Goal: Task Accomplishment & Management: Complete application form

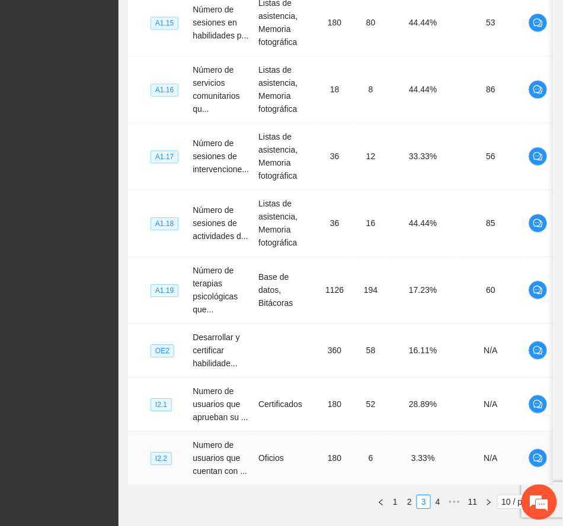
scroll to position [562, 0]
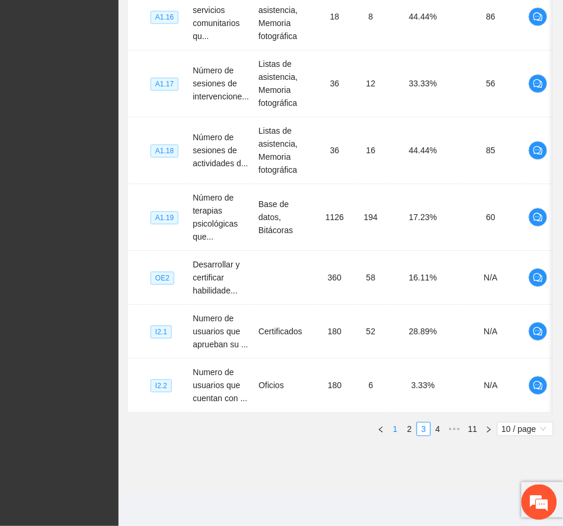
click at [394, 428] on link "1" at bounding box center [395, 429] width 13 height 13
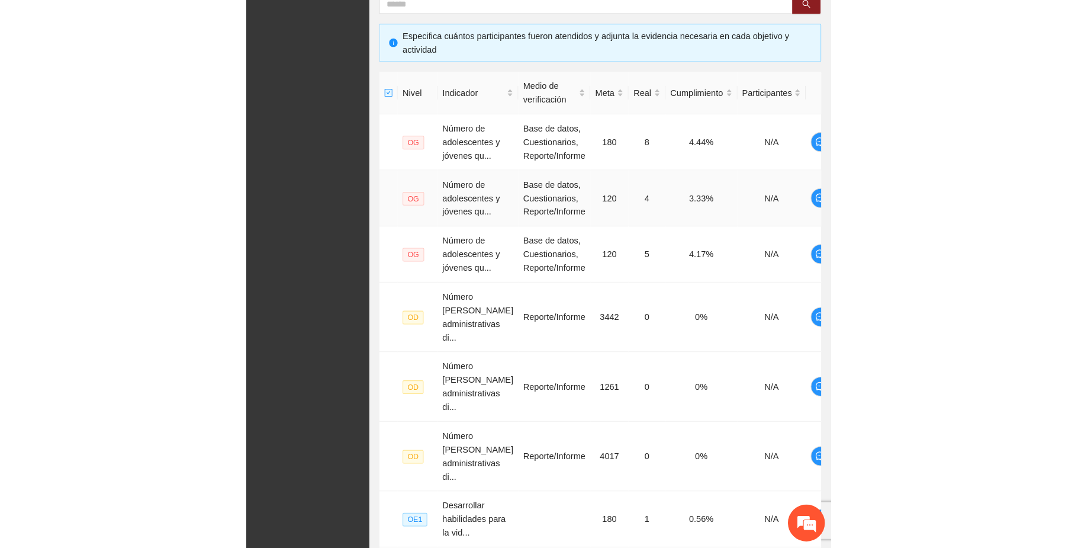
scroll to position [229, 0]
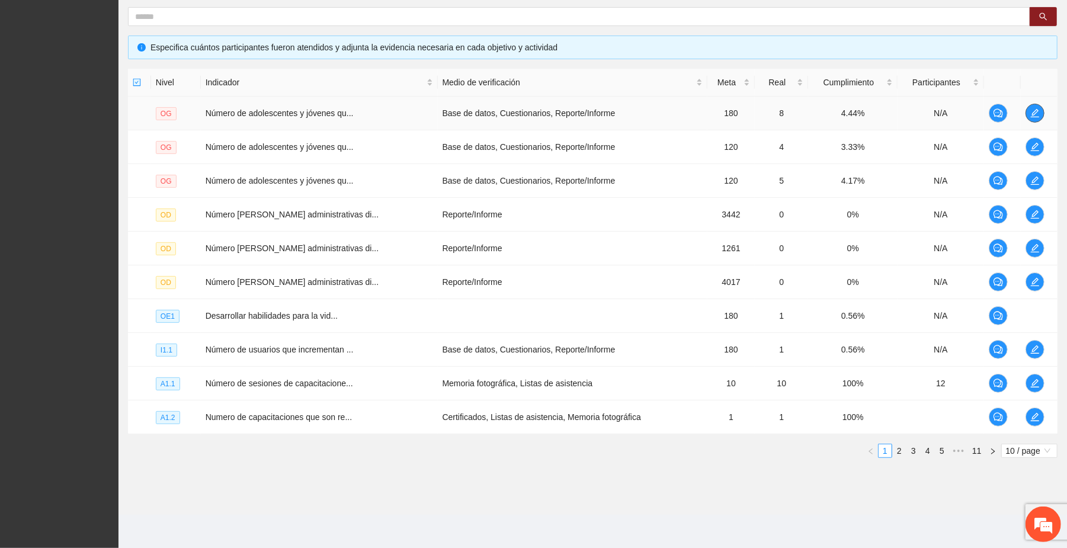
click at [562, 109] on icon "edit" at bounding box center [1034, 112] width 9 height 9
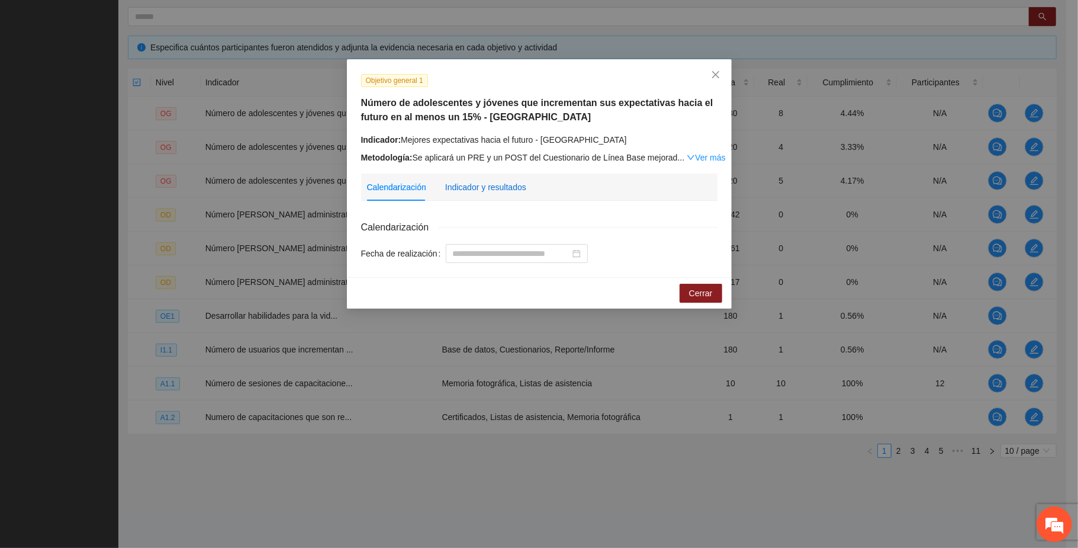
click at [512, 187] on div "Indicador y resultados" at bounding box center [485, 187] width 81 height 13
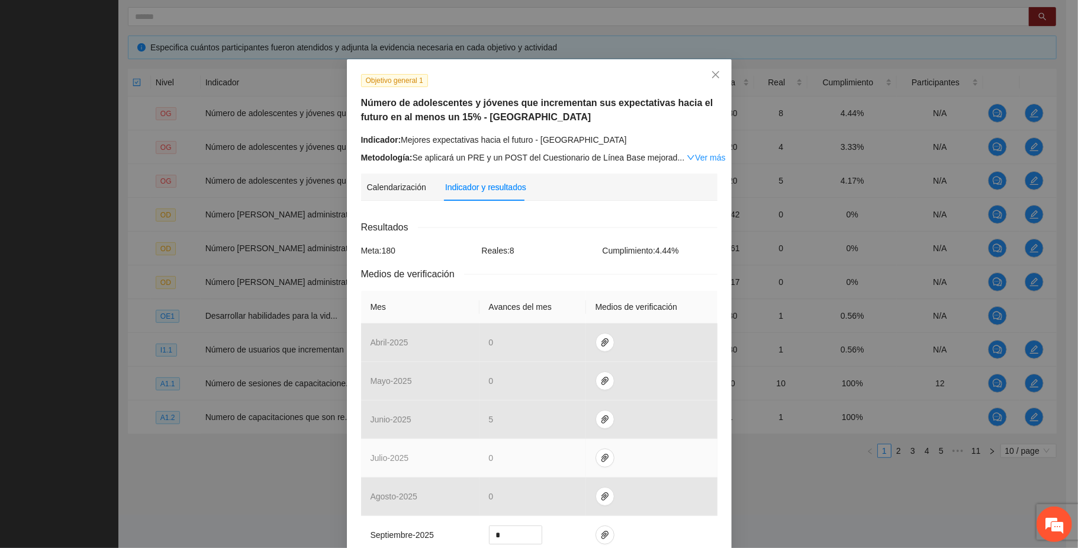
scroll to position [158, 0]
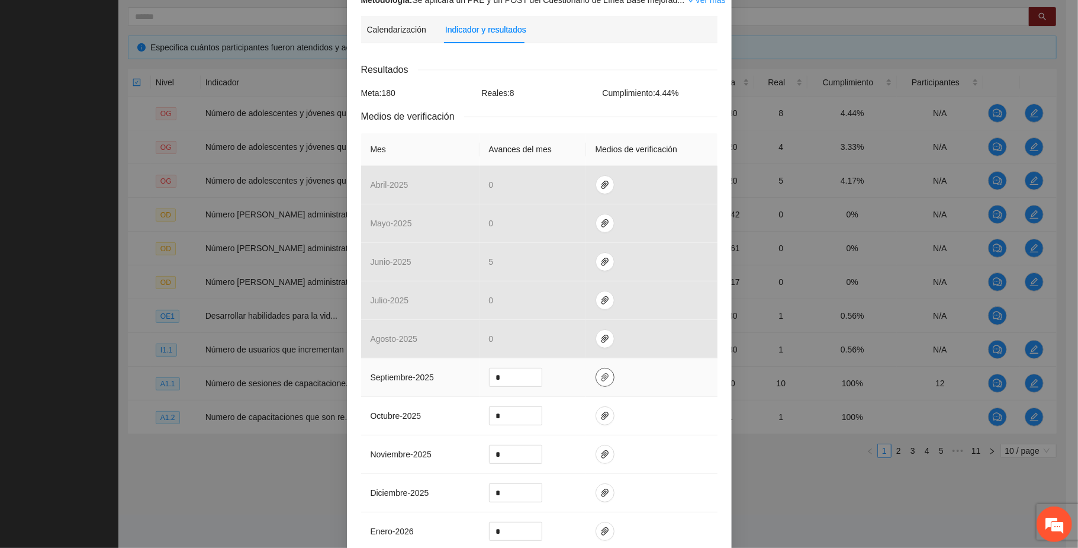
click at [562, 374] on icon "paper-clip" at bounding box center [605, 377] width 9 height 9
click at [562, 484] on div "Objetivo general 1 Número de adolescentes y jóvenes que incrementan sus expecta…" at bounding box center [539, 274] width 1078 height 548
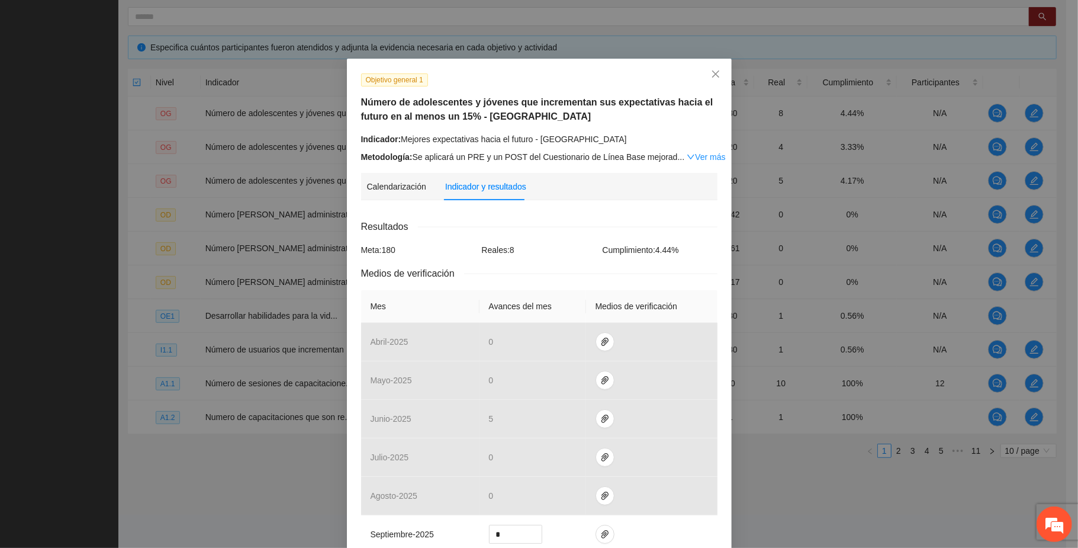
scroll to position [0, 0]
click at [562, 73] on icon "close" at bounding box center [715, 74] width 7 height 7
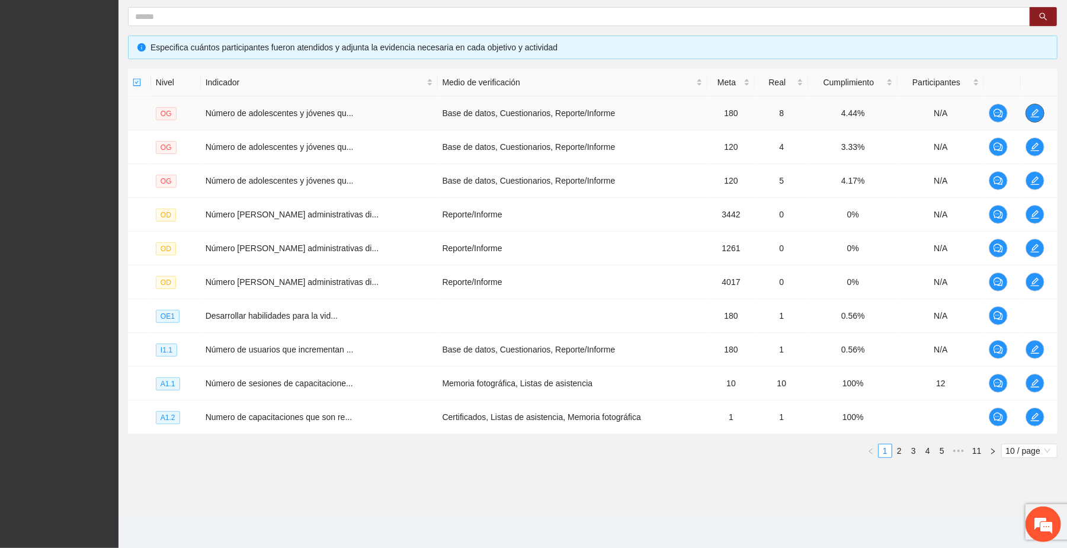
click at [562, 117] on button "button" at bounding box center [1034, 113] width 19 height 19
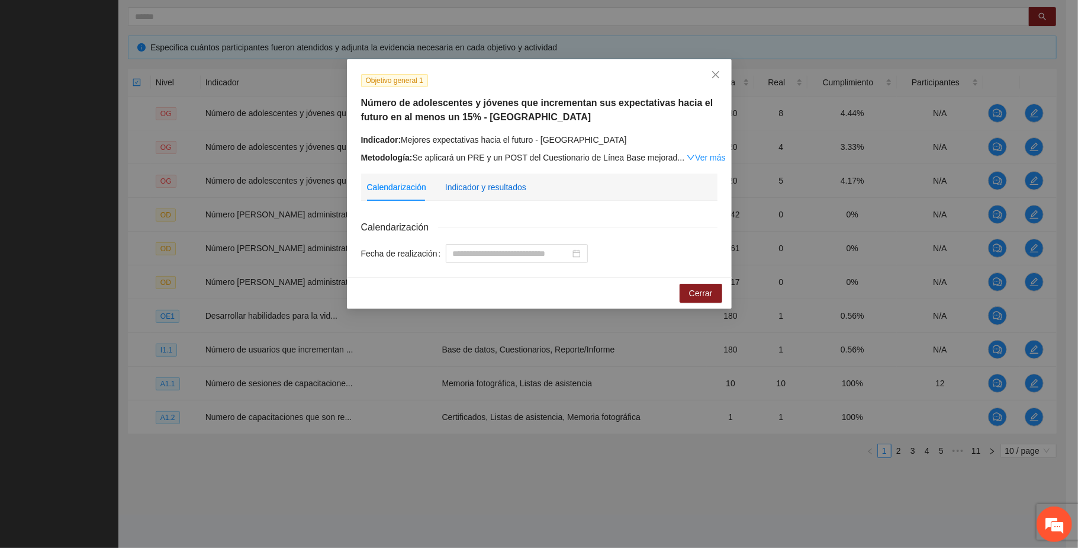
click at [479, 188] on div "Indicador y resultados" at bounding box center [485, 187] width 81 height 13
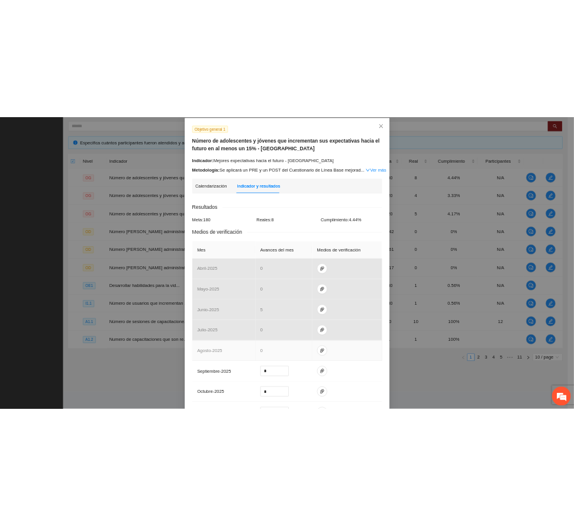
scroll to position [158, 0]
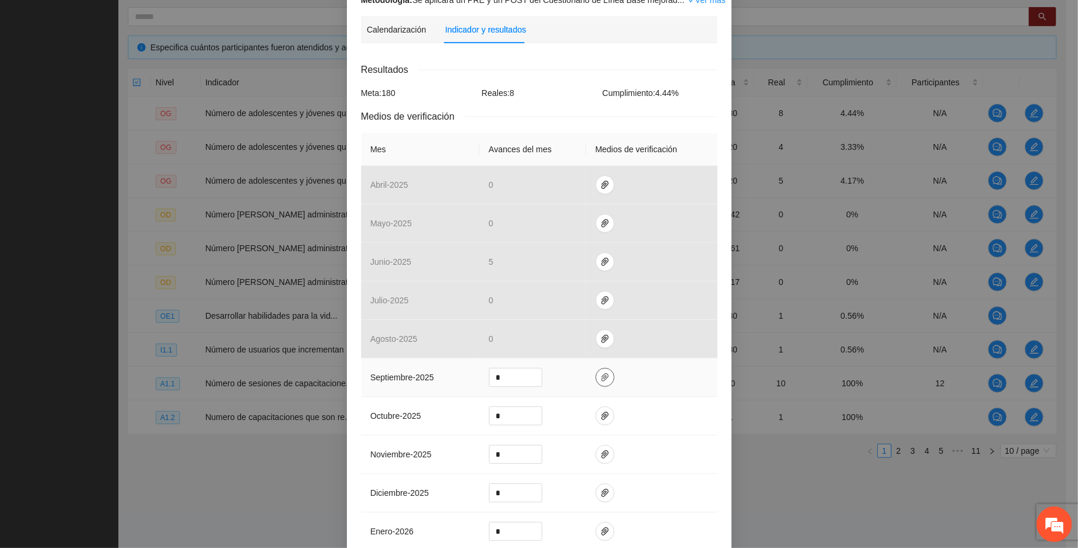
click at [562, 381] on icon "paper-clip" at bounding box center [605, 377] width 9 height 9
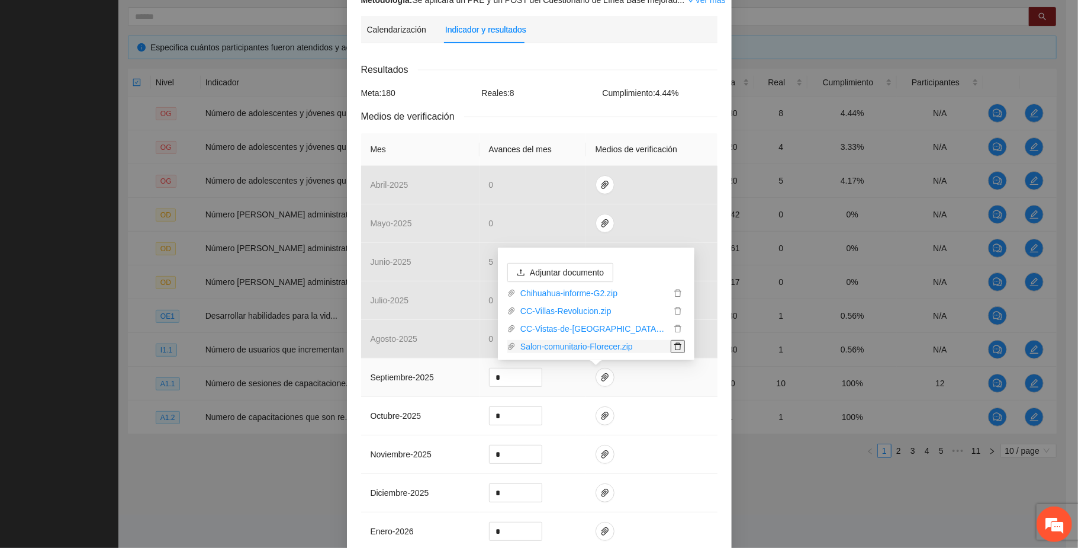
click at [562, 345] on span "delete" at bounding box center [678, 346] width 13 height 8
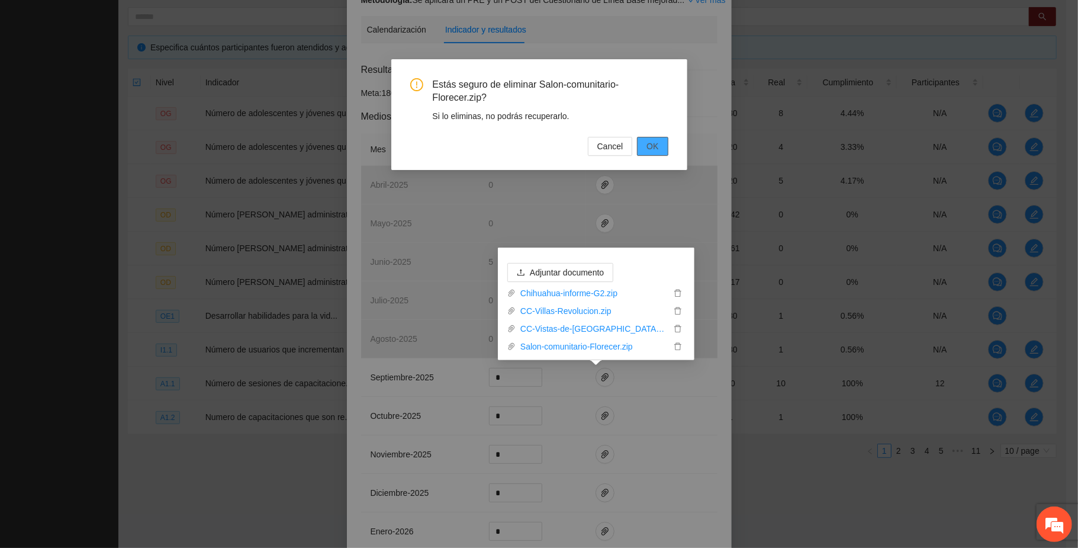
click at [562, 143] on button "OK" at bounding box center [652, 146] width 31 height 19
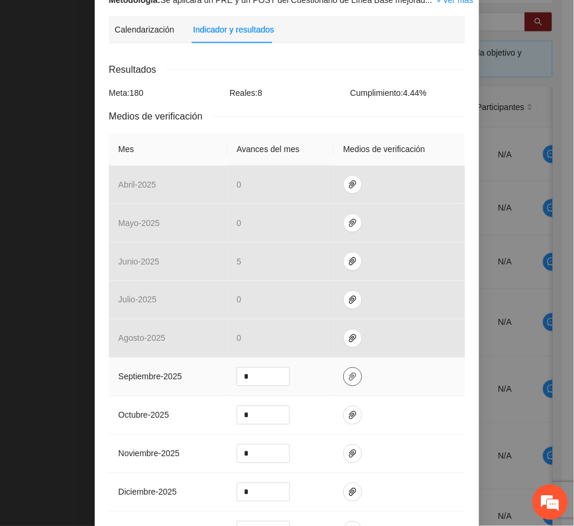
click at [349, 377] on icon "paper-clip" at bounding box center [352, 377] width 7 height 8
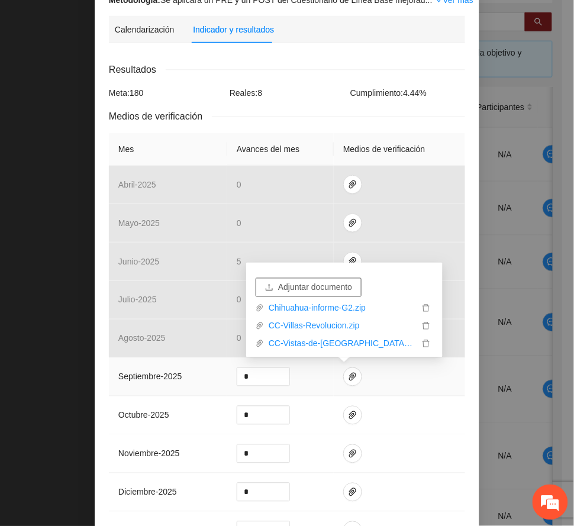
click at [320, 285] on span "Adjuntar documento" at bounding box center [315, 287] width 74 height 13
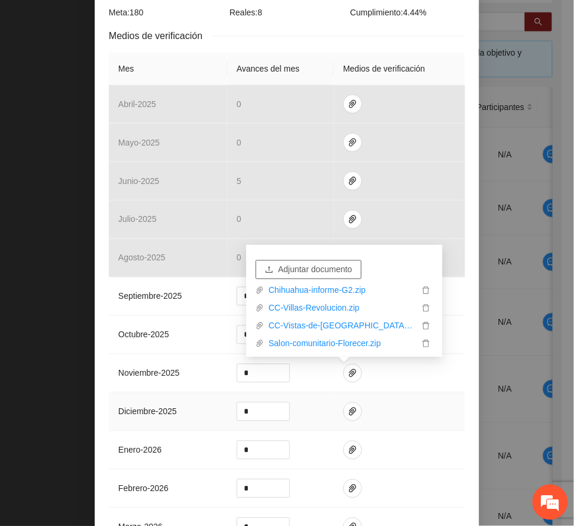
scroll to position [379, 0]
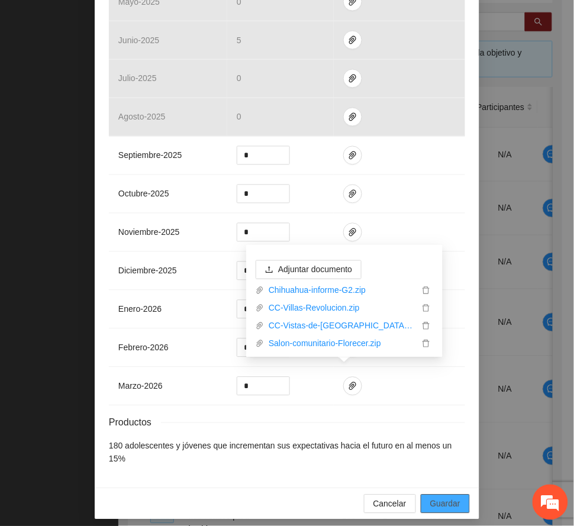
click at [437, 498] on span "Guardar" at bounding box center [446, 504] width 30 height 13
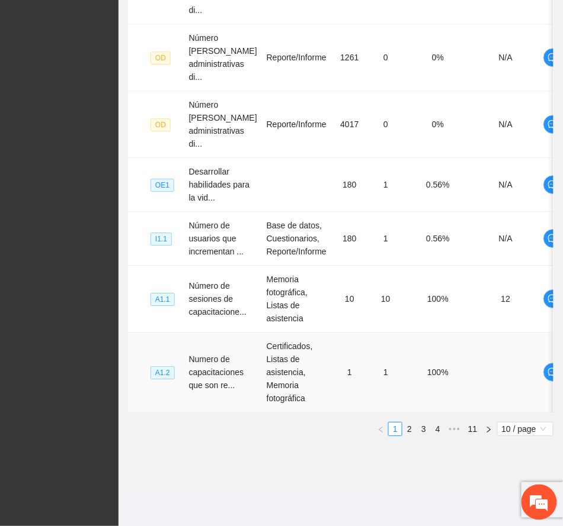
scroll to position [576, 0]
click at [436, 432] on link "4" at bounding box center [437, 429] width 13 height 13
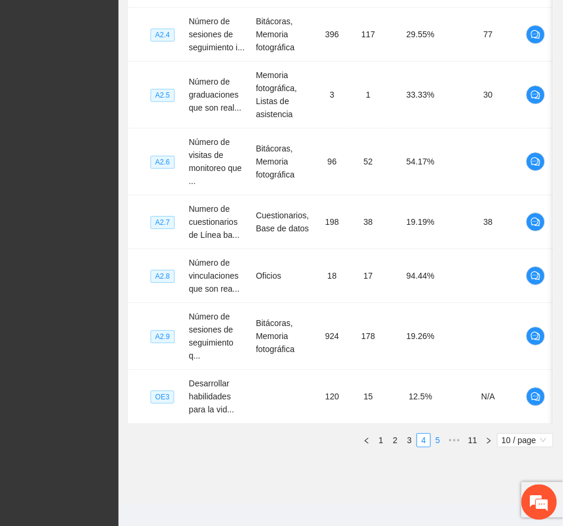
click at [437, 447] on link "5" at bounding box center [437, 440] width 13 height 13
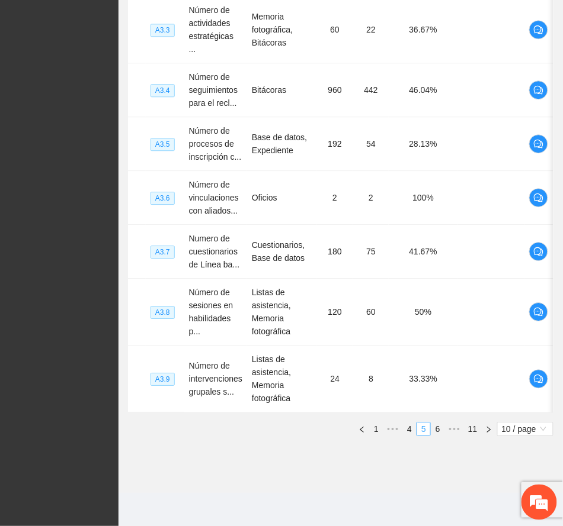
scroll to position [536, 0]
click at [436, 430] on link "6" at bounding box center [437, 429] width 13 height 13
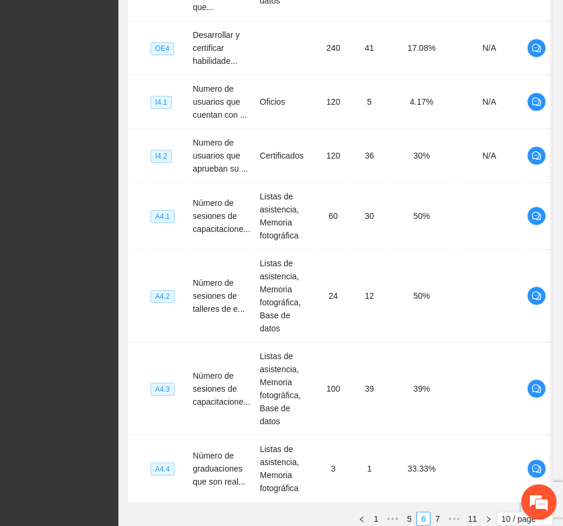
click at [436, 513] on link "7" at bounding box center [437, 519] width 13 height 13
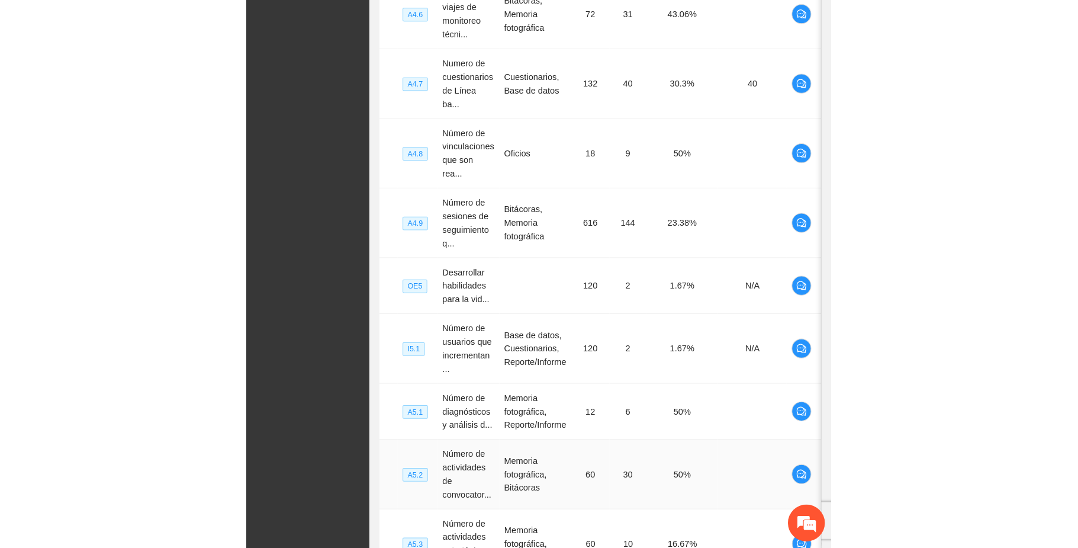
scroll to position [220, 0]
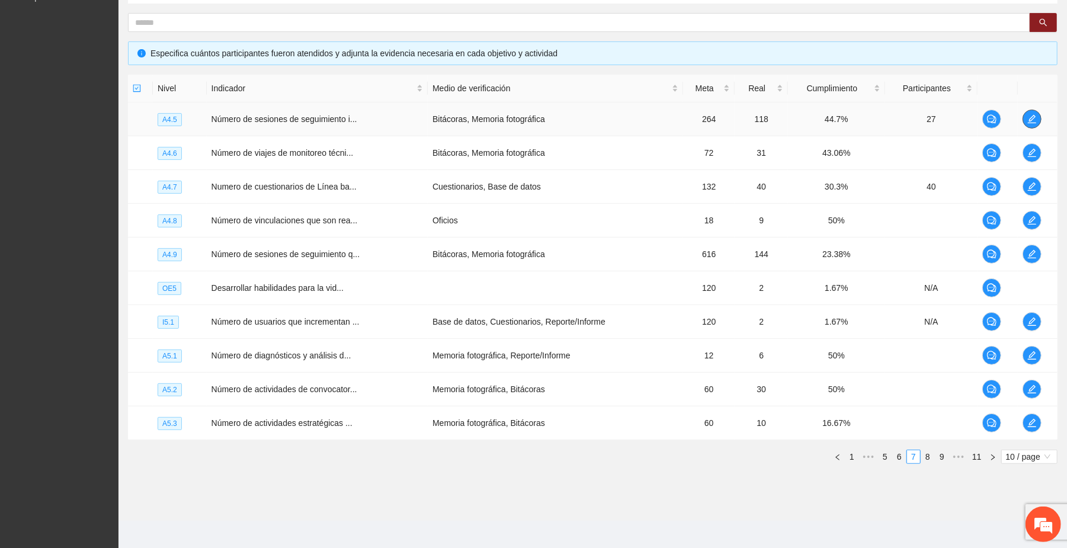
click at [562, 120] on icon "edit" at bounding box center [1032, 119] width 8 height 8
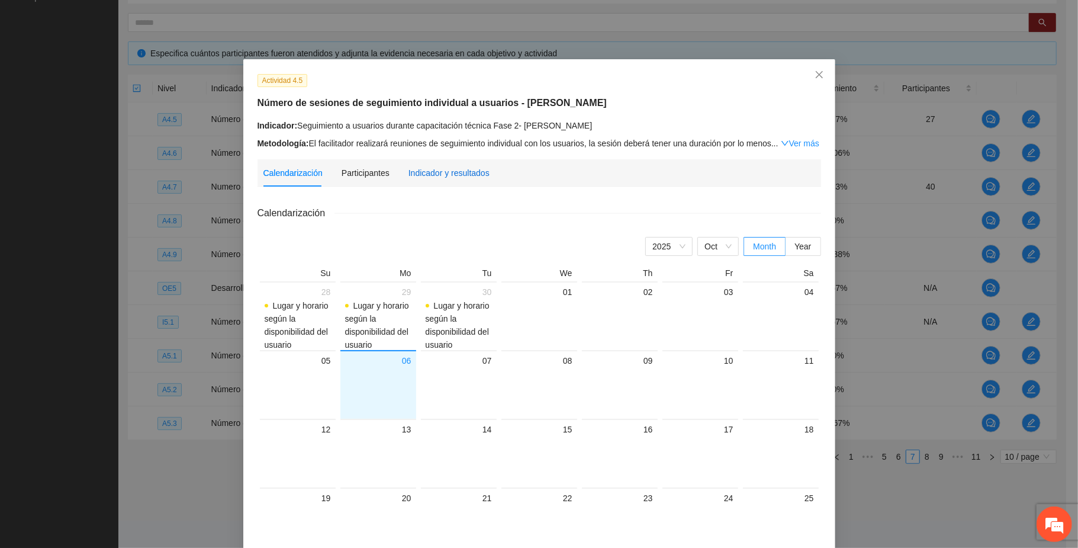
click at [441, 174] on div "Indicador y resultados" at bounding box center [449, 172] width 81 height 13
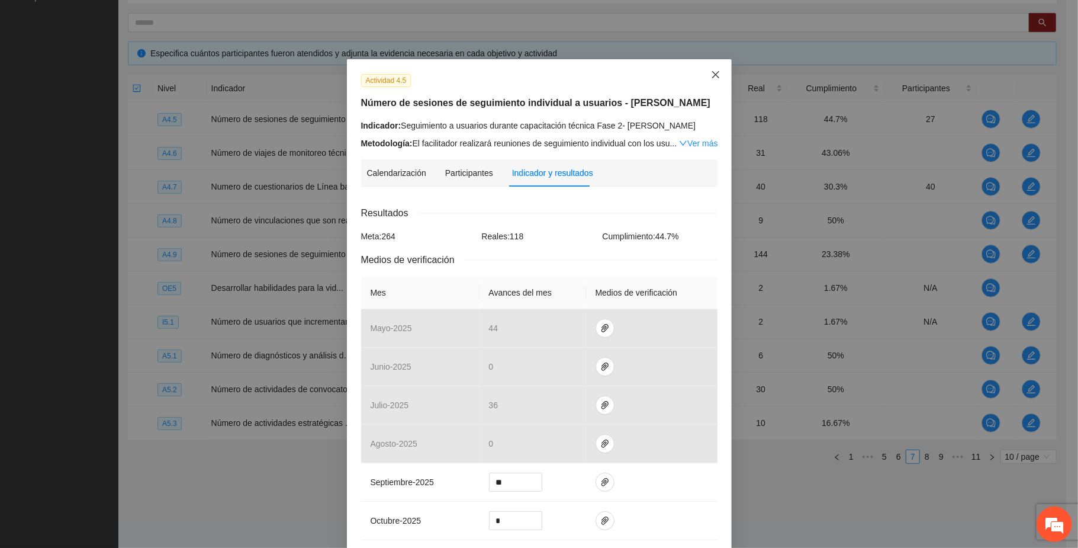
click at [562, 76] on icon "close" at bounding box center [715, 74] width 7 height 7
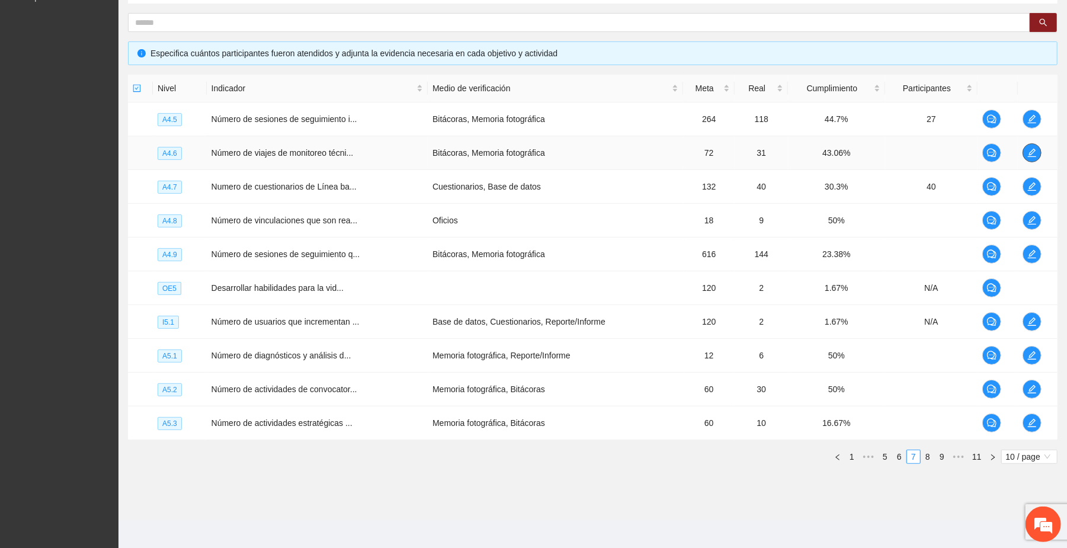
click at [562, 155] on icon "edit" at bounding box center [1031, 152] width 9 height 9
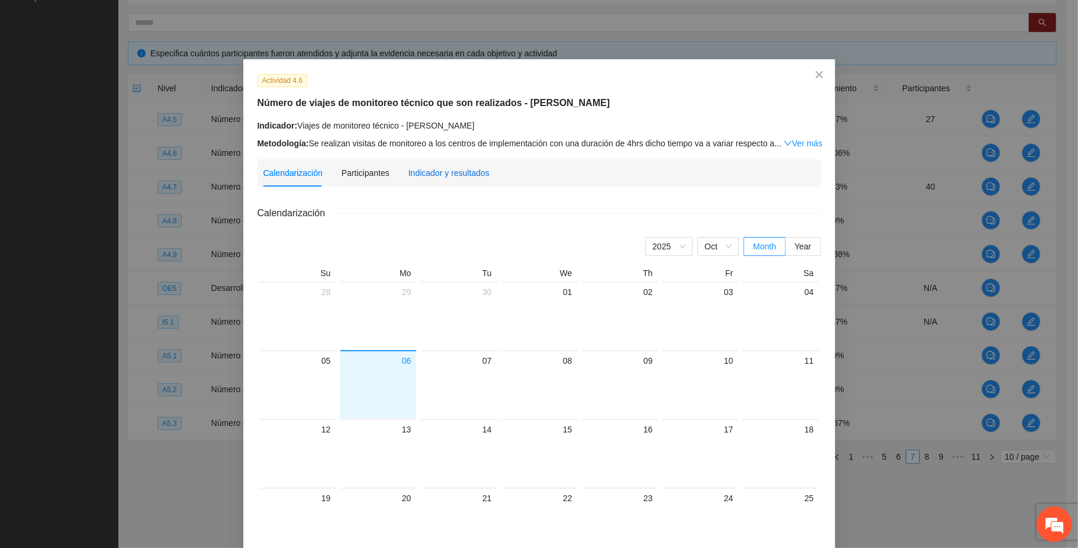
click at [448, 171] on div "Indicador y resultados" at bounding box center [449, 172] width 81 height 13
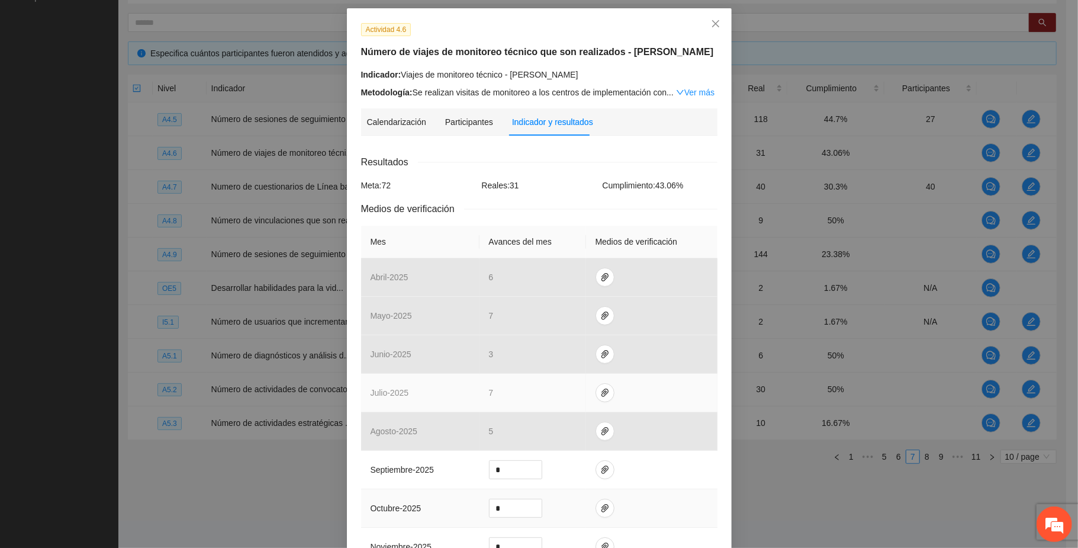
scroll to position [79, 0]
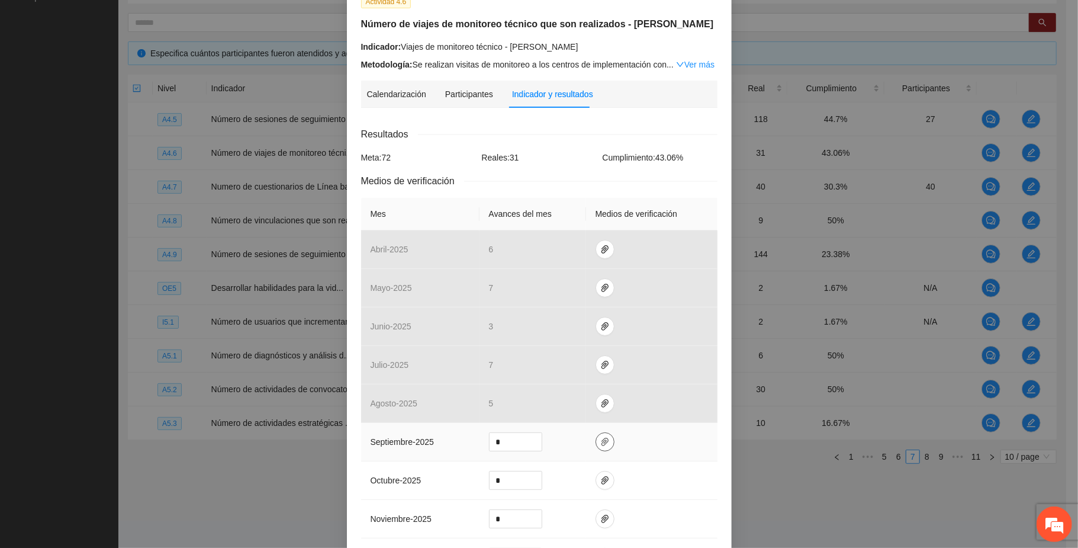
click at [562, 441] on icon "paper-clip" at bounding box center [605, 442] width 7 height 8
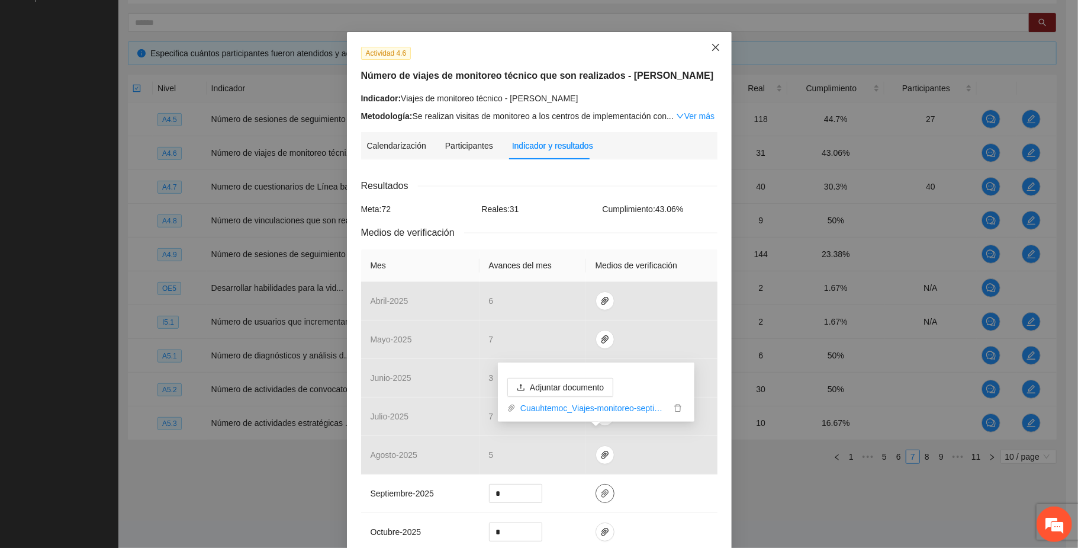
scroll to position [0, 0]
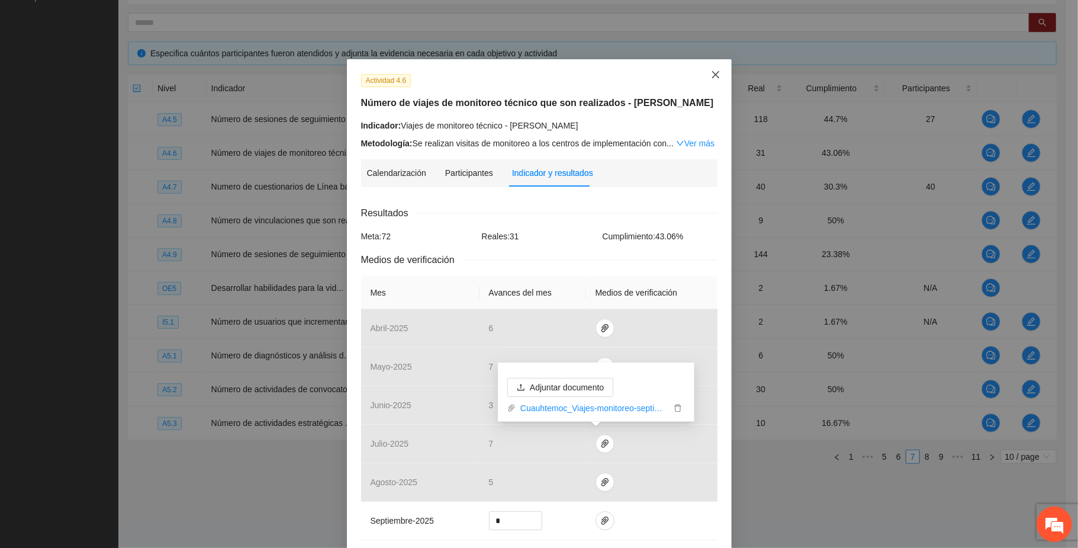
click at [562, 64] on span "Close" at bounding box center [716, 75] width 32 height 32
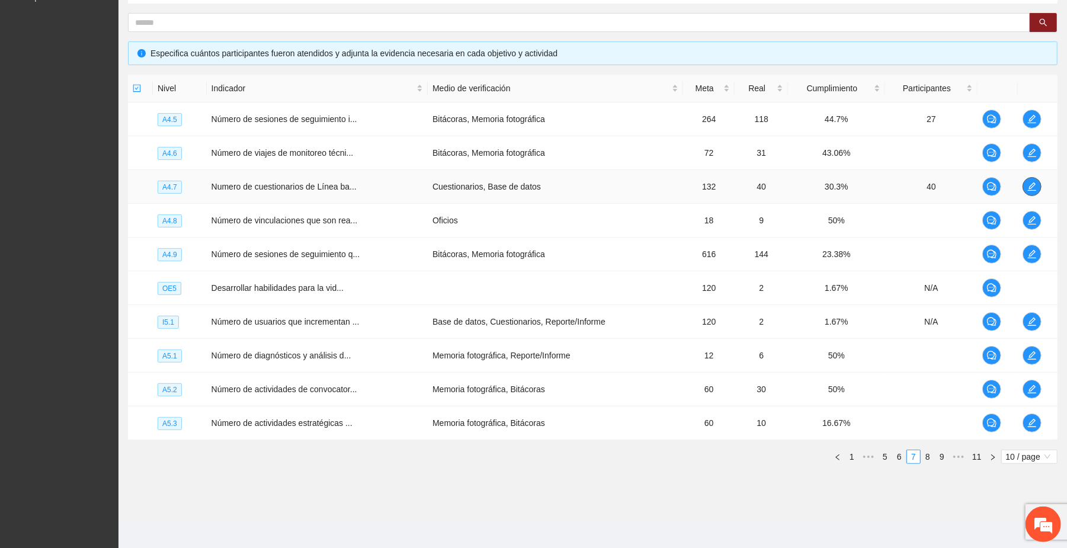
click at [562, 187] on icon "edit" at bounding box center [1031, 186] width 9 height 9
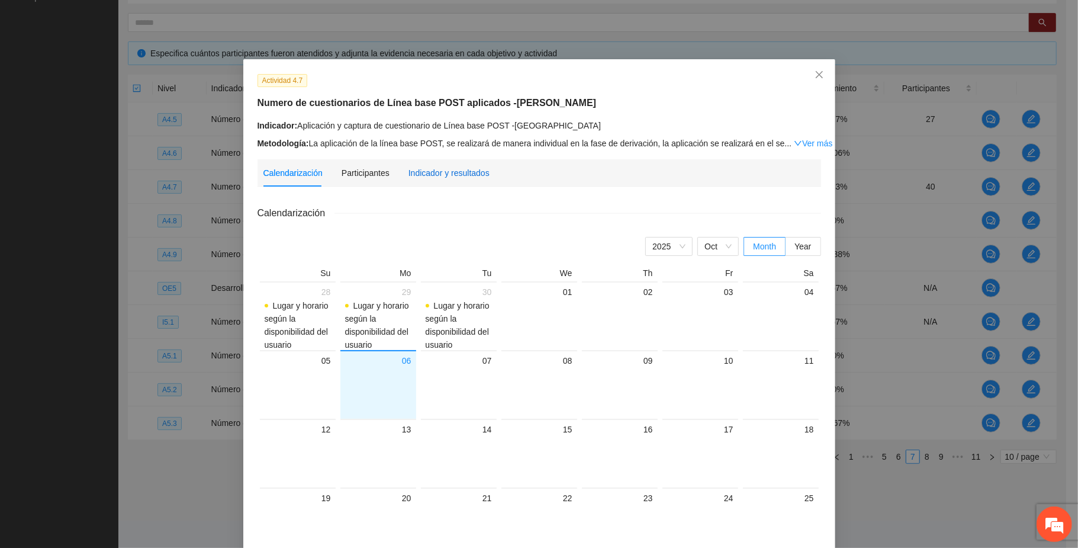
click at [445, 168] on div "Indicador y resultados" at bounding box center [449, 172] width 81 height 13
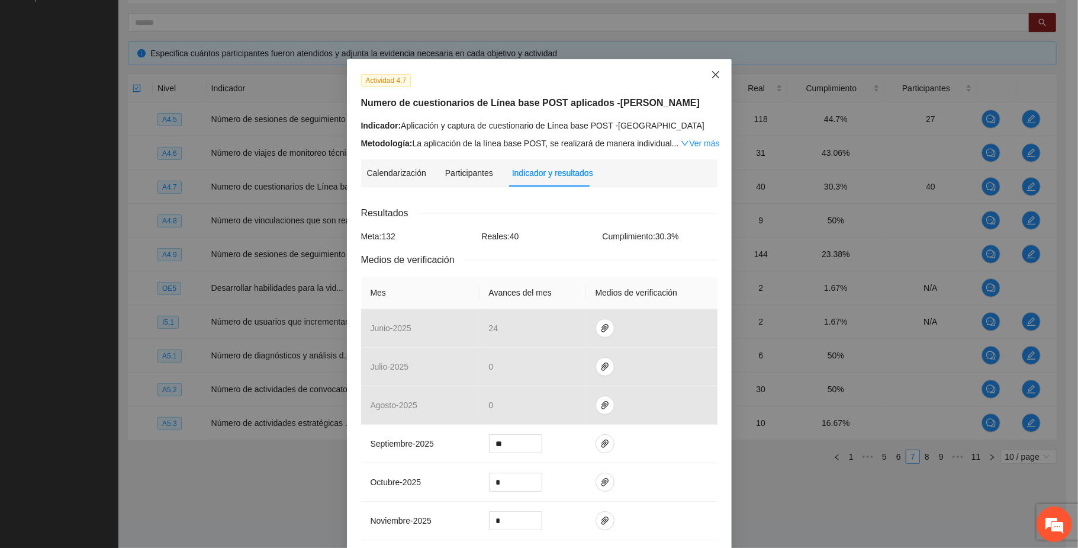
drag, startPoint x: 714, startPoint y: 74, endPoint x: 817, endPoint y: 173, distance: 142.8
click at [562, 73] on span "Close" at bounding box center [716, 75] width 32 height 32
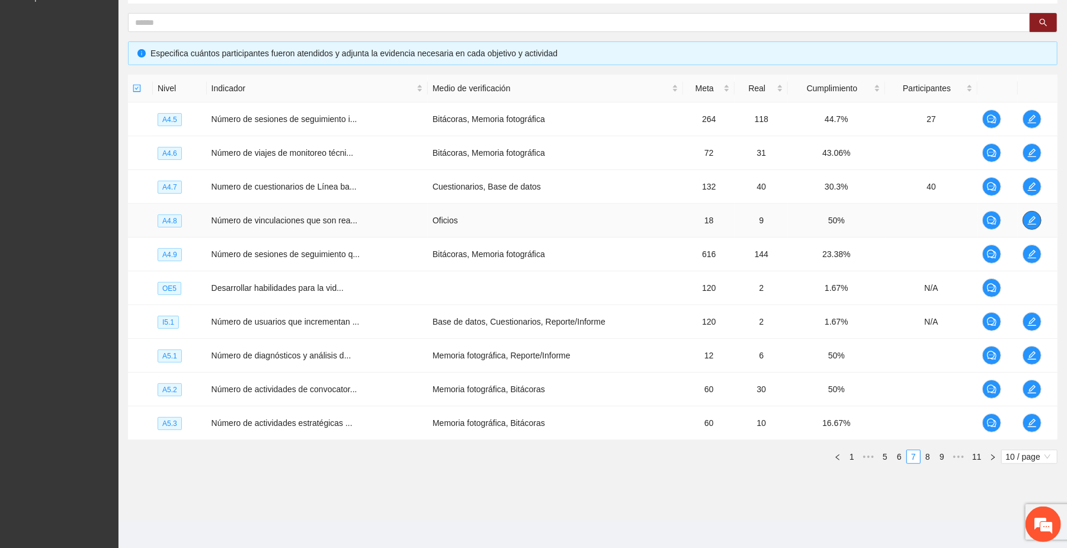
click at [562, 223] on icon "edit" at bounding box center [1031, 220] width 9 height 9
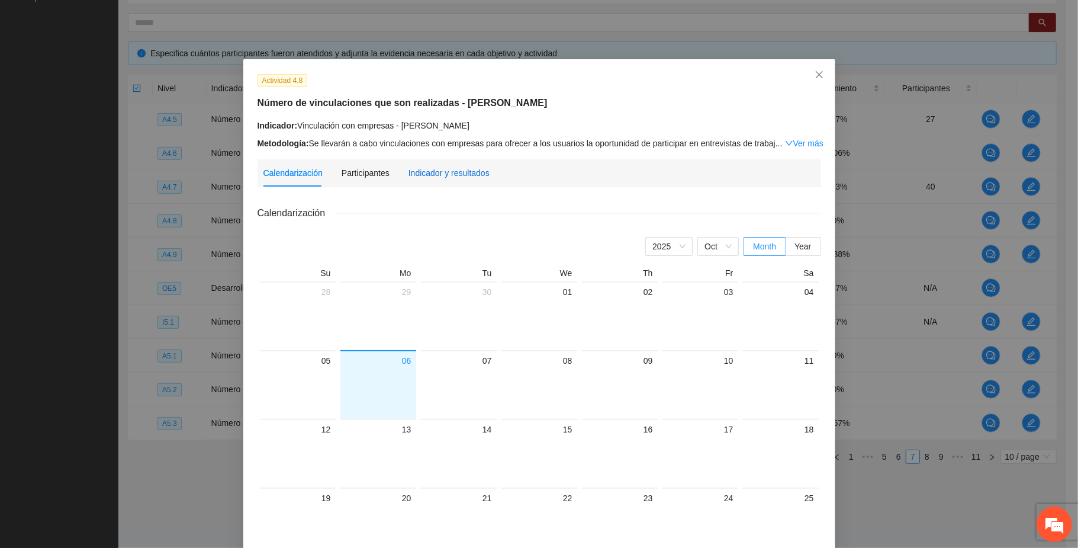
click at [453, 174] on div "Indicador y resultados" at bounding box center [449, 172] width 81 height 13
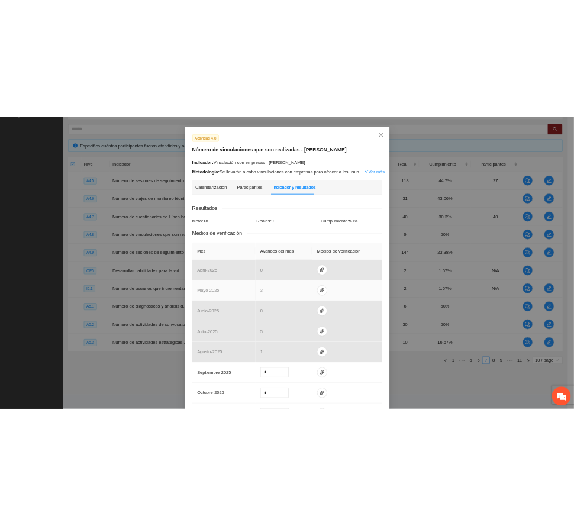
scroll to position [79, 0]
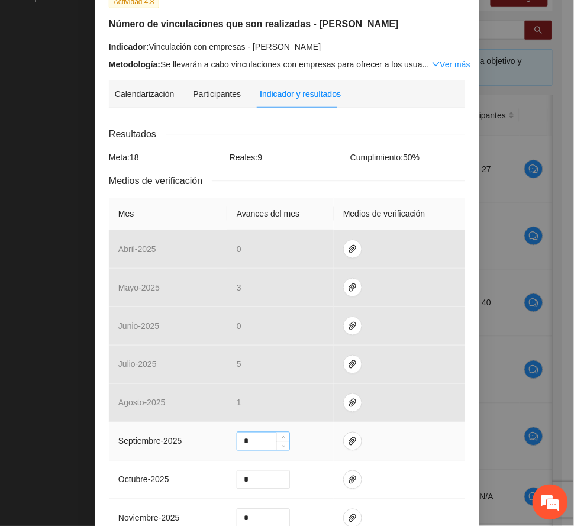
click at [249, 442] on input "*" at bounding box center [263, 442] width 52 height 18
type input "*"
click at [348, 442] on icon "paper-clip" at bounding box center [352, 441] width 9 height 9
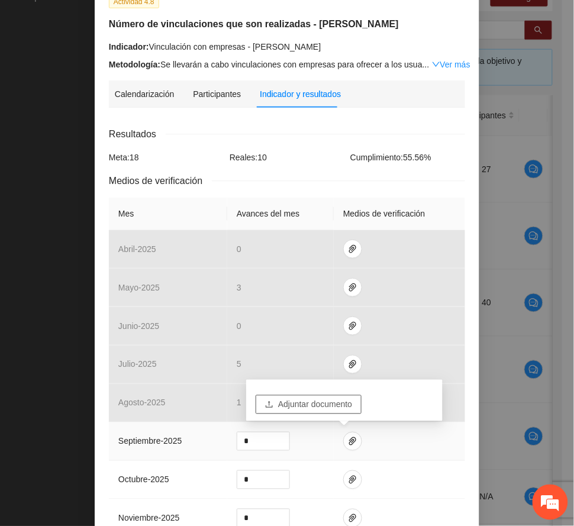
click at [327, 399] on span "Adjuntar documento" at bounding box center [315, 405] width 74 height 13
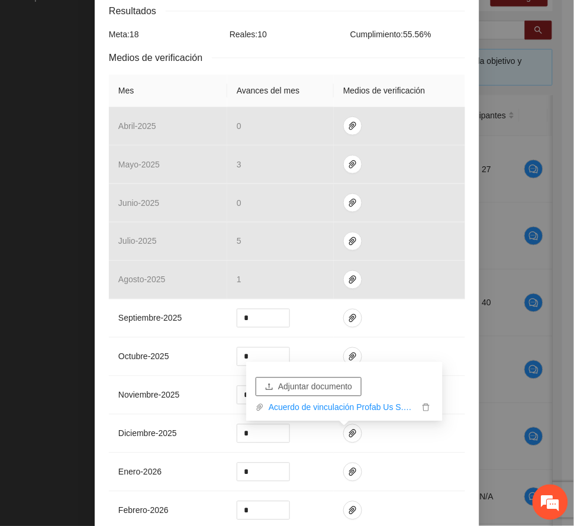
scroll to position [365, 0]
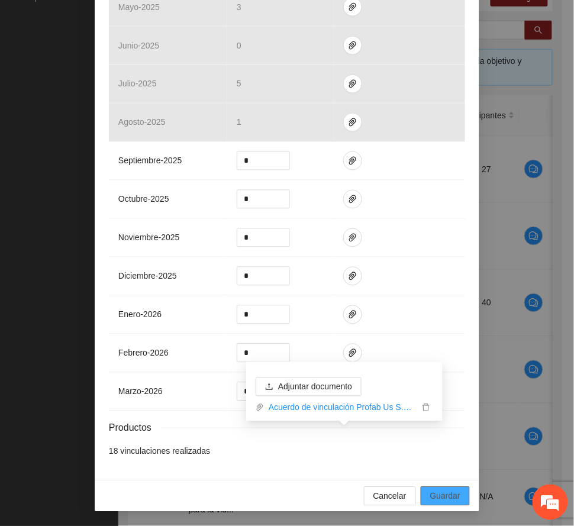
click at [438, 491] on span "Guardar" at bounding box center [446, 496] width 30 height 13
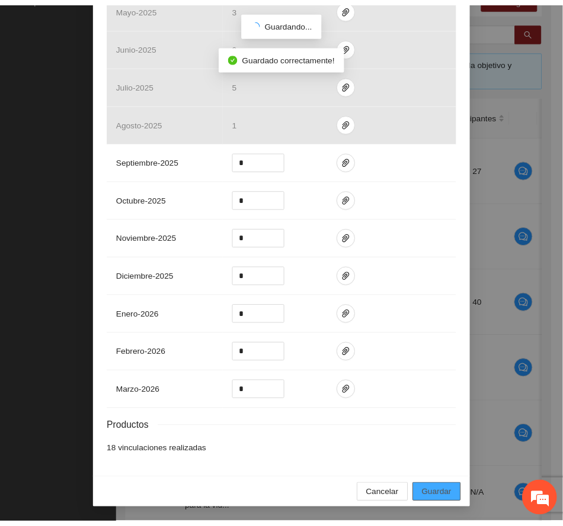
scroll to position [306, 0]
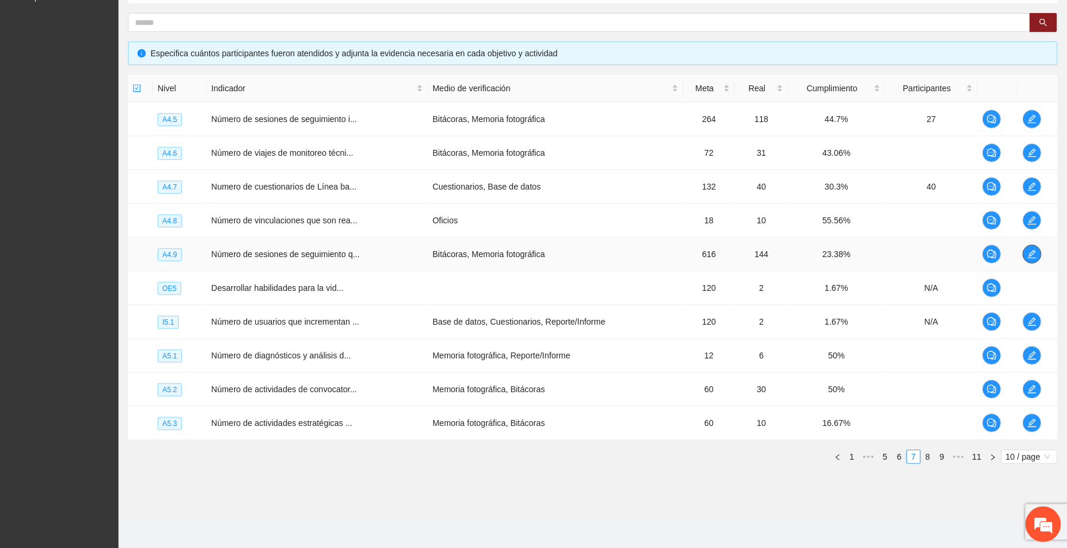
click at [562, 256] on icon "edit" at bounding box center [1032, 254] width 8 height 8
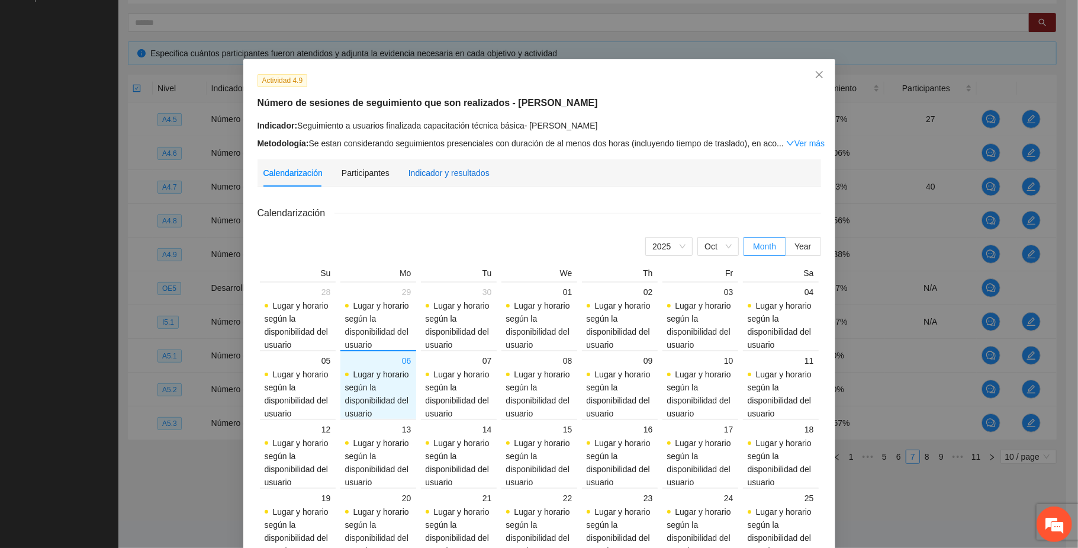
click at [448, 172] on div "Indicador y resultados" at bounding box center [449, 172] width 81 height 13
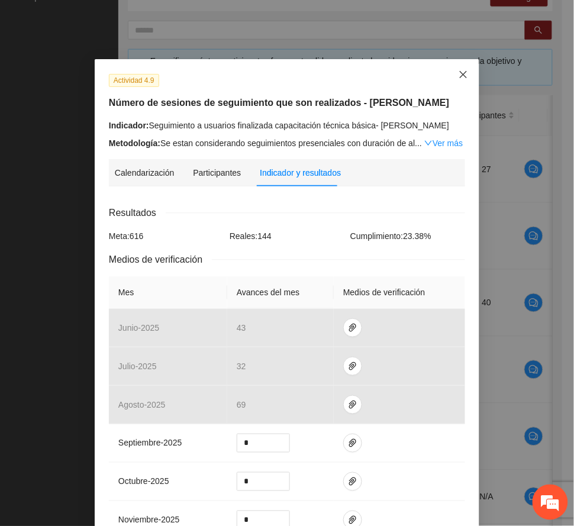
click at [459, 73] on icon "close" at bounding box center [463, 74] width 9 height 9
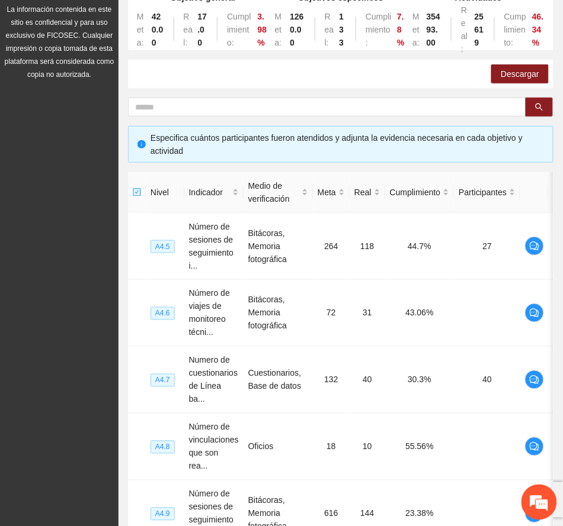
scroll to position [0, 0]
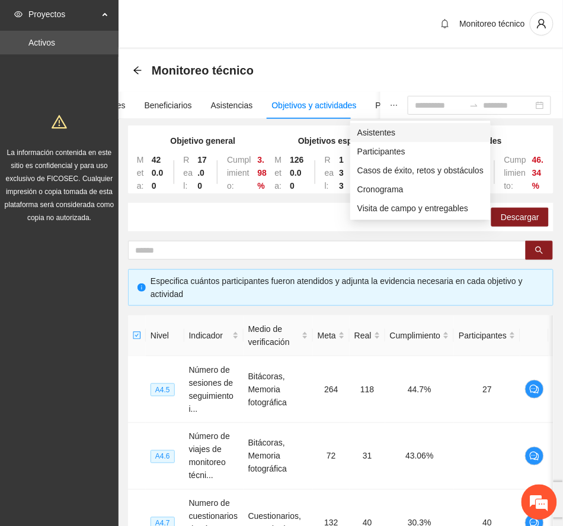
click at [378, 134] on span "Asistentes" at bounding box center [420, 132] width 126 height 13
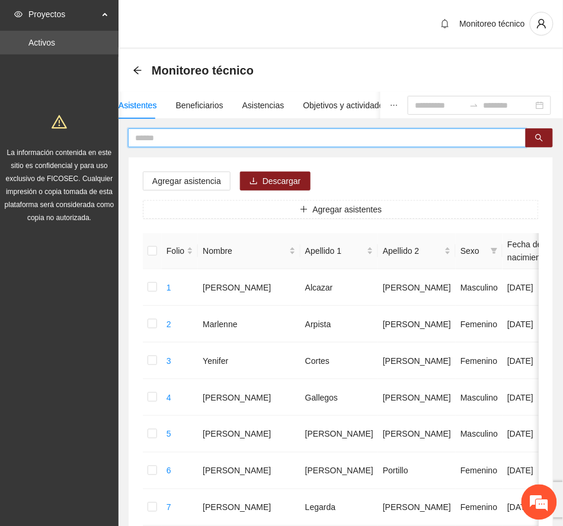
click at [212, 137] on input "text" at bounding box center [322, 137] width 374 height 13
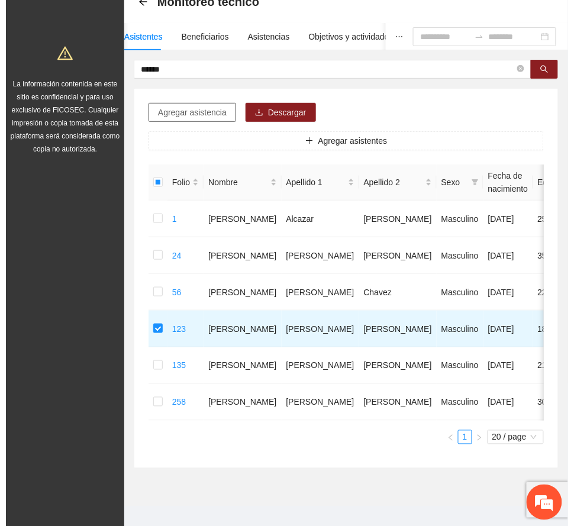
scroll to position [41, 0]
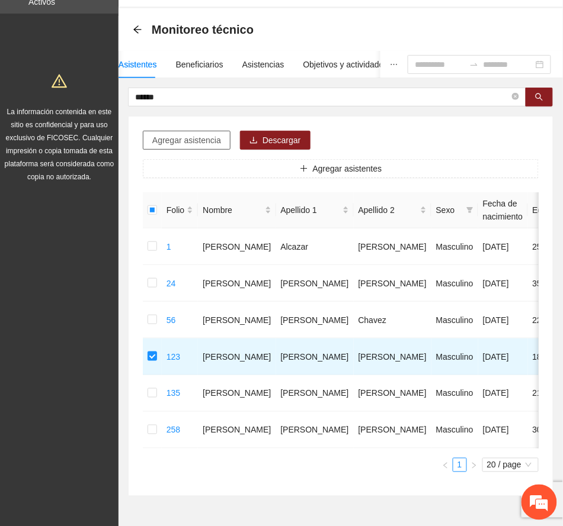
click at [203, 139] on span "Agregar asistencia" at bounding box center [186, 140] width 69 height 13
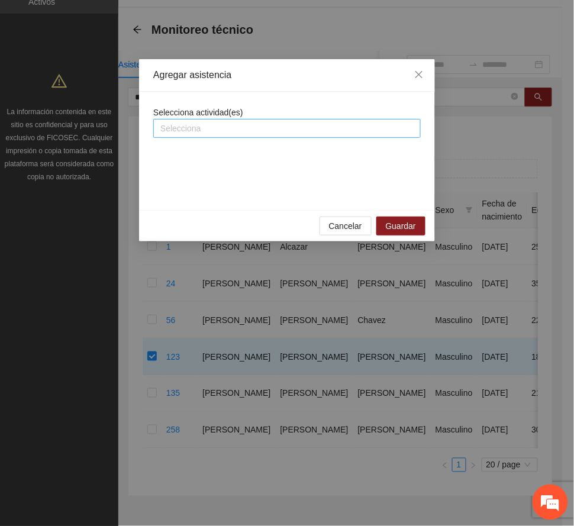
click at [226, 129] on div at bounding box center [287, 128] width 262 height 14
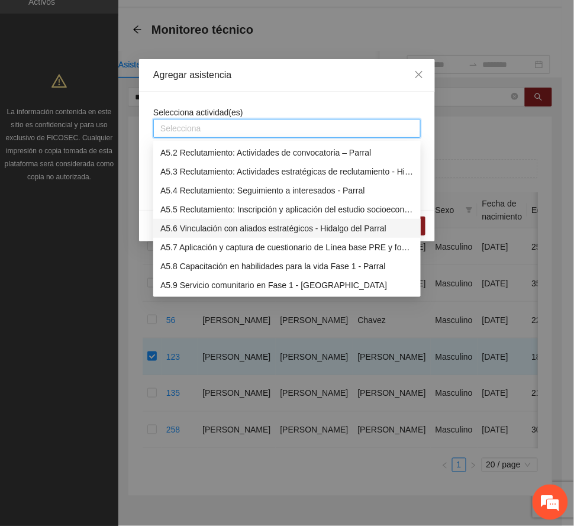
scroll to position [868, 0]
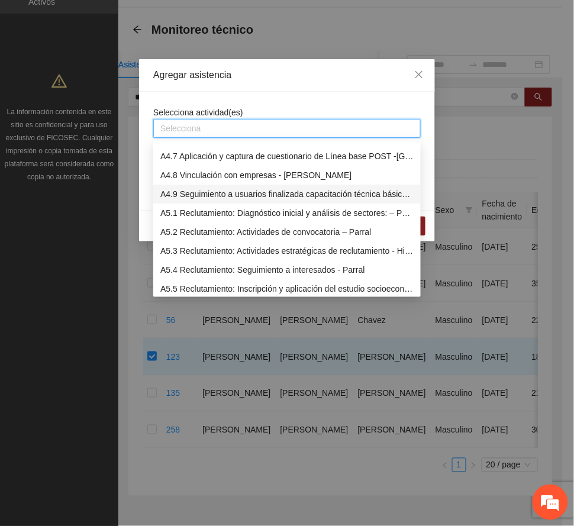
click at [230, 193] on div "A4.9 Seguimiento a usuarios finalizada capacitación técnica básica- [PERSON_NAM…" at bounding box center [286, 194] width 253 height 13
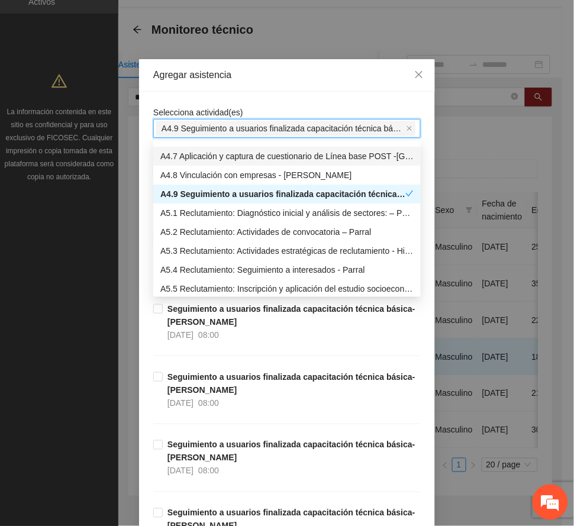
click at [282, 86] on div "Agregar asistencia" at bounding box center [287, 75] width 296 height 33
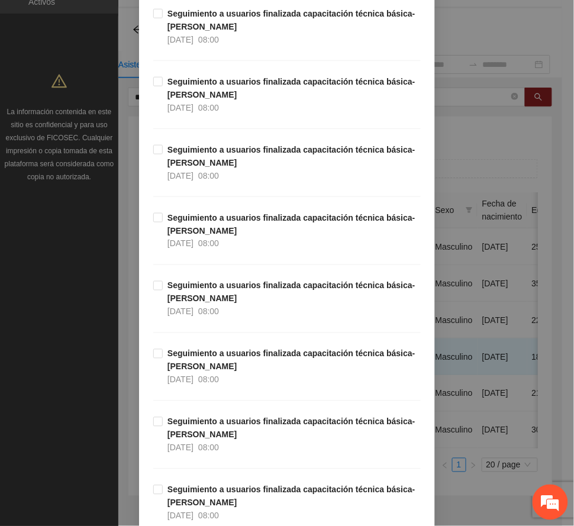
scroll to position [13957, 0]
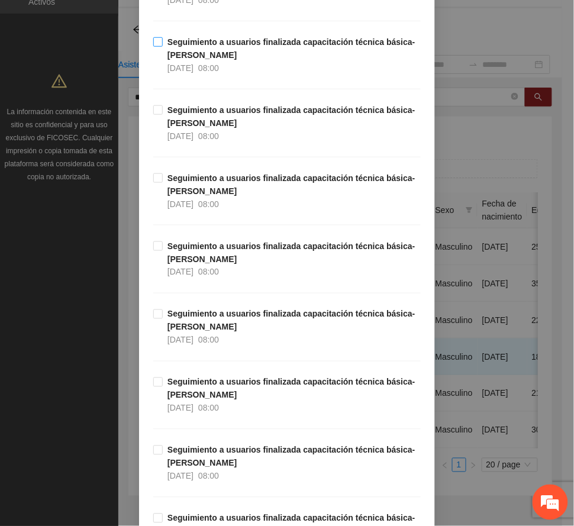
click at [203, 60] on strong "Seguimiento a usuarios finalizada capacitación técnica básica- [PERSON_NAME]" at bounding box center [292, 48] width 248 height 23
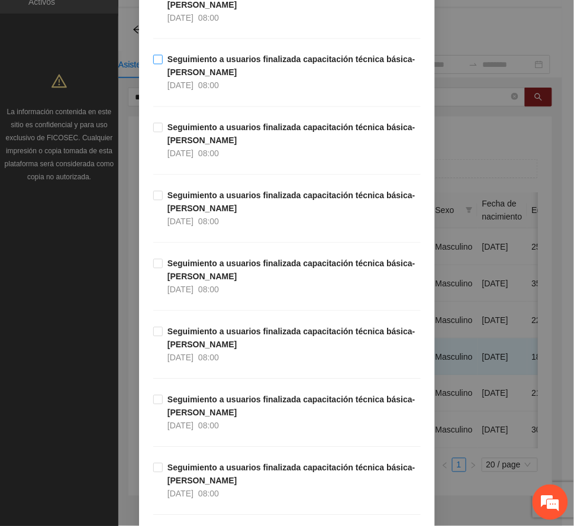
scroll to position [13325, 0]
click at [188, 78] on strong "Seguimiento a usuarios finalizada capacitación técnica básica- [PERSON_NAME]" at bounding box center [292, 67] width 248 height 23
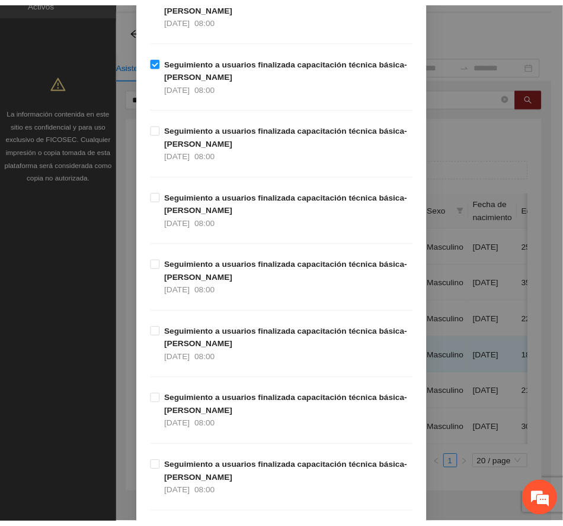
scroll to position [22269, 0]
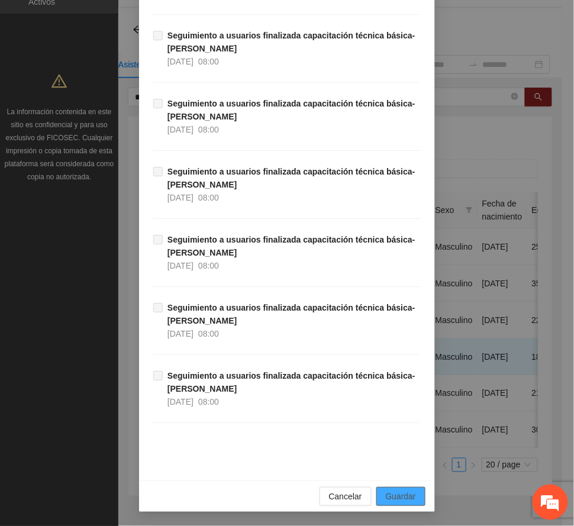
click at [399, 495] on span "Guardar" at bounding box center [401, 496] width 30 height 13
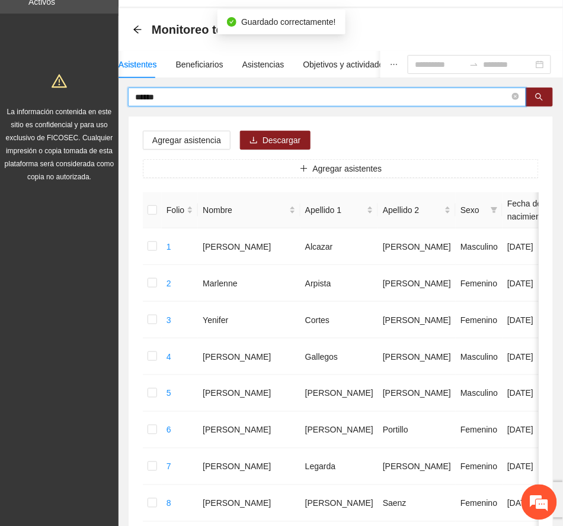
drag, startPoint x: 185, startPoint y: 95, endPoint x: 46, endPoint y: 91, distance: 139.8
click at [46, 91] on section "Proyectos Activos La información contenida en este sitio es confidencial y para…" at bounding box center [281, 520] width 563 height 1123
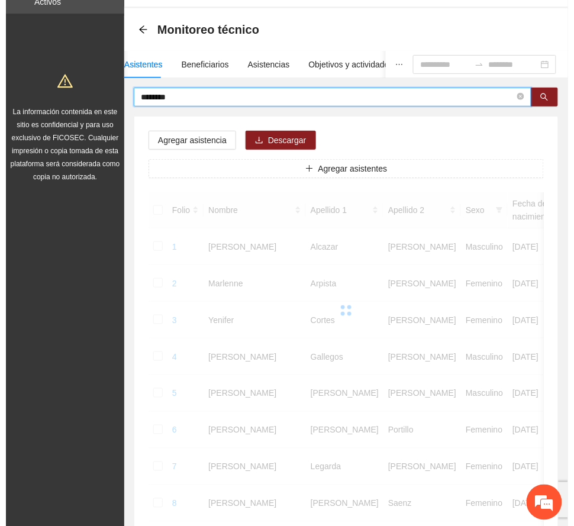
scroll to position [0, 0]
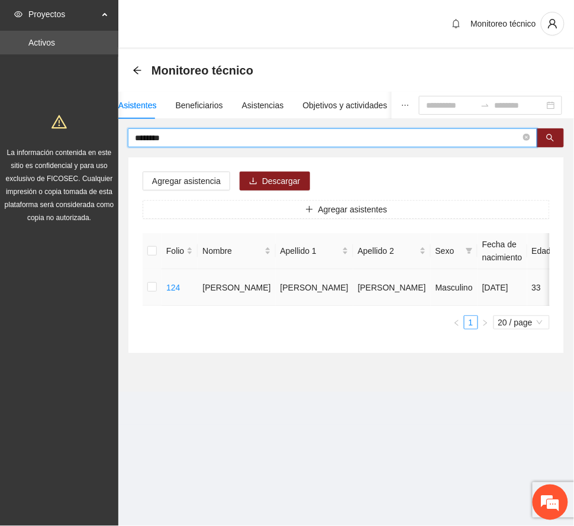
click at [147, 290] on td at bounding box center [152, 287] width 19 height 37
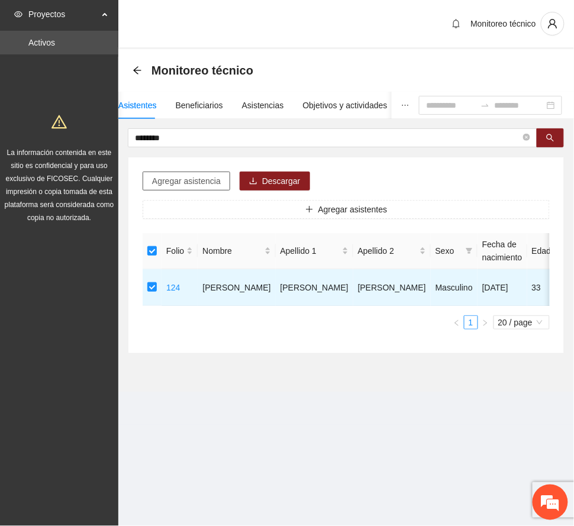
click at [175, 182] on span "Agregar asistencia" at bounding box center [186, 181] width 69 height 13
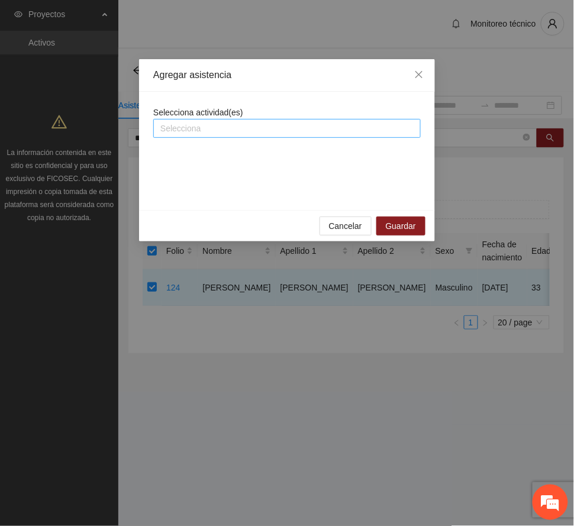
click at [220, 128] on div at bounding box center [287, 128] width 262 height 14
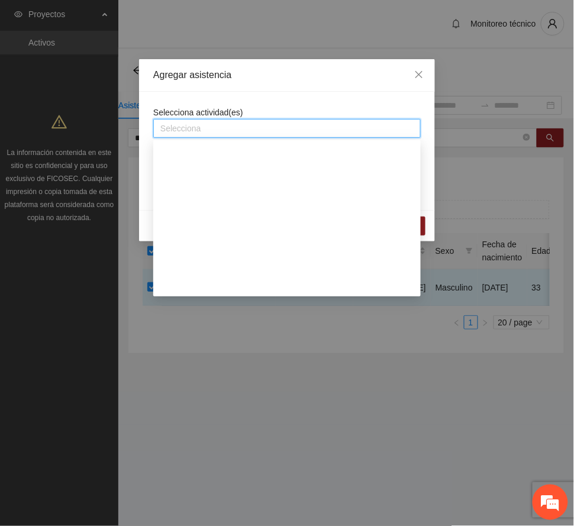
scroll to position [789, 0]
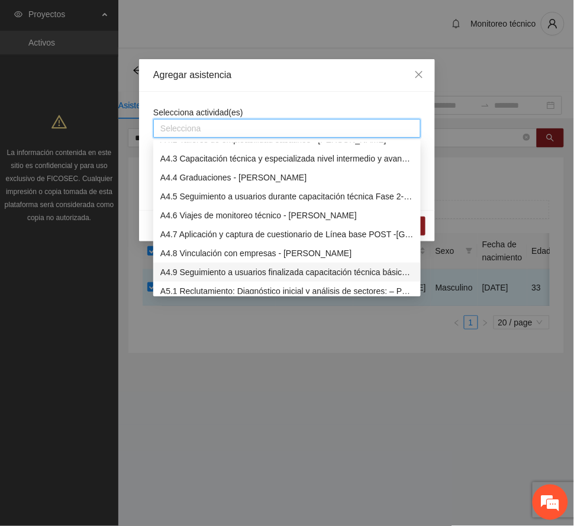
click at [231, 268] on div "A4.9 Seguimiento a usuarios finalizada capacitación técnica básica- [PERSON_NAM…" at bounding box center [286, 272] width 253 height 13
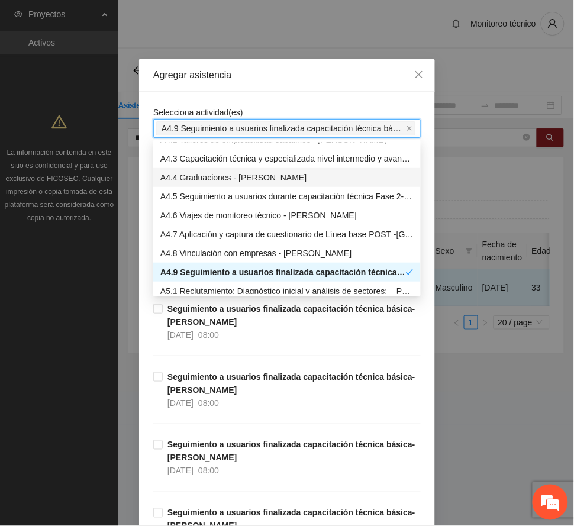
click at [277, 75] on div "Agregar asistencia" at bounding box center [287, 75] width 268 height 13
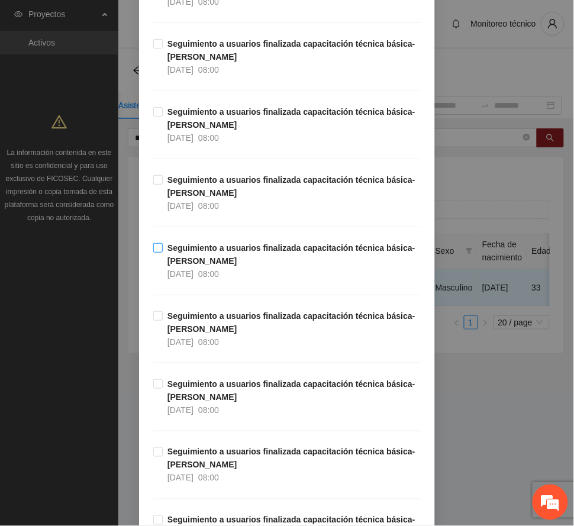
scroll to position [12747, 0]
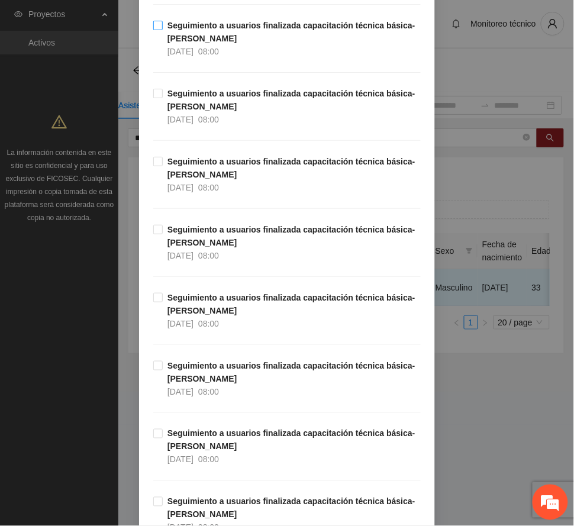
click at [186, 43] on strong "Seguimiento a usuarios finalizada capacitación técnica básica- [PERSON_NAME]" at bounding box center [292, 32] width 248 height 23
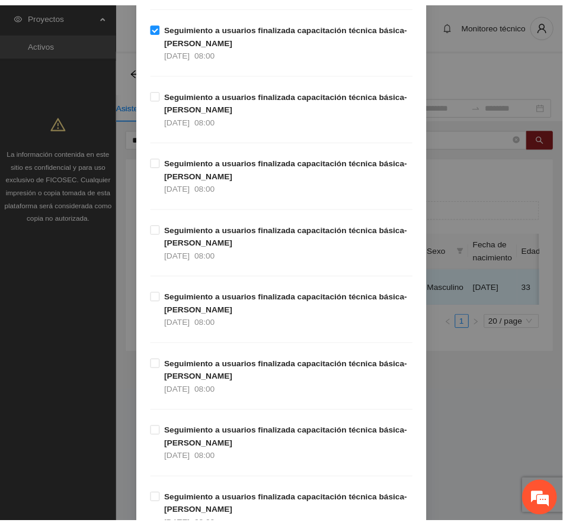
scroll to position [22269, 0]
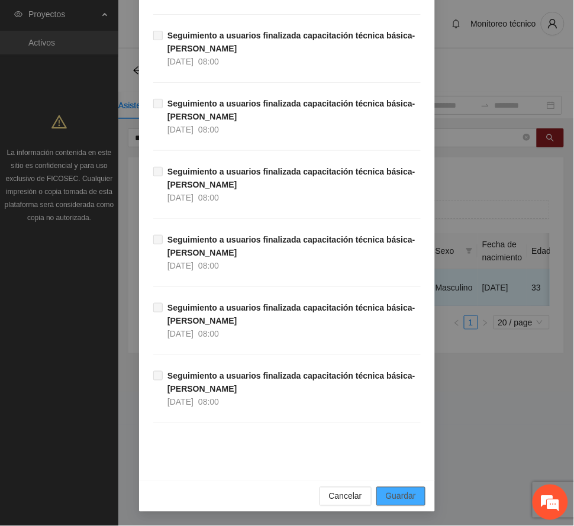
click at [397, 491] on span "Guardar" at bounding box center [401, 496] width 30 height 13
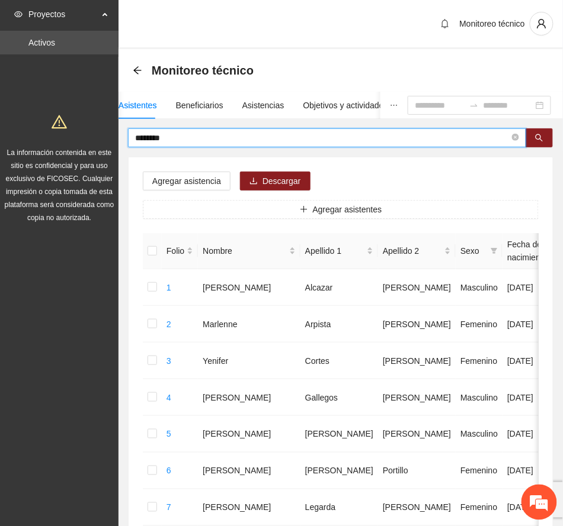
drag, startPoint x: 178, startPoint y: 136, endPoint x: 48, endPoint y: 129, distance: 129.9
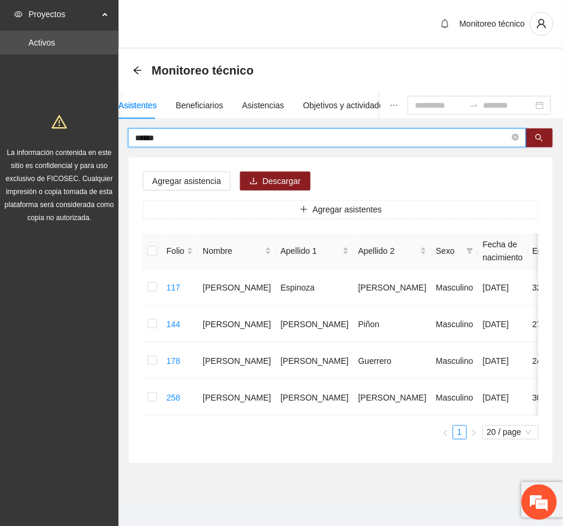
drag, startPoint x: 166, startPoint y: 140, endPoint x: 9, endPoint y: 121, distance: 157.5
click at [9, 121] on section "Proyectos Activos La información contenida en este sitio es confidencial y para…" at bounding box center [281, 267] width 563 height 535
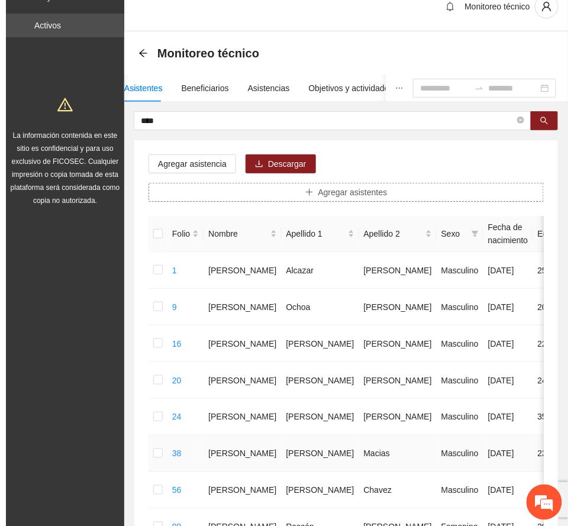
scroll to position [0, 0]
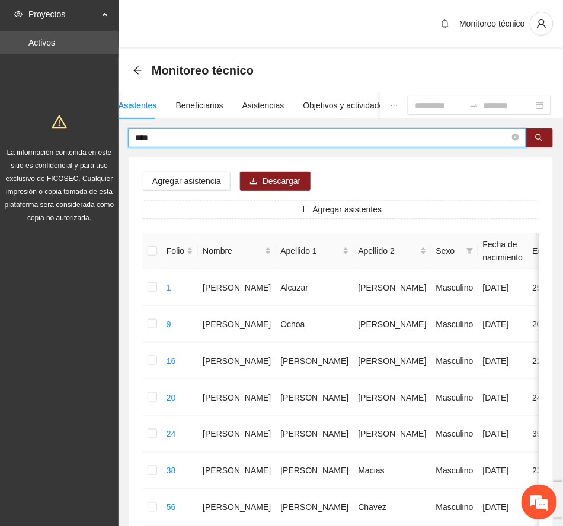
drag, startPoint x: 173, startPoint y: 140, endPoint x: 90, endPoint y: 137, distance: 83.0
click at [90, 137] on section "Proyectos Activos La información contenida en este sitio es confidencial y para…" at bounding box center [281, 488] width 563 height 976
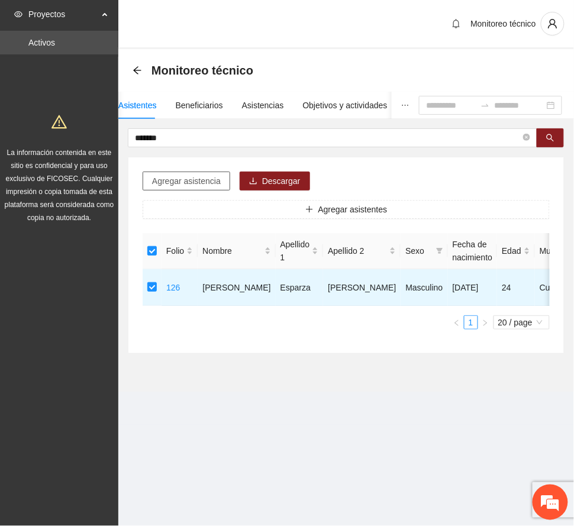
click at [190, 178] on span "Agregar asistencia" at bounding box center [186, 181] width 69 height 13
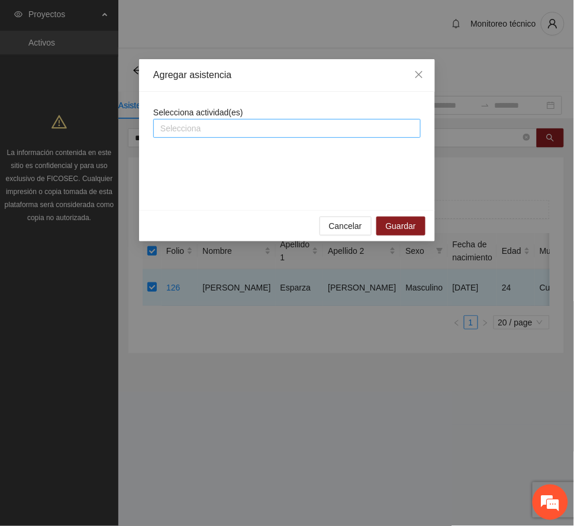
click at [232, 129] on div at bounding box center [287, 128] width 262 height 14
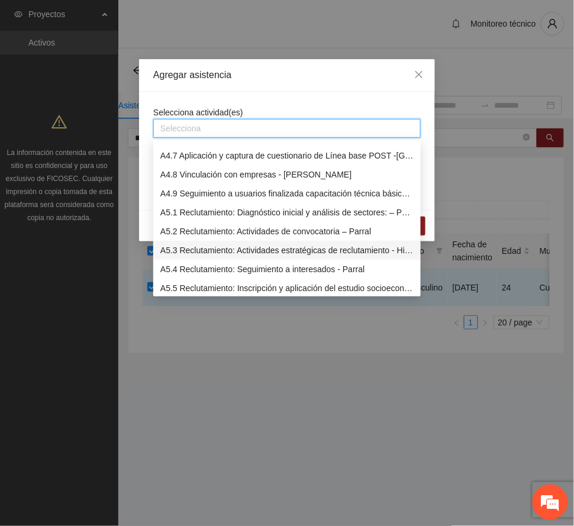
scroll to position [789, 0]
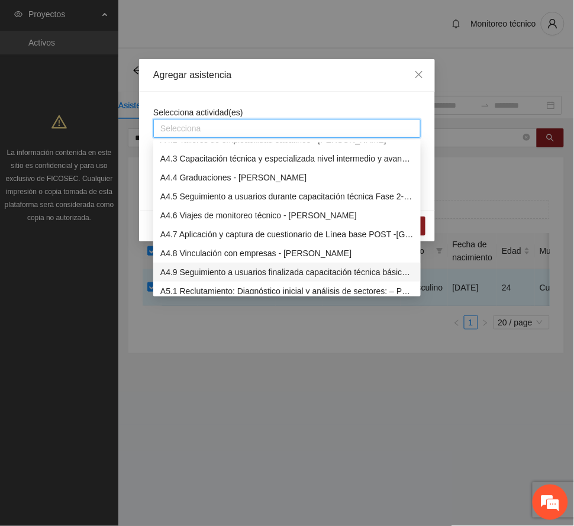
drag, startPoint x: 209, startPoint y: 269, endPoint x: 252, endPoint y: 236, distance: 54.0
click at [207, 269] on div "A4.9 Seguimiento a usuarios finalizada capacitación técnica básica- [PERSON_NAM…" at bounding box center [286, 272] width 253 height 13
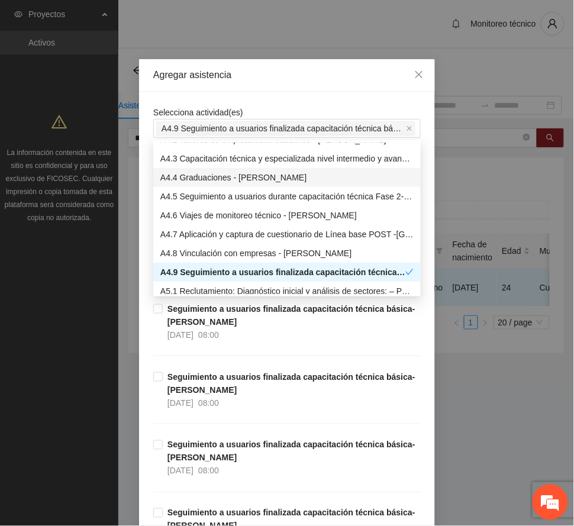
click at [268, 67] on div "Agregar asistencia" at bounding box center [287, 75] width 296 height 33
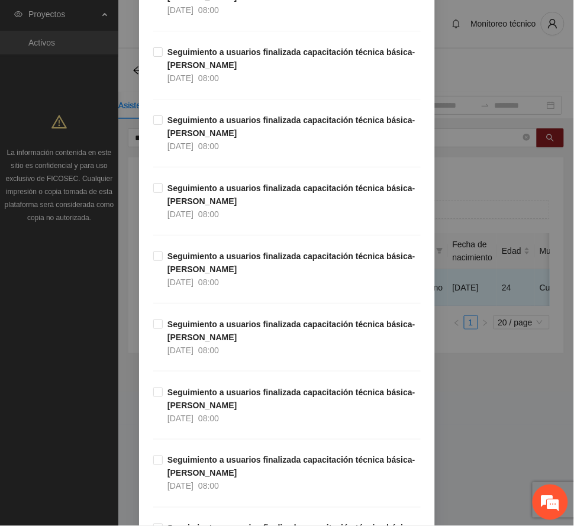
scroll to position [12944, 0]
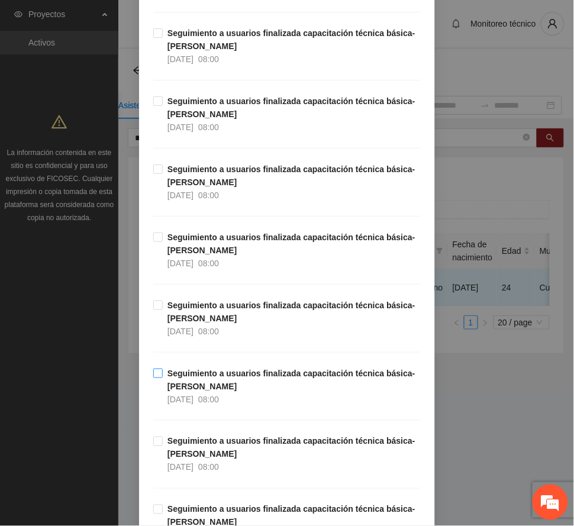
drag, startPoint x: 225, startPoint y: 422, endPoint x: 288, endPoint y: 412, distance: 63.6
click at [224, 406] on span "Seguimiento a usuarios finalizada capacitación técnica básica- [PERSON_NAME] [D…" at bounding box center [292, 386] width 258 height 39
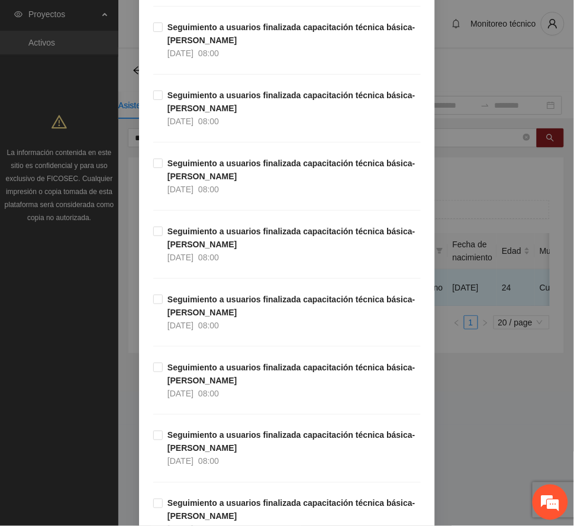
scroll to position [13575, 0]
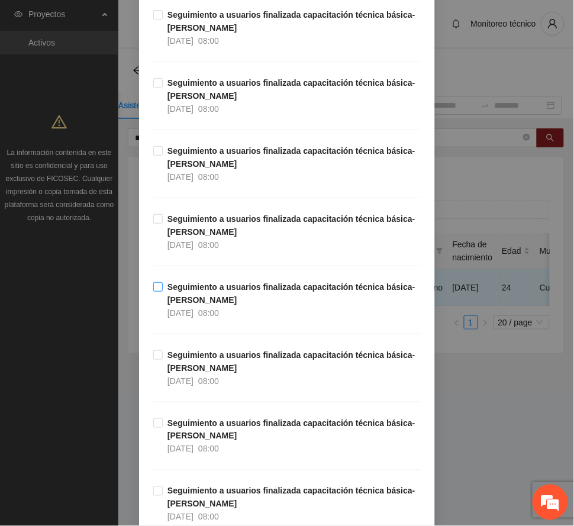
click at [219, 305] on strong "Seguimiento a usuarios finalizada capacitación técnica básica- [PERSON_NAME]" at bounding box center [292, 293] width 248 height 23
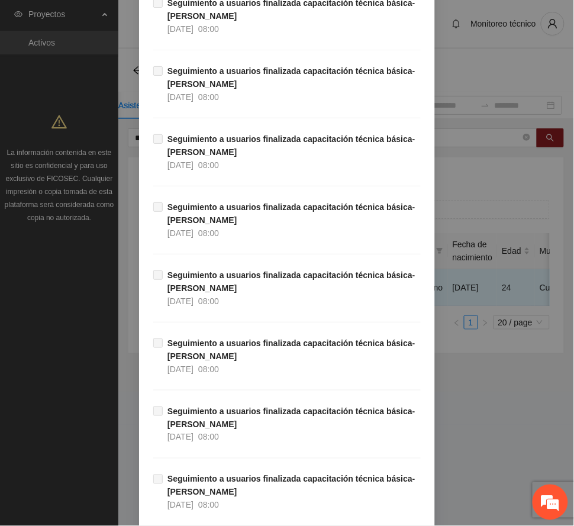
scroll to position [22269, 0]
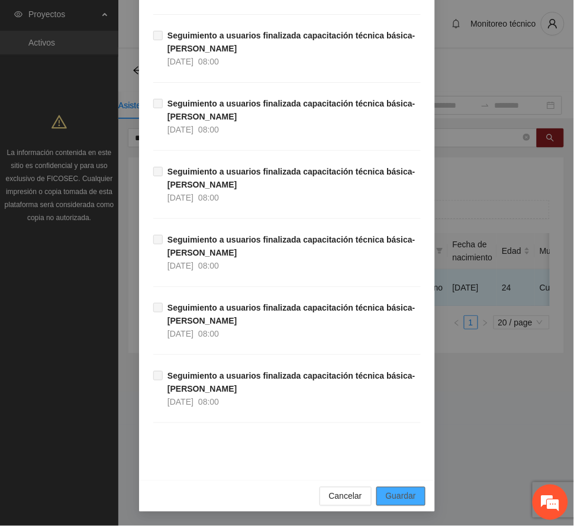
click at [394, 495] on span "Guardar" at bounding box center [401, 496] width 30 height 13
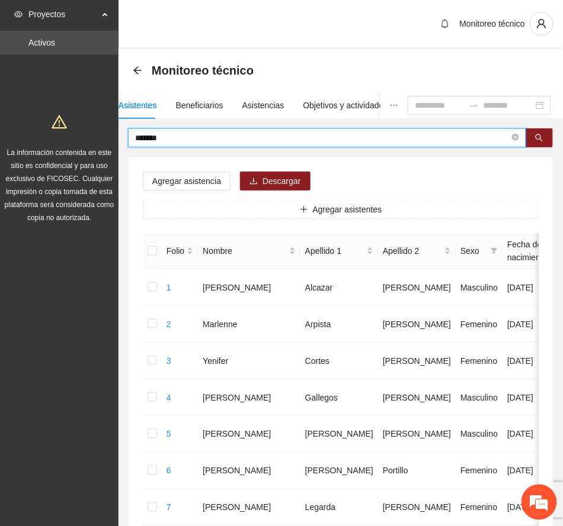
drag, startPoint x: 195, startPoint y: 140, endPoint x: 11, endPoint y: 139, distance: 184.8
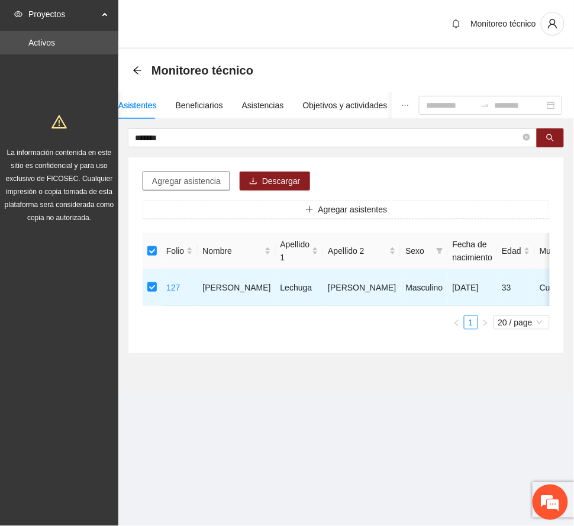
click at [203, 181] on span "Agregar asistencia" at bounding box center [186, 181] width 69 height 13
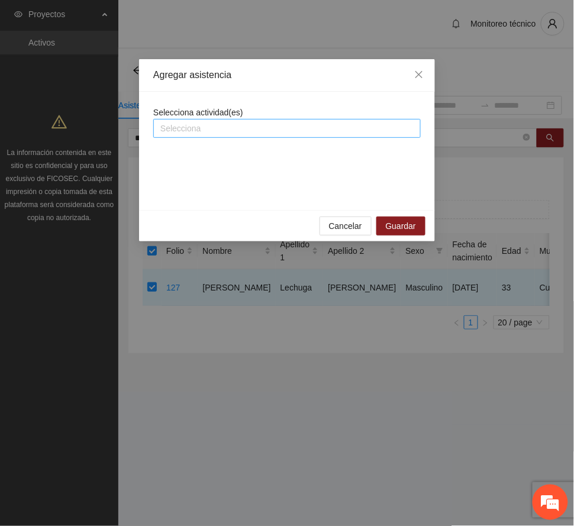
click at [227, 121] on div at bounding box center [287, 128] width 262 height 14
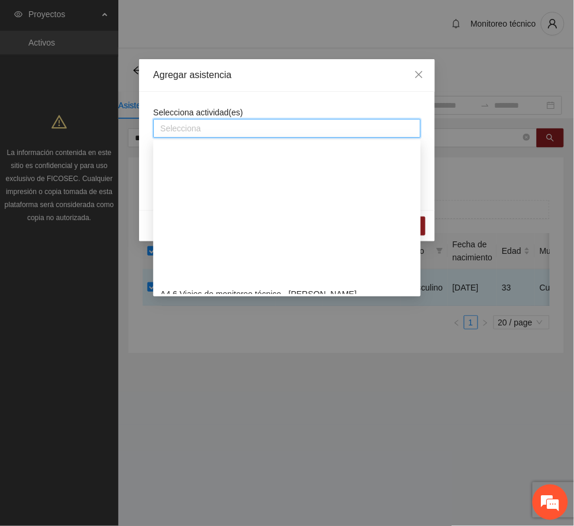
scroll to position [868, 0]
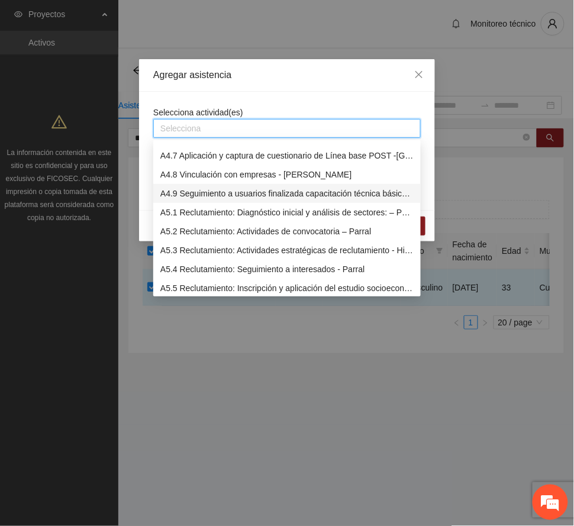
click at [240, 194] on div "A4.9 Seguimiento a usuarios finalizada capacitación técnica básica- [PERSON_NAM…" at bounding box center [286, 193] width 253 height 13
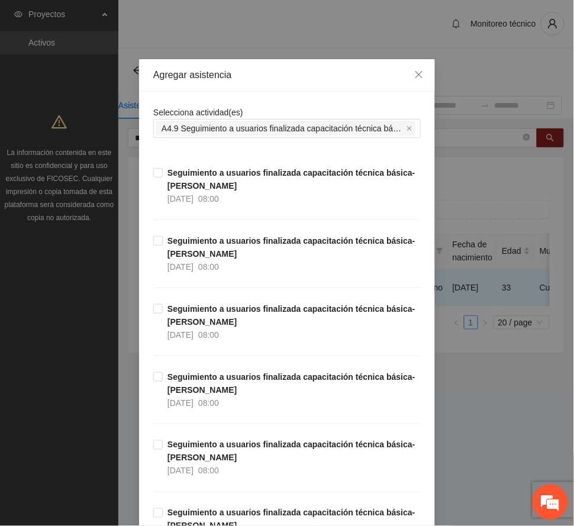
click at [290, 76] on div "Agregar asistencia" at bounding box center [287, 75] width 268 height 13
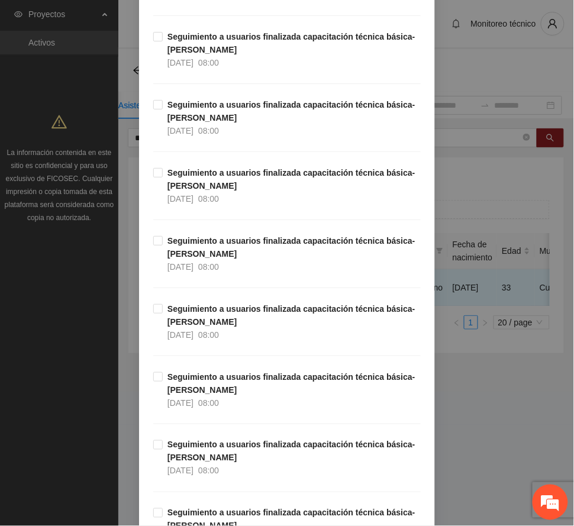
scroll to position [13550, 0]
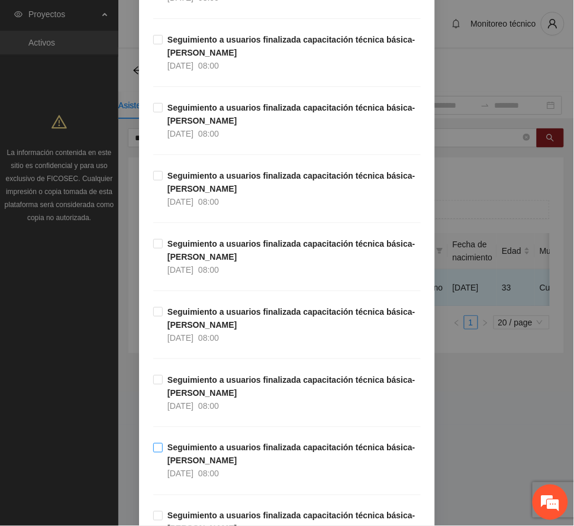
click at [211, 466] on strong "Seguimiento a usuarios finalizada capacitación técnica básica- [PERSON_NAME]" at bounding box center [292, 455] width 248 height 23
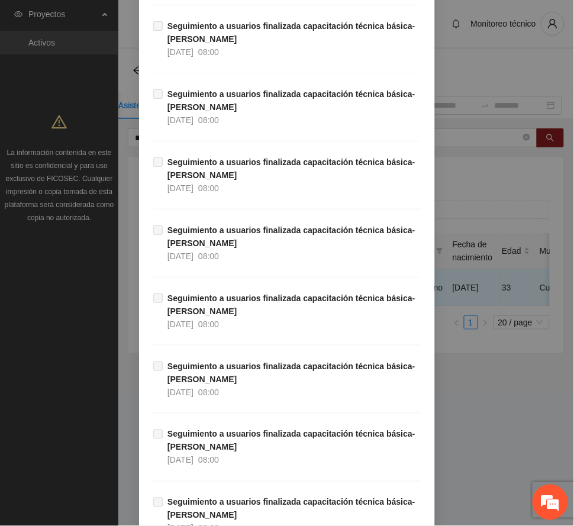
scroll to position [22269, 0]
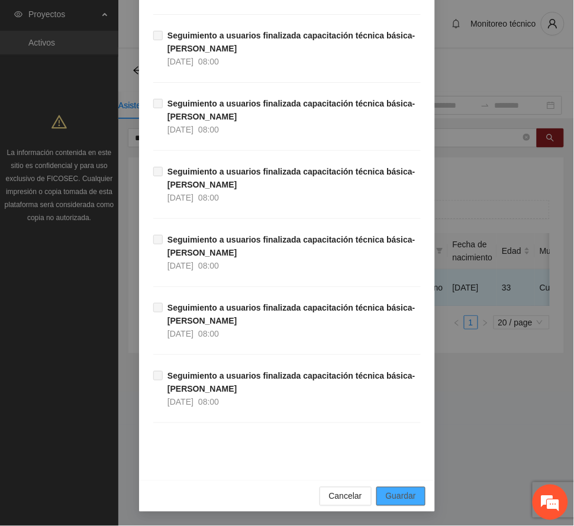
click at [403, 499] on span "Guardar" at bounding box center [401, 496] width 30 height 13
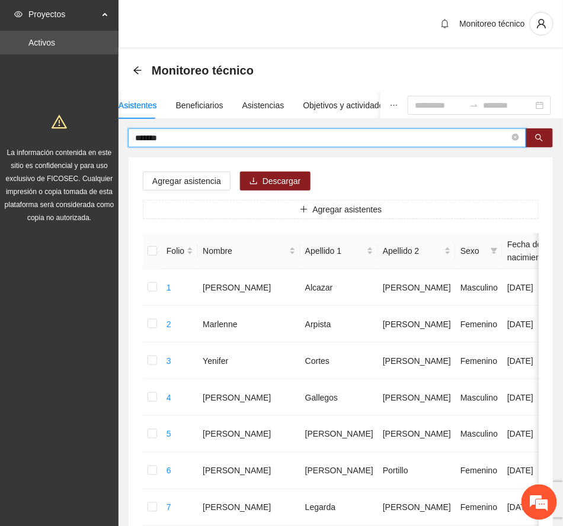
drag, startPoint x: 178, startPoint y: 134, endPoint x: 114, endPoint y: 136, distance: 64.0
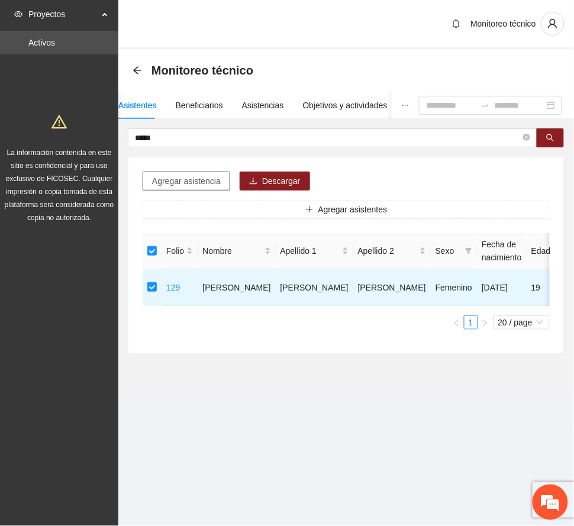
click at [206, 184] on span "Agregar asistencia" at bounding box center [186, 181] width 69 height 13
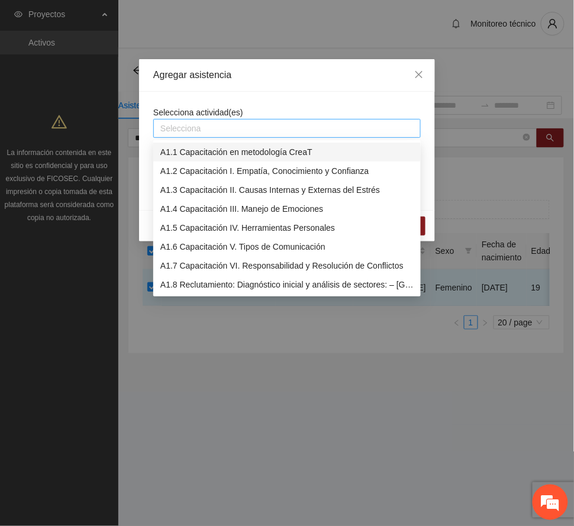
click at [230, 133] on div at bounding box center [287, 128] width 262 height 14
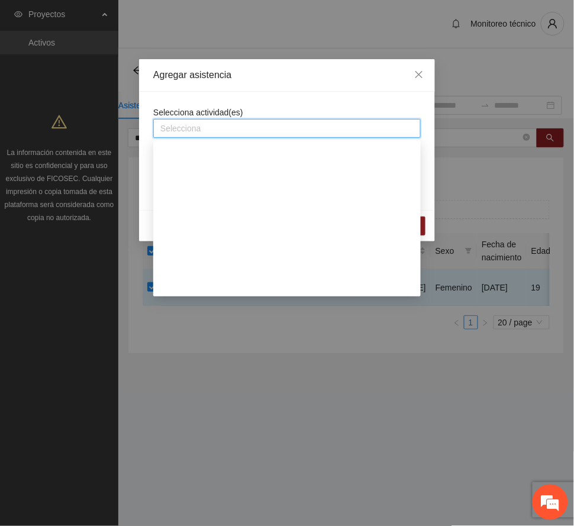
scroll to position [789, 0]
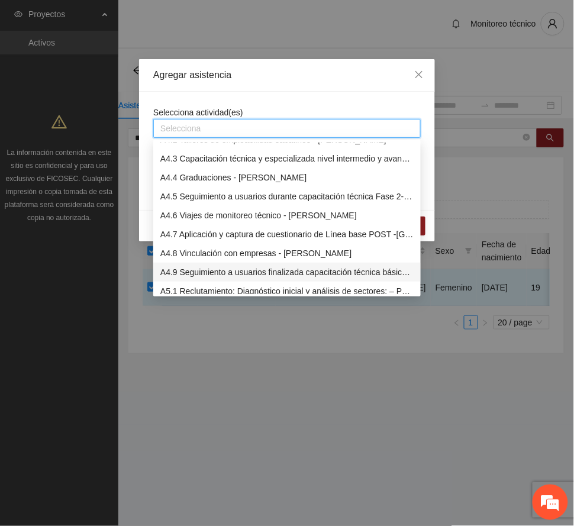
click at [245, 271] on div "A4.9 Seguimiento a usuarios finalizada capacitación técnica básica- [PERSON_NAM…" at bounding box center [286, 272] width 253 height 13
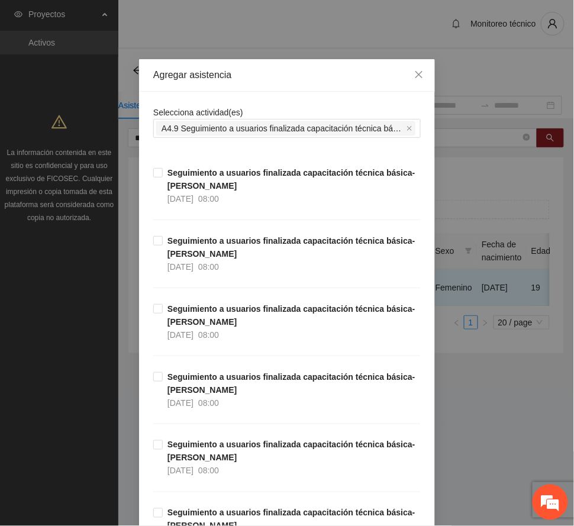
click at [307, 76] on div "Agregar asistencia" at bounding box center [287, 75] width 268 height 13
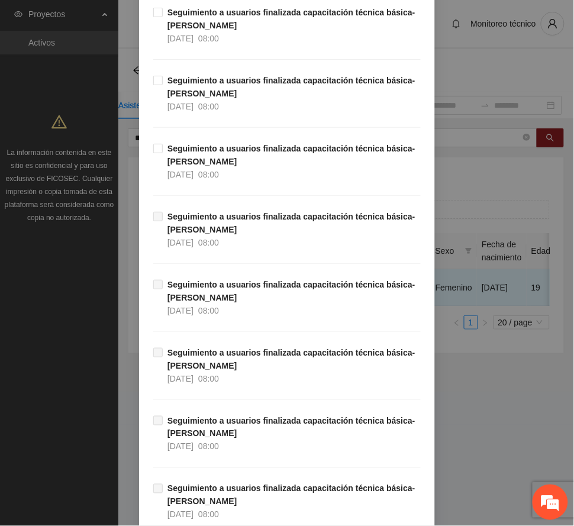
scroll to position [14359, 0]
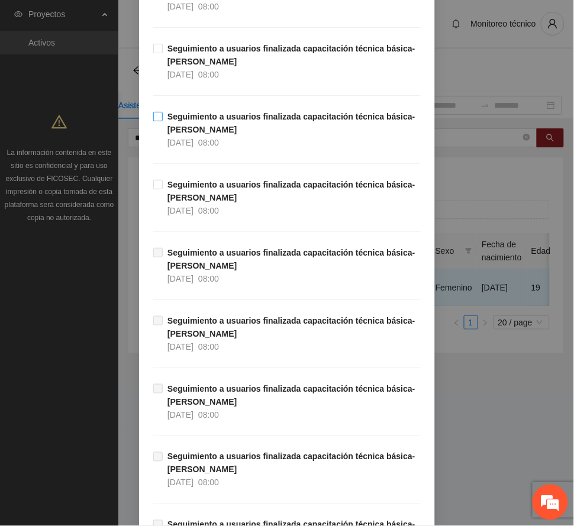
click at [217, 134] on strong "Seguimiento a usuarios finalizada capacitación técnica básica- [PERSON_NAME]" at bounding box center [292, 123] width 248 height 23
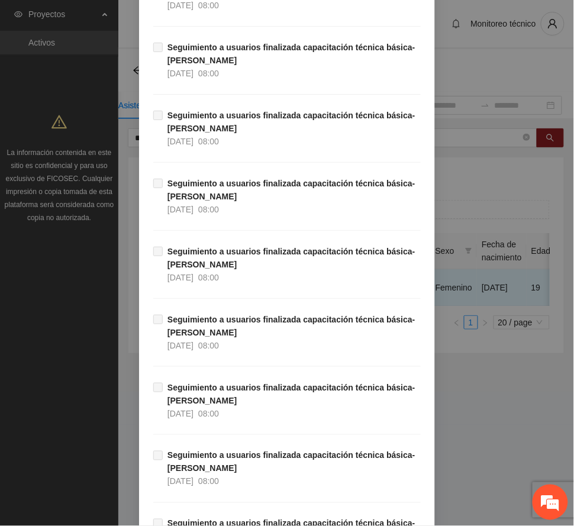
scroll to position [22269, 0]
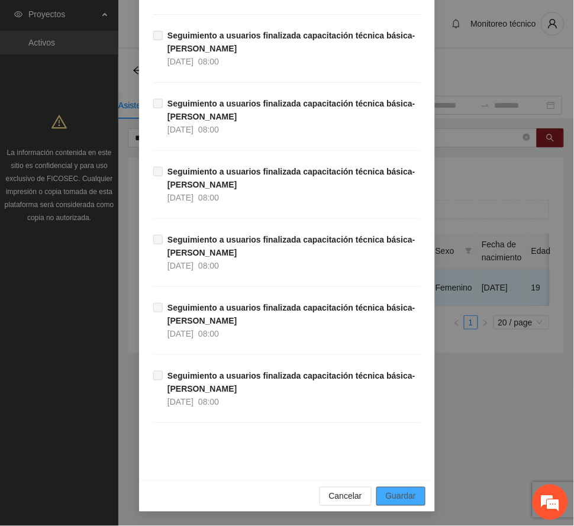
click at [410, 496] on button "Guardar" at bounding box center [401, 496] width 49 height 19
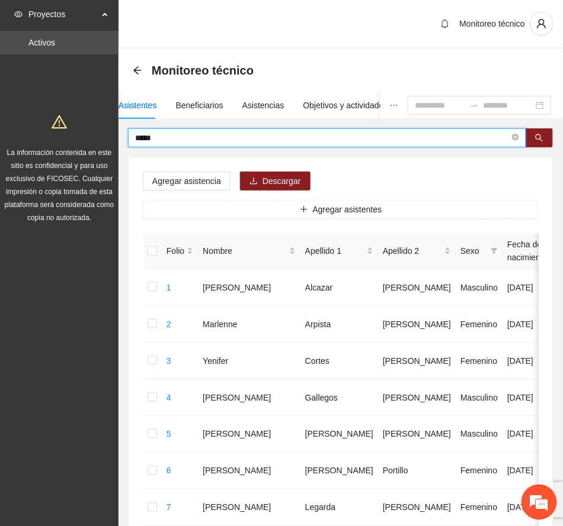
drag, startPoint x: 165, startPoint y: 139, endPoint x: 99, endPoint y: 140, distance: 65.2
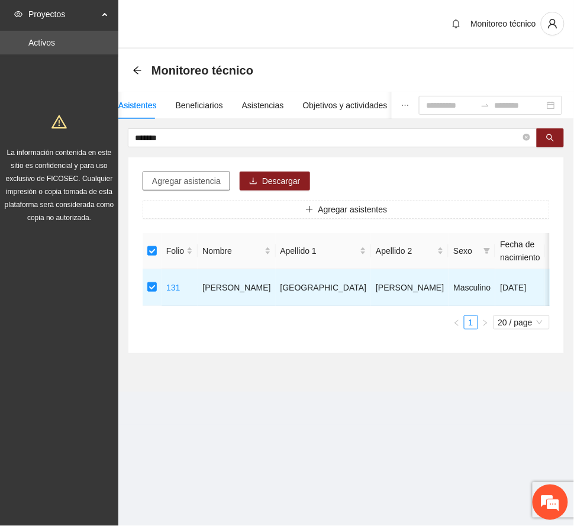
click at [188, 182] on span "Agregar asistencia" at bounding box center [186, 181] width 69 height 13
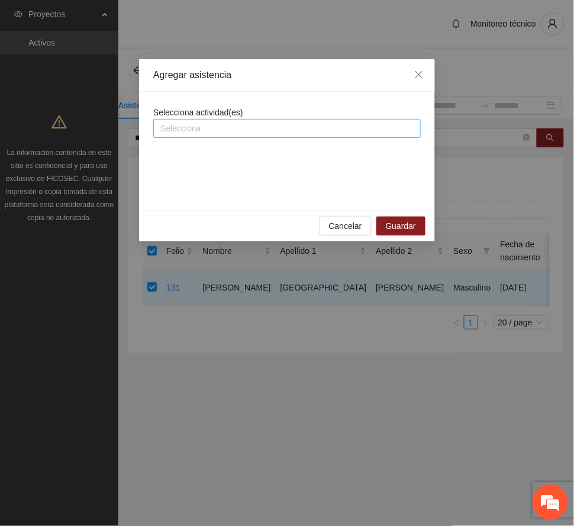
click at [216, 128] on div at bounding box center [287, 128] width 262 height 14
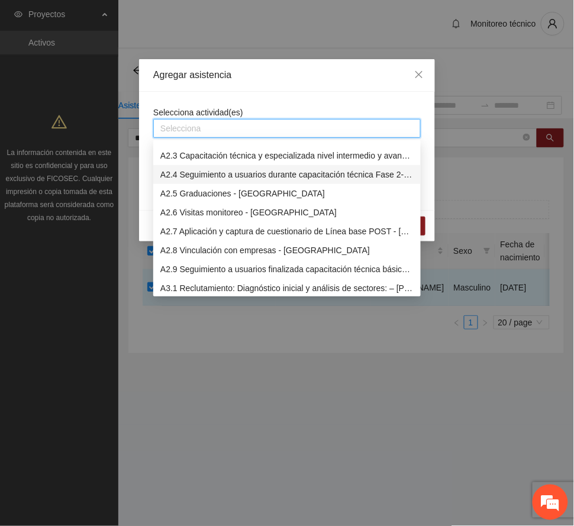
scroll to position [789, 0]
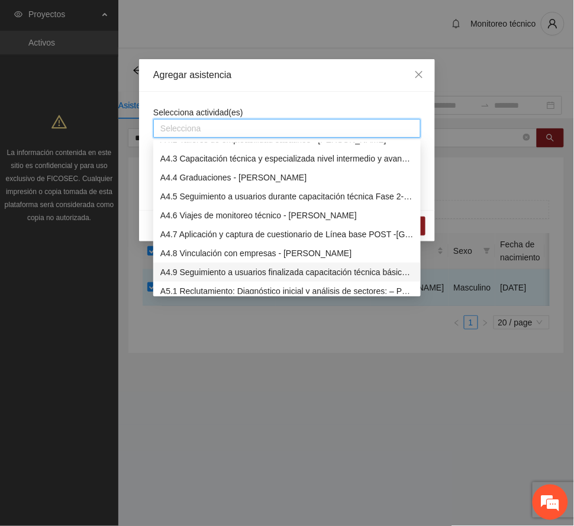
click at [264, 270] on div "A4.9 Seguimiento a usuarios finalizada capacitación técnica básica- [PERSON_NAM…" at bounding box center [286, 272] width 253 height 13
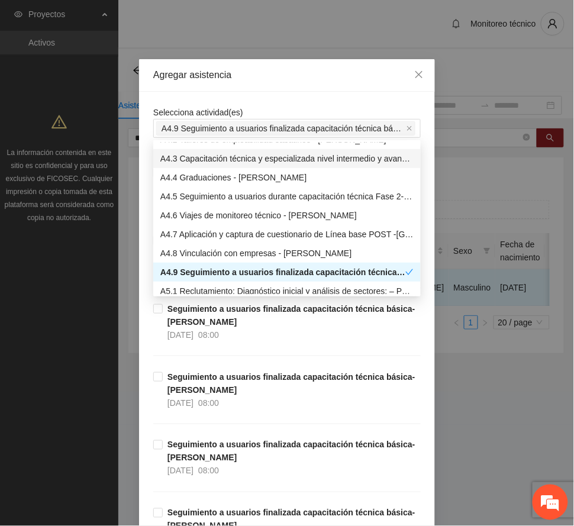
click at [298, 79] on div "Agregar asistencia" at bounding box center [287, 75] width 268 height 13
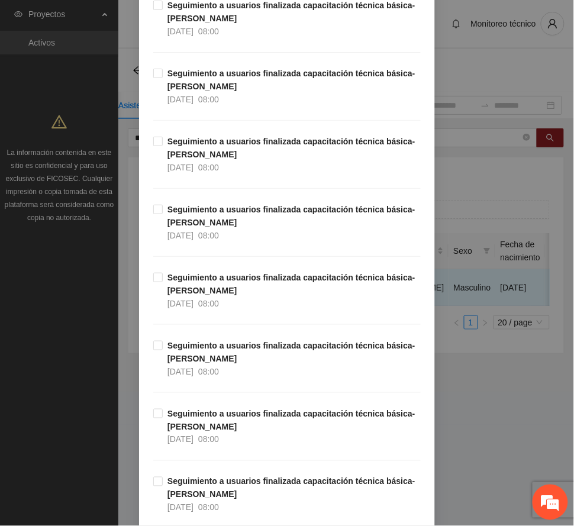
scroll to position [12404, 0]
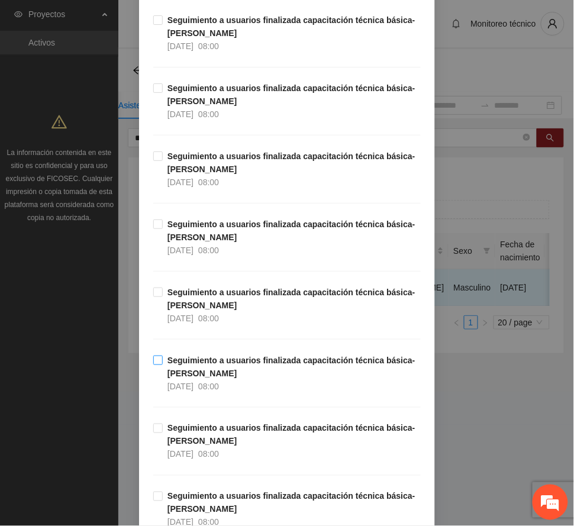
click at [226, 393] on span "Seguimiento a usuarios finalizada capacitación técnica básica- [PERSON_NAME] [D…" at bounding box center [292, 373] width 258 height 39
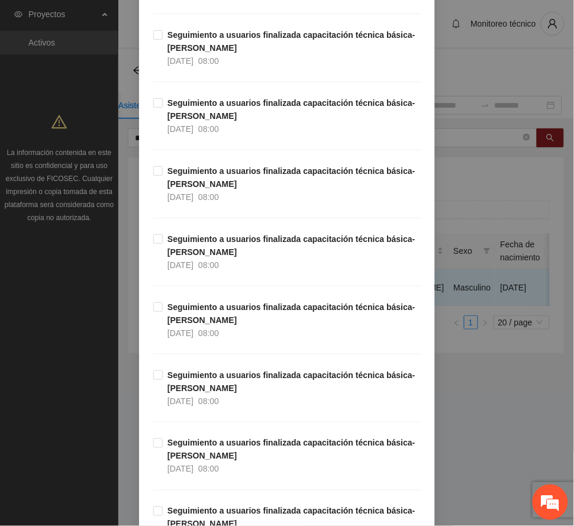
scroll to position [13431, 0]
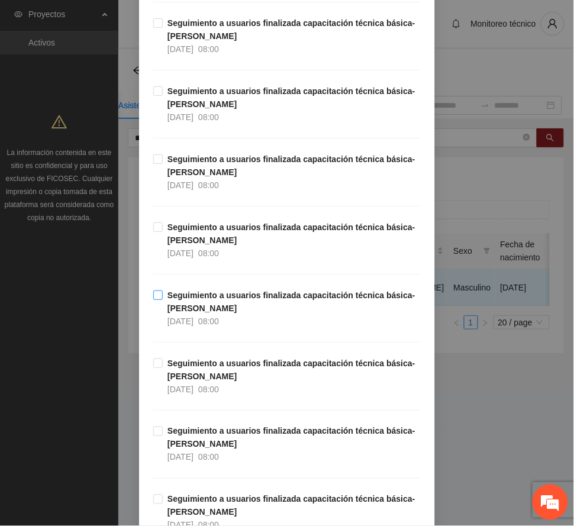
click at [237, 313] on strong "Seguimiento a usuarios finalizada capacitación técnica básica- [PERSON_NAME]" at bounding box center [292, 302] width 248 height 23
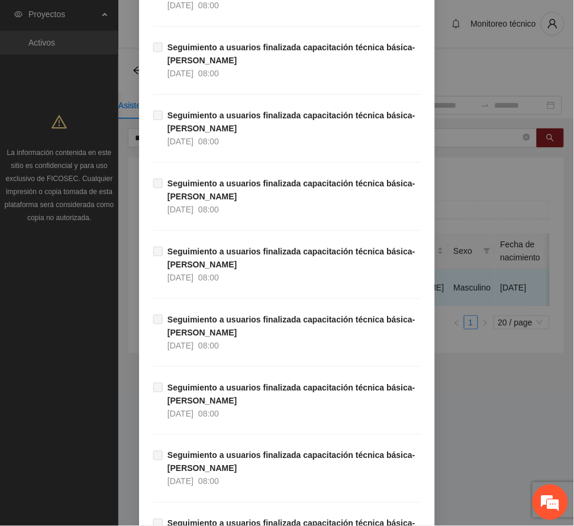
scroll to position [22269, 0]
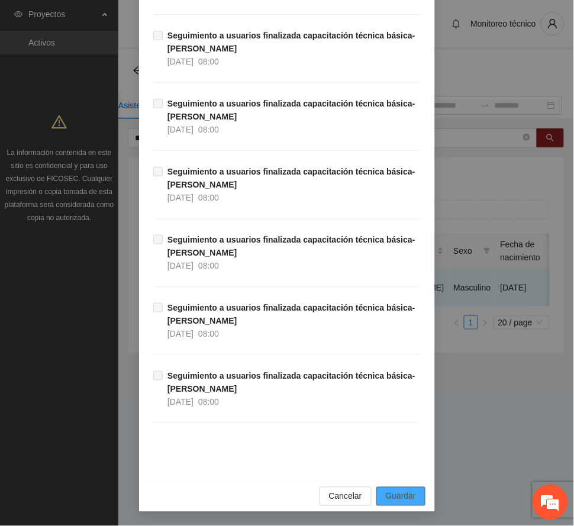
click at [398, 494] on span "Guardar" at bounding box center [401, 496] width 30 height 13
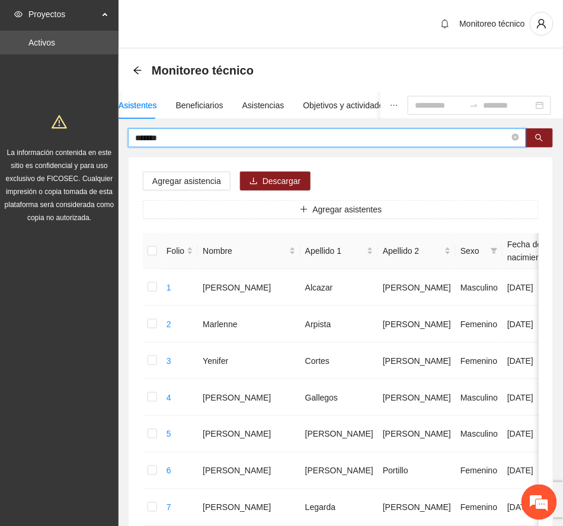
drag, startPoint x: 169, startPoint y: 136, endPoint x: 98, endPoint y: 127, distance: 71.0
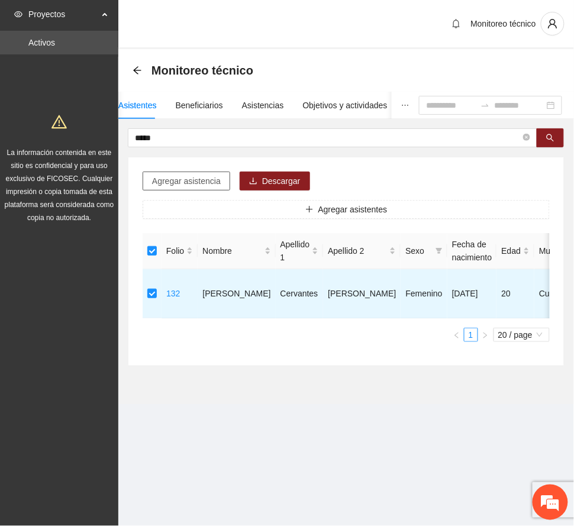
click at [166, 185] on span "Agregar asistencia" at bounding box center [186, 181] width 69 height 13
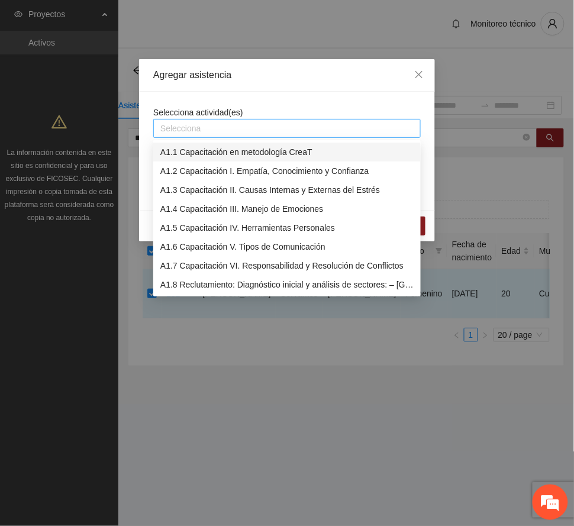
click at [195, 130] on div at bounding box center [287, 128] width 262 height 14
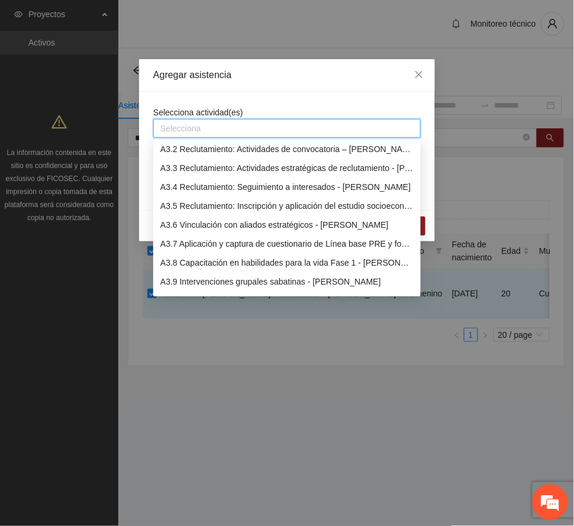
scroll to position [789, 0]
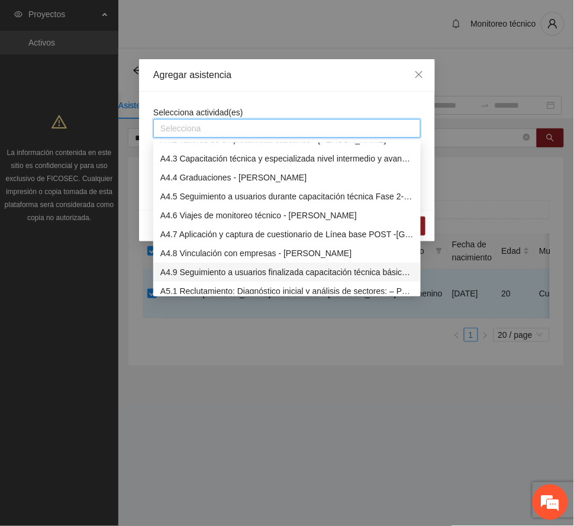
click at [242, 266] on div "A4.9 Seguimiento a usuarios finalizada capacitación técnica básica- [PERSON_NAM…" at bounding box center [286, 272] width 253 height 13
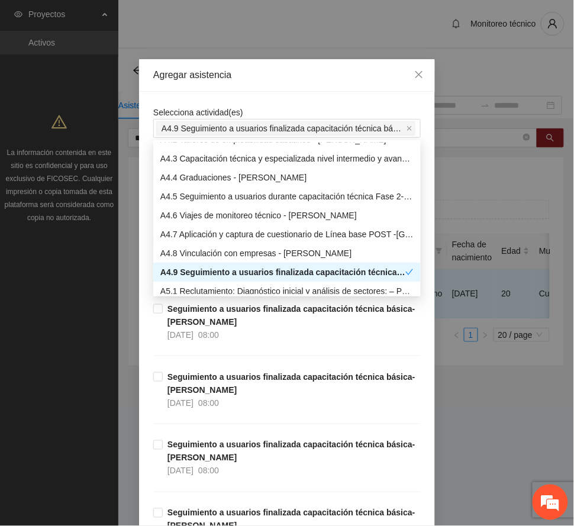
click at [295, 73] on div "Agregar asistencia" at bounding box center [287, 75] width 268 height 13
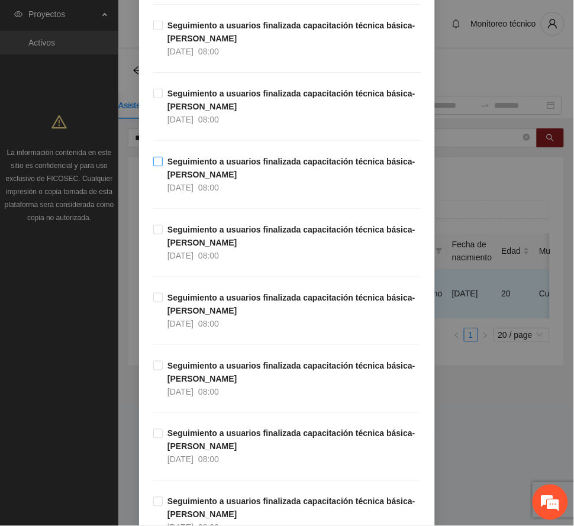
scroll to position [13543, 0]
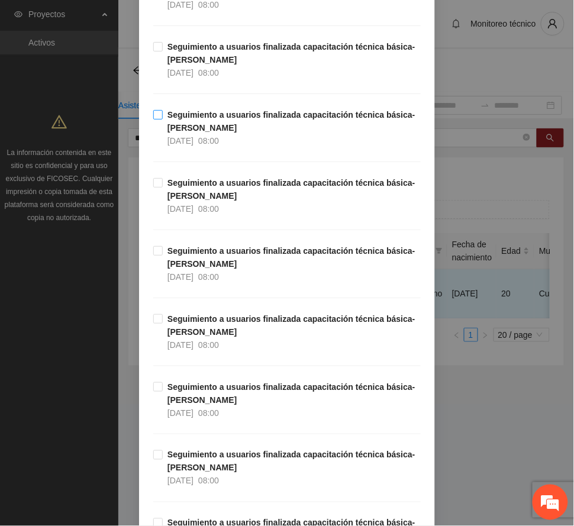
drag, startPoint x: 182, startPoint y: 111, endPoint x: 226, endPoint y: 154, distance: 60.7
click at [182, 78] on span "[DATE]" at bounding box center [181, 72] width 26 height 9
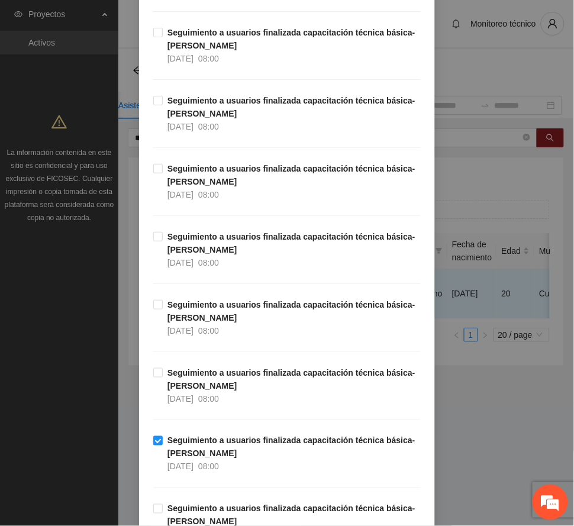
scroll to position [13148, 0]
click at [197, 187] on strong "Seguimiento a usuarios finalizada capacitación técnica básica- [PERSON_NAME]" at bounding box center [292, 176] width 248 height 23
click at [183, 187] on strong "Seguimiento a usuarios finalizada capacitación técnica básica- [PERSON_NAME]" at bounding box center [292, 176] width 248 height 23
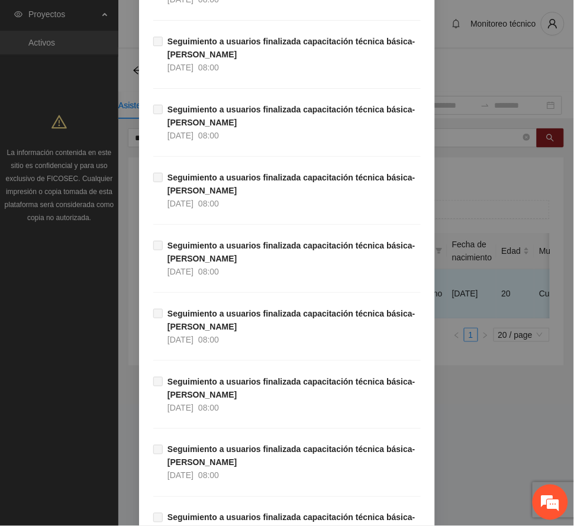
scroll to position [22269, 0]
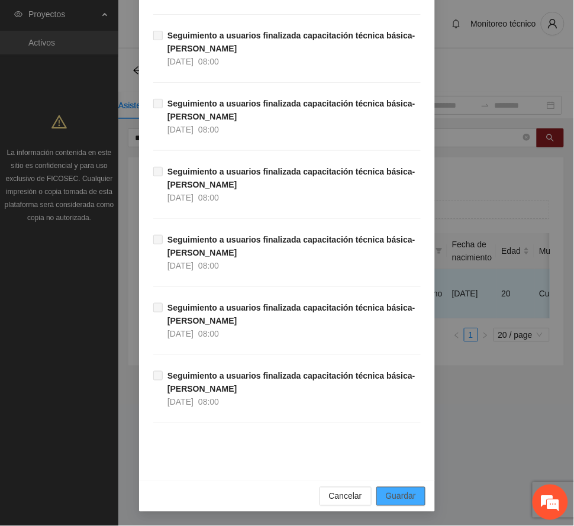
click at [402, 491] on span "Guardar" at bounding box center [401, 496] width 30 height 13
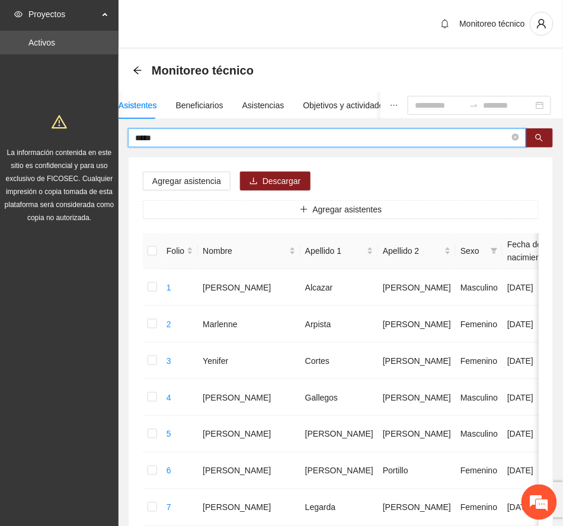
drag, startPoint x: 167, startPoint y: 141, endPoint x: 77, endPoint y: 124, distance: 91.5
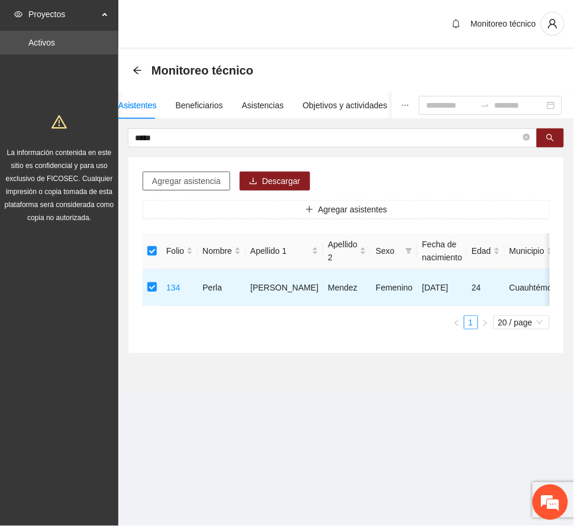
click at [185, 178] on span "Agregar asistencia" at bounding box center [186, 181] width 69 height 13
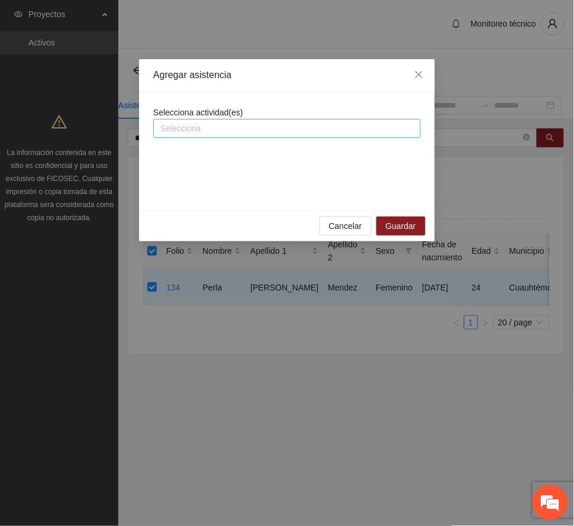
click at [221, 123] on div at bounding box center [287, 128] width 262 height 14
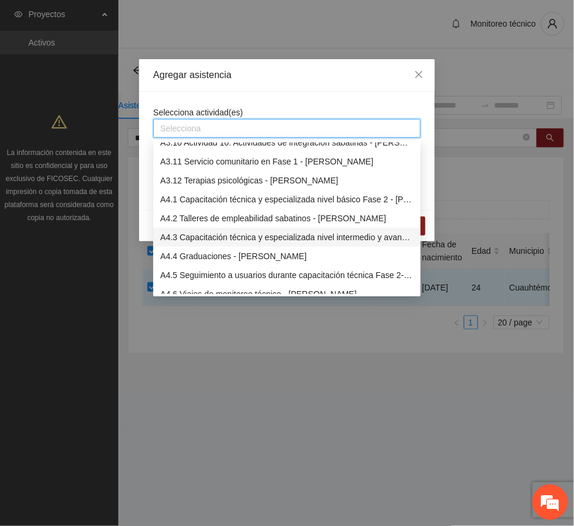
scroll to position [789, 0]
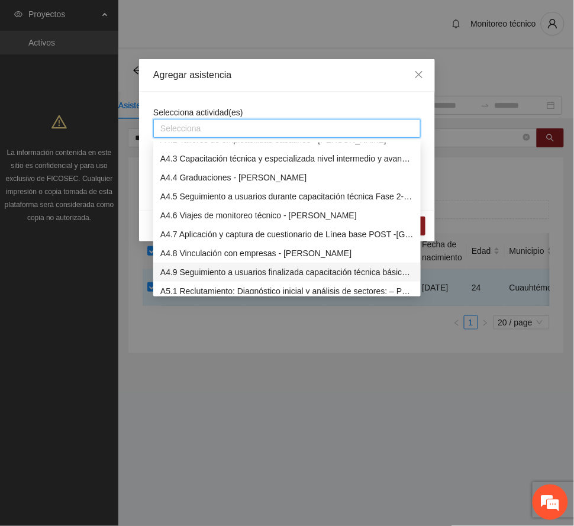
click at [238, 272] on div "A4.9 Seguimiento a usuarios finalizada capacitación técnica básica- [PERSON_NAM…" at bounding box center [286, 272] width 253 height 13
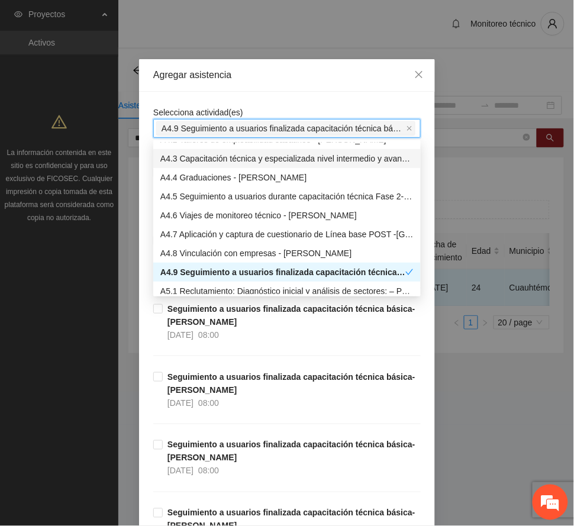
click at [269, 76] on div "Agregar asistencia" at bounding box center [287, 75] width 268 height 13
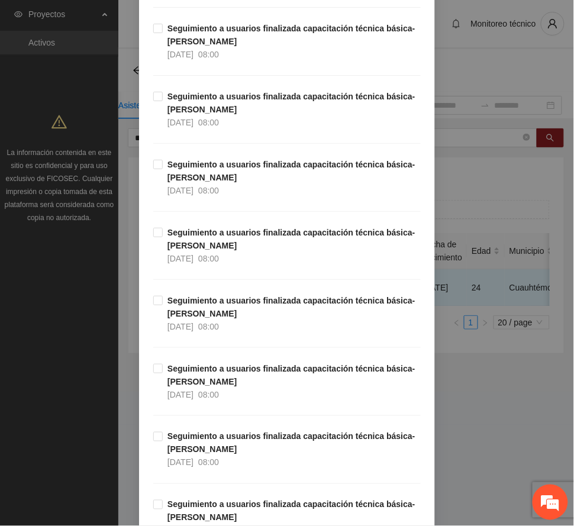
scroll to position [13158, 0]
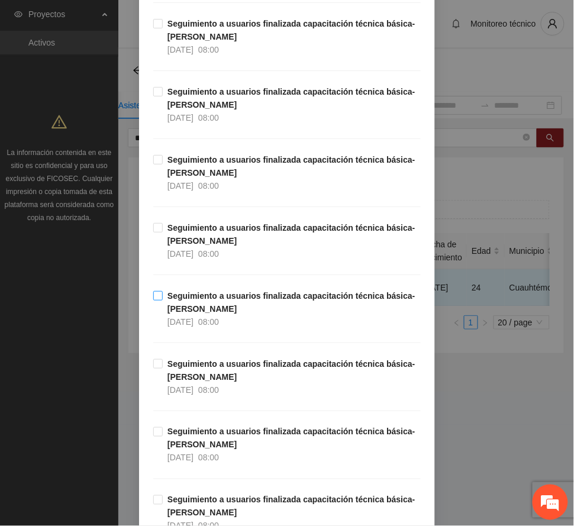
click at [235, 329] on span "Seguimiento a usuarios finalizada capacitación técnica básica- [PERSON_NAME] [D…" at bounding box center [292, 309] width 258 height 39
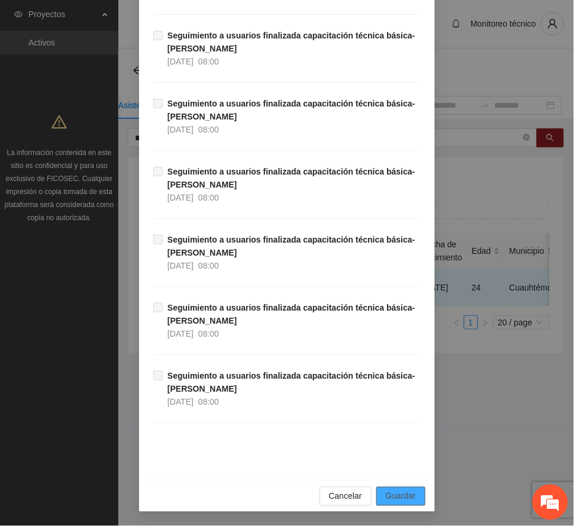
click at [386, 495] on span "Guardar" at bounding box center [401, 496] width 30 height 13
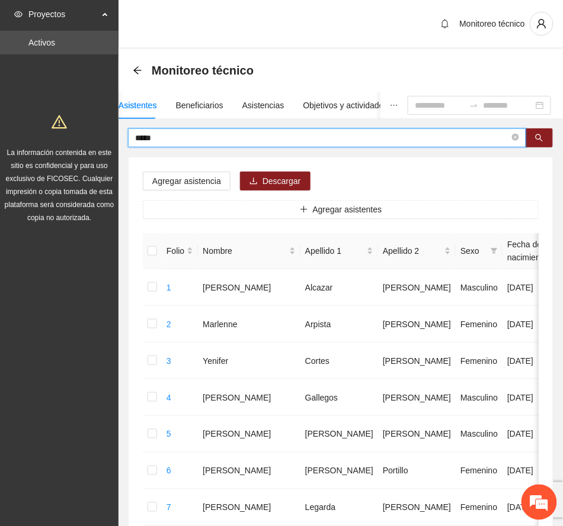
drag, startPoint x: 172, startPoint y: 140, endPoint x: 41, endPoint y: 138, distance: 130.9
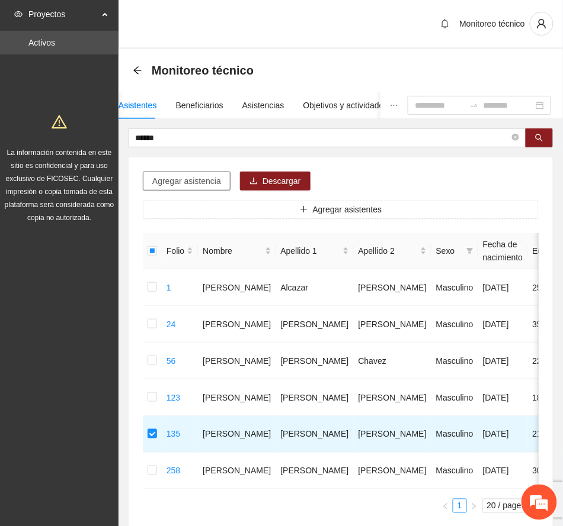
click at [203, 184] on span "Agregar asistencia" at bounding box center [186, 181] width 69 height 13
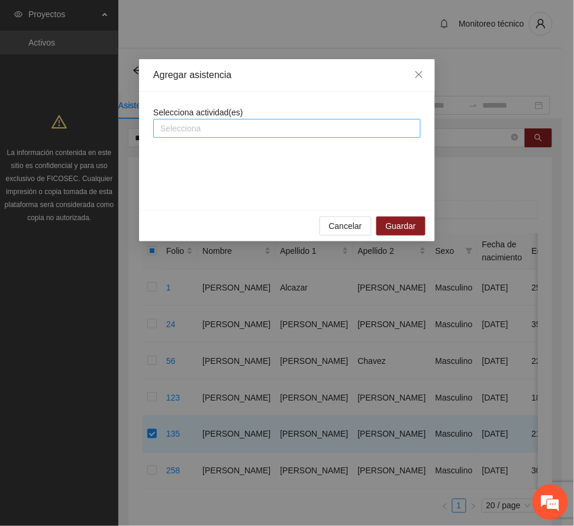
click at [225, 131] on div at bounding box center [287, 128] width 262 height 14
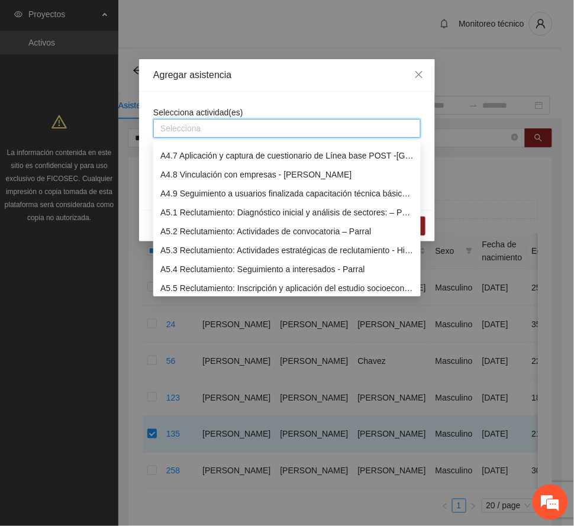
scroll to position [868, 0]
click at [214, 194] on div "A4.9 Seguimiento a usuarios finalizada capacitación técnica básica- [PERSON_NAM…" at bounding box center [286, 193] width 253 height 13
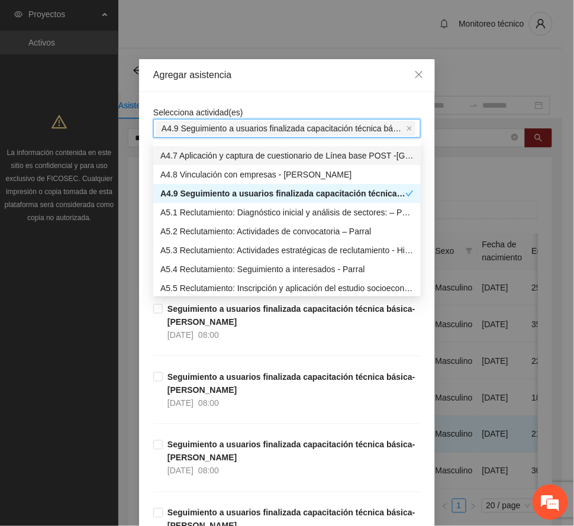
click at [278, 73] on div "Agregar asistencia" at bounding box center [287, 75] width 268 height 13
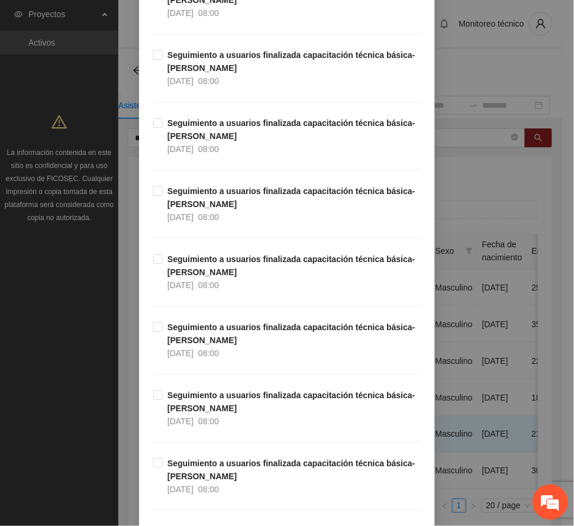
scroll to position [13543, 0]
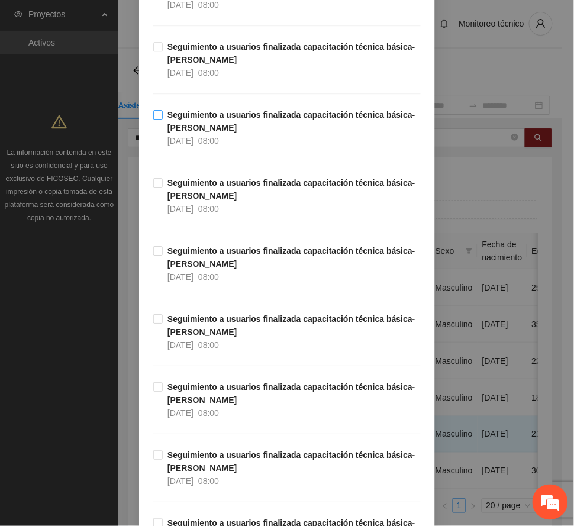
click at [194, 78] on span "[DATE]" at bounding box center [181, 72] width 26 height 9
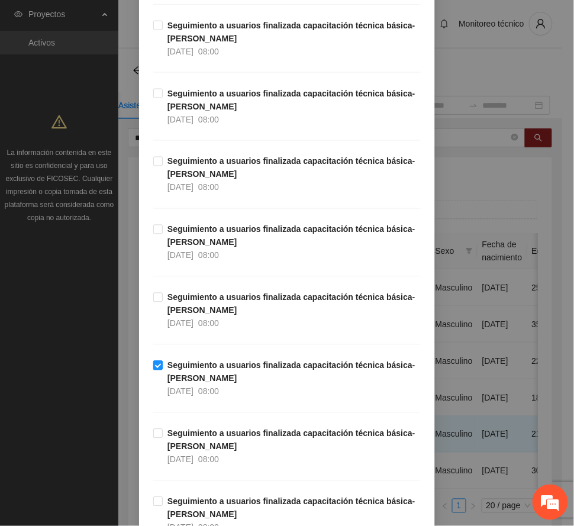
scroll to position [13227, 0]
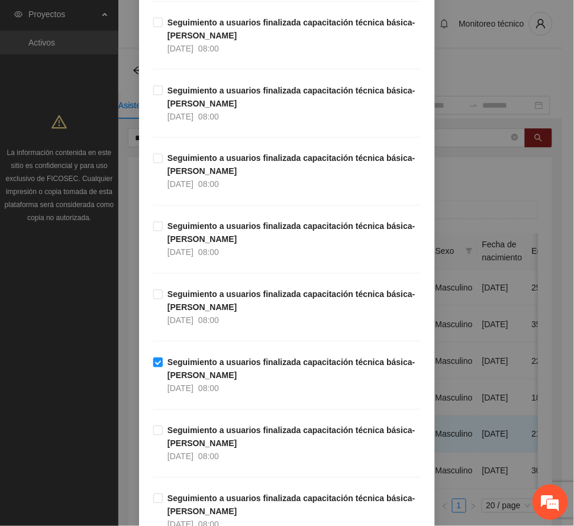
click at [193, 381] on strong "Seguimiento a usuarios finalizada capacitación técnica básica- [PERSON_NAME]" at bounding box center [292, 369] width 248 height 23
click at [219, 191] on span "Seguimiento a usuarios finalizada capacitación técnica básica- [PERSON_NAME] [D…" at bounding box center [292, 171] width 258 height 39
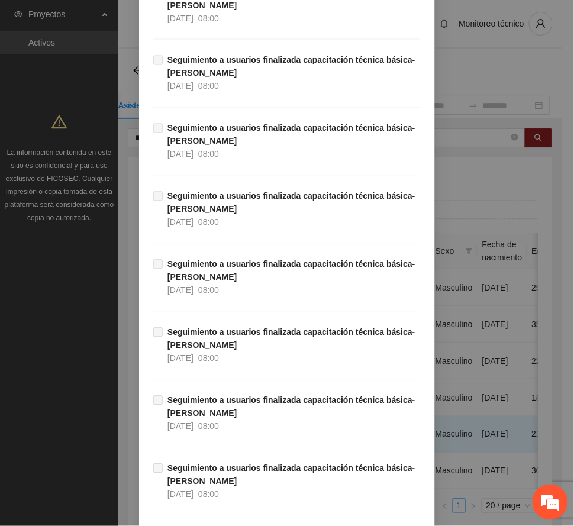
scroll to position [22269, 0]
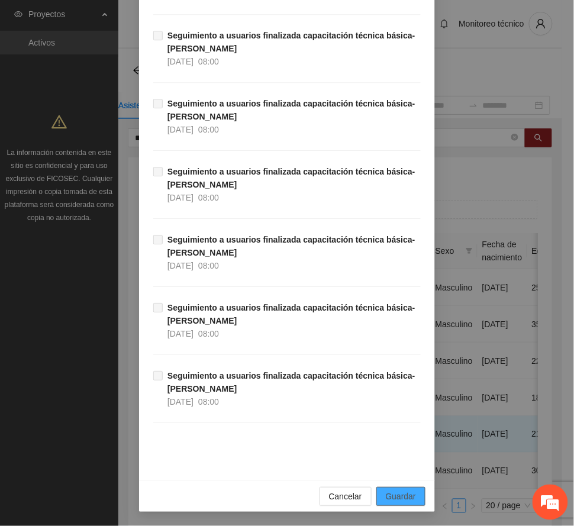
click at [404, 500] on span "Guardar" at bounding box center [401, 496] width 30 height 13
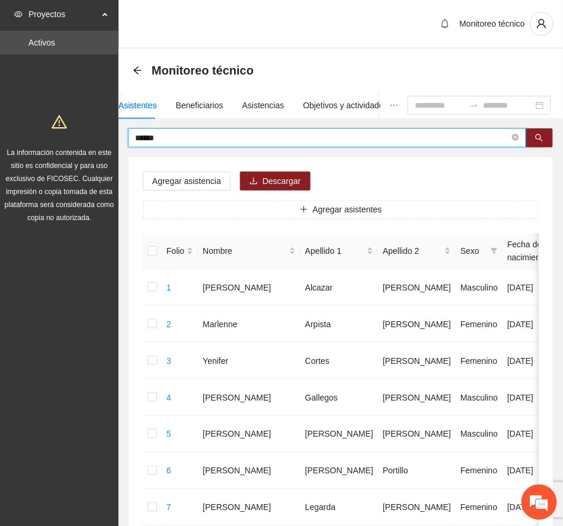
drag, startPoint x: 163, startPoint y: 138, endPoint x: 103, endPoint y: 130, distance: 60.9
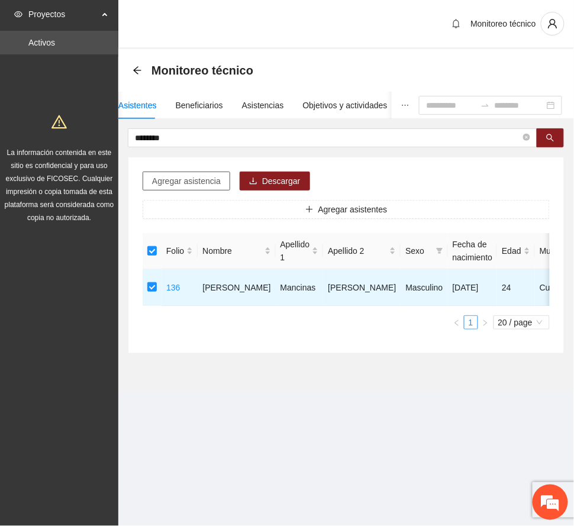
click at [204, 184] on span "Agregar asistencia" at bounding box center [186, 181] width 69 height 13
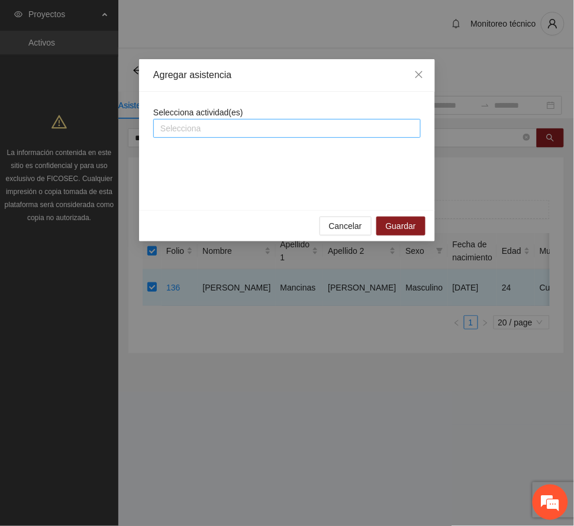
click at [221, 133] on div at bounding box center [287, 128] width 262 height 14
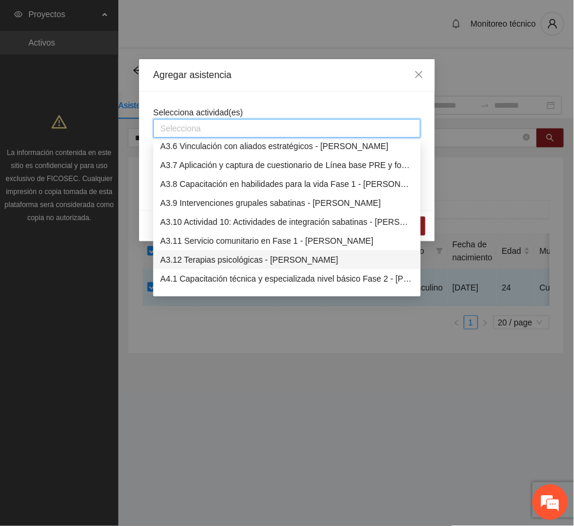
scroll to position [868, 0]
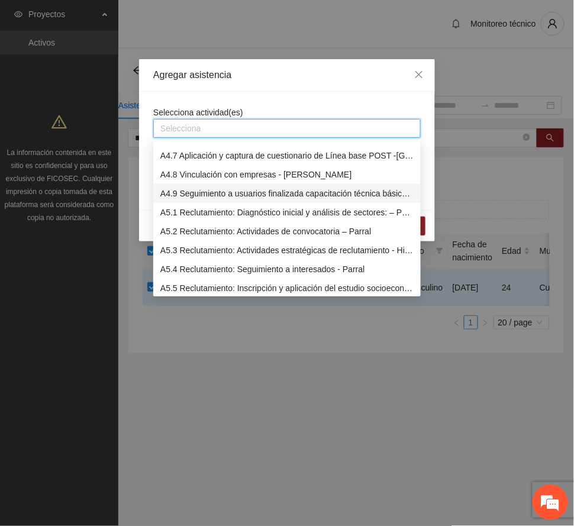
click at [212, 190] on div "A4.9 Seguimiento a usuarios finalizada capacitación técnica básica- [PERSON_NAM…" at bounding box center [286, 193] width 253 height 13
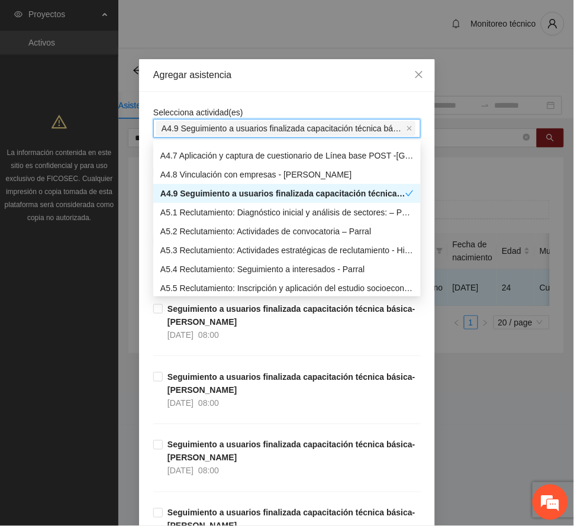
click at [261, 70] on div "Agregar asistencia" at bounding box center [287, 75] width 268 height 13
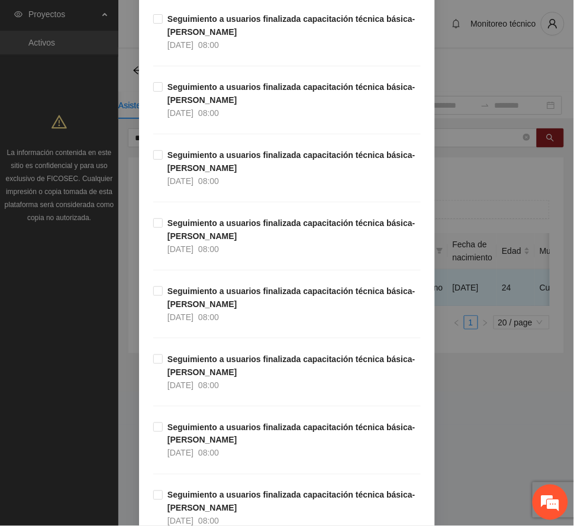
scroll to position [13087, 0]
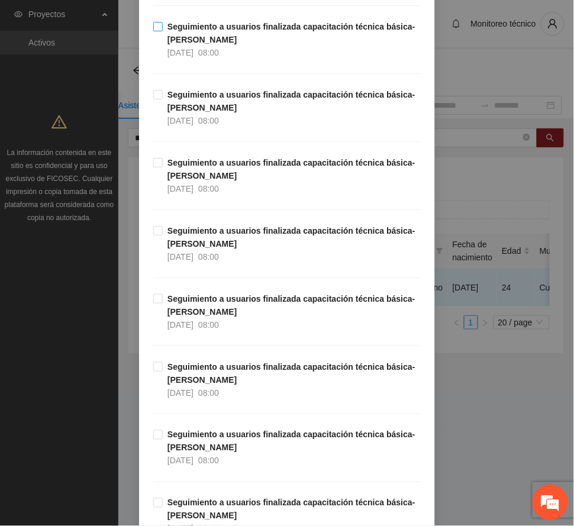
click at [204, 44] on strong "Seguimiento a usuarios finalizada capacitación técnica básica- [PERSON_NAME]" at bounding box center [292, 33] width 248 height 23
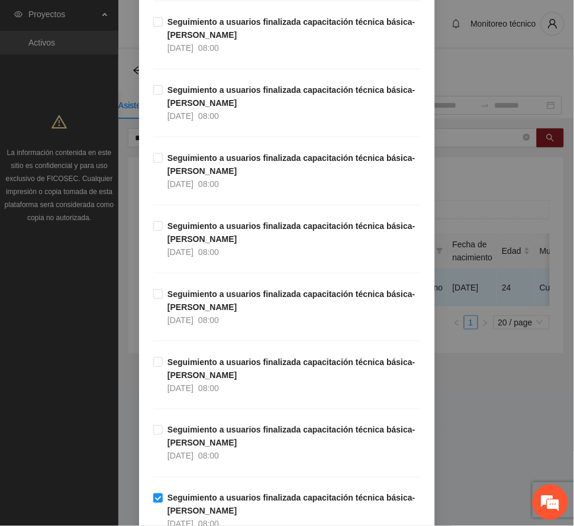
scroll to position [12613, 0]
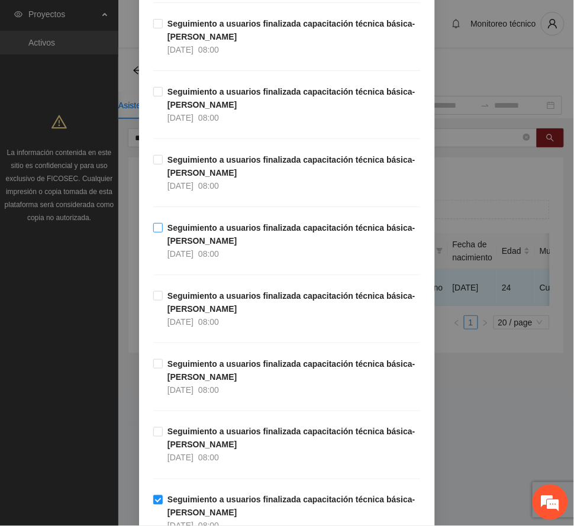
click at [199, 246] on strong "Seguimiento a usuarios finalizada capacitación técnica básica- [PERSON_NAME]" at bounding box center [292, 234] width 248 height 23
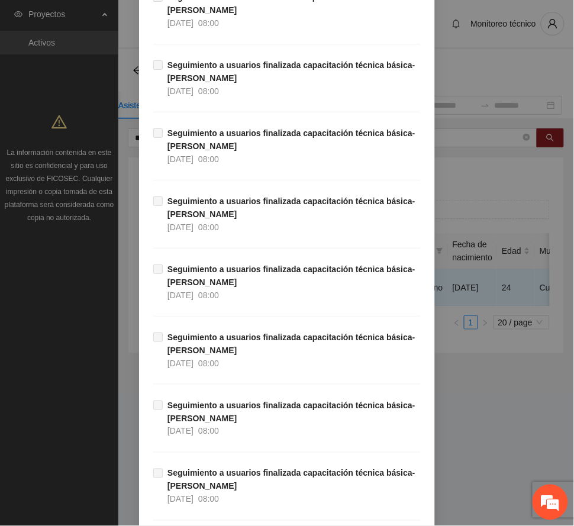
scroll to position [22269, 0]
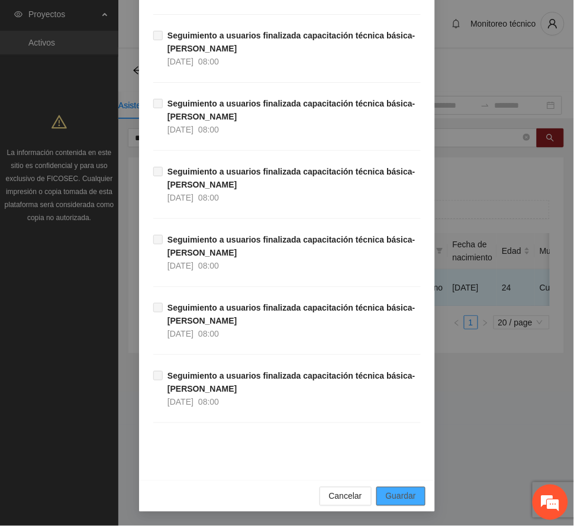
click at [397, 496] on span "Guardar" at bounding box center [401, 496] width 30 height 13
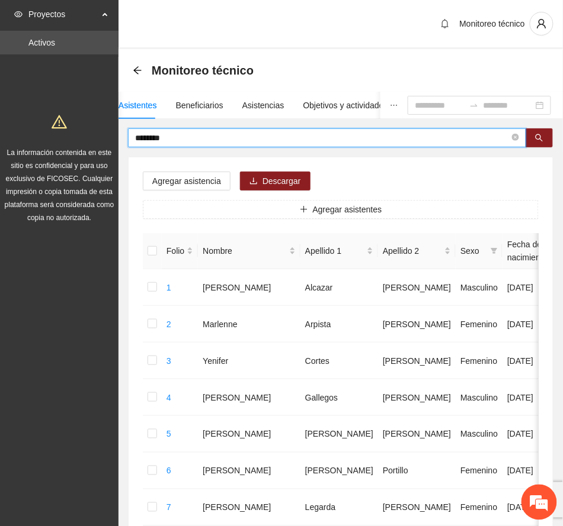
drag, startPoint x: 183, startPoint y: 136, endPoint x: 74, endPoint y: 121, distance: 109.9
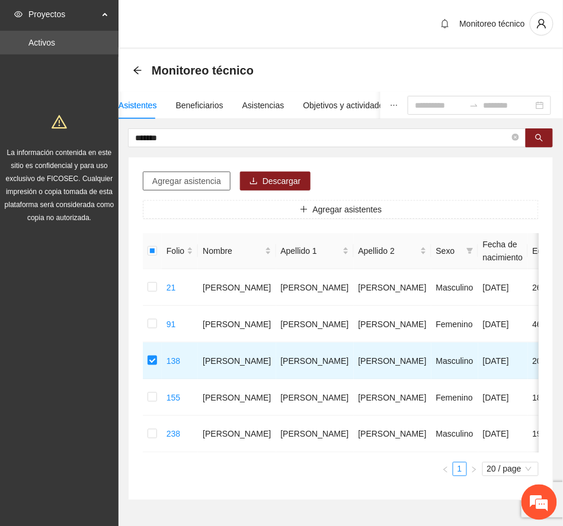
click at [185, 181] on span "Agregar asistencia" at bounding box center [186, 181] width 69 height 13
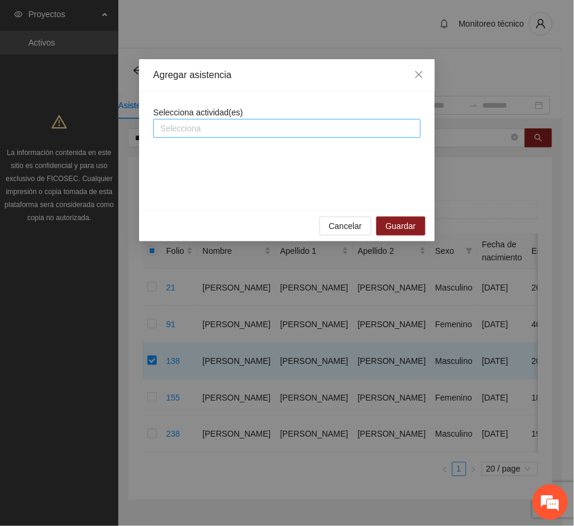
click at [201, 122] on div at bounding box center [287, 128] width 262 height 14
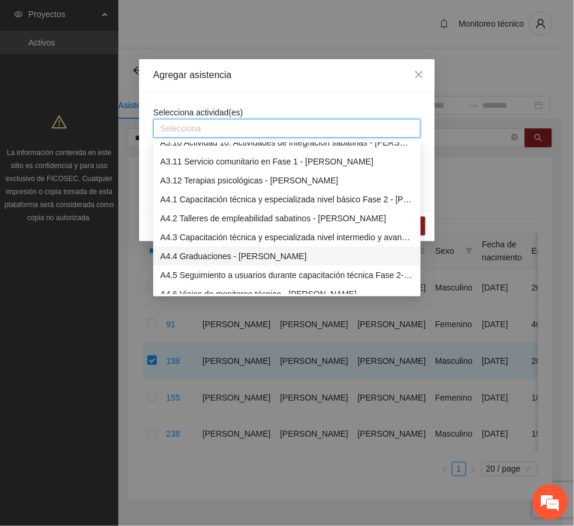
scroll to position [868, 0]
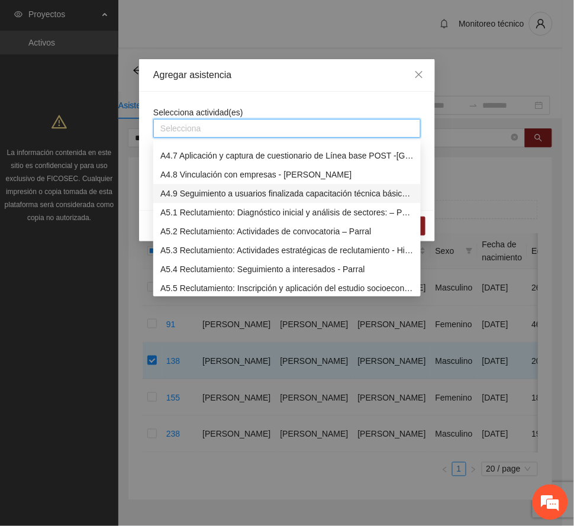
click at [212, 188] on div "A4.9 Seguimiento a usuarios finalizada capacitación técnica básica- [PERSON_NAM…" at bounding box center [286, 193] width 253 height 13
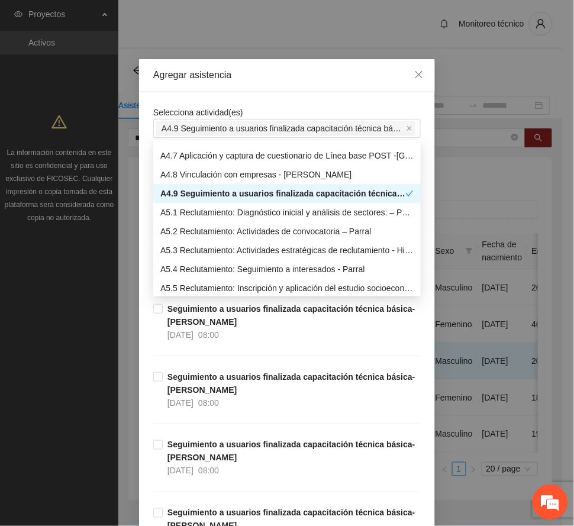
click at [281, 73] on div "Agregar asistencia" at bounding box center [287, 75] width 268 height 13
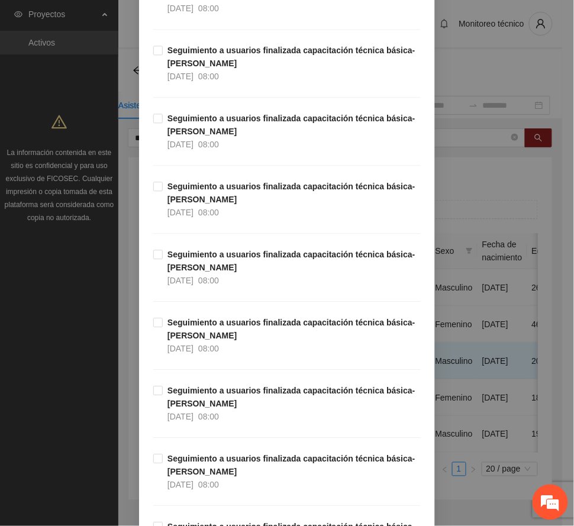
scroll to position [13396, 0]
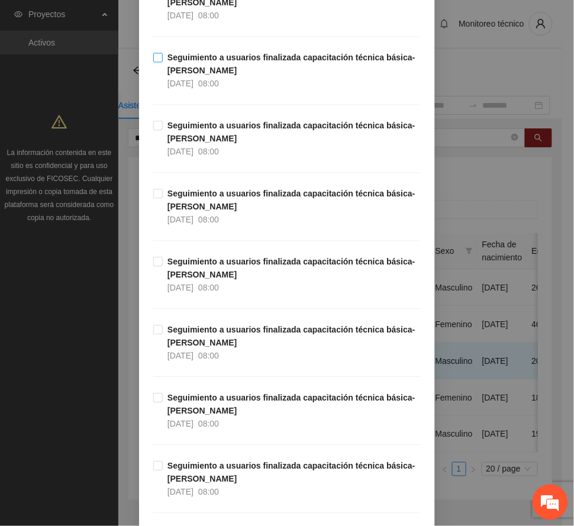
click at [192, 75] on strong "Seguimiento a usuarios finalizada capacitación técnica básica- [PERSON_NAME]" at bounding box center [292, 64] width 248 height 23
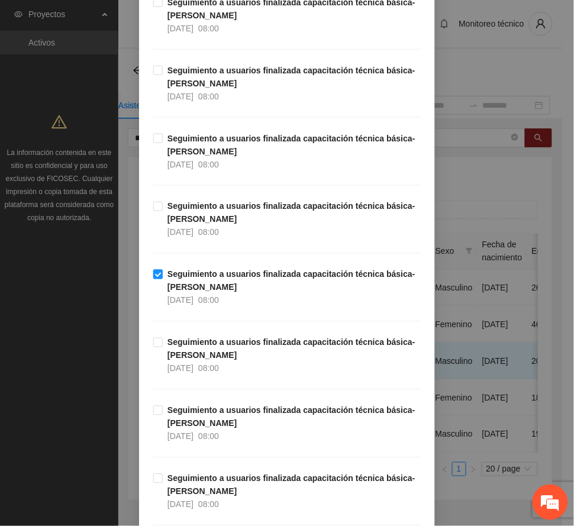
scroll to position [12923, 0]
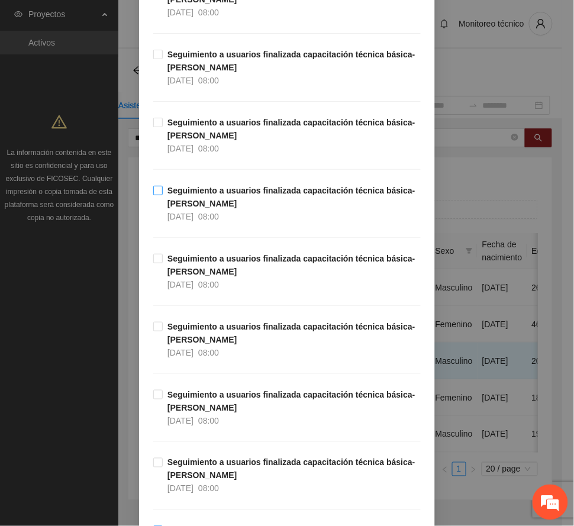
click at [200, 208] on strong "Seguimiento a usuarios finalizada capacitación técnica básica- [PERSON_NAME]" at bounding box center [292, 197] width 248 height 23
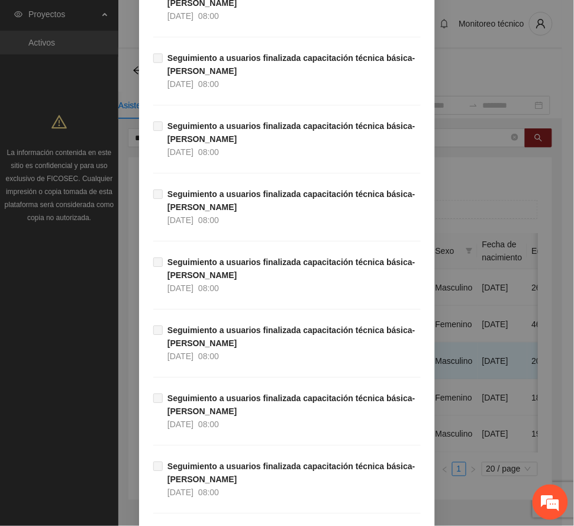
scroll to position [22269, 0]
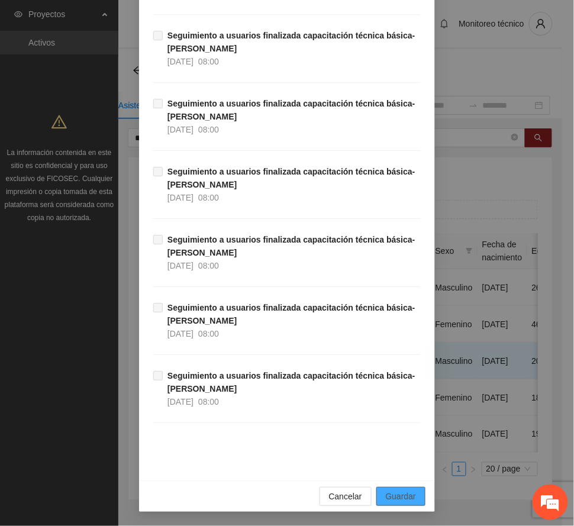
click at [398, 493] on span "Guardar" at bounding box center [401, 496] width 30 height 13
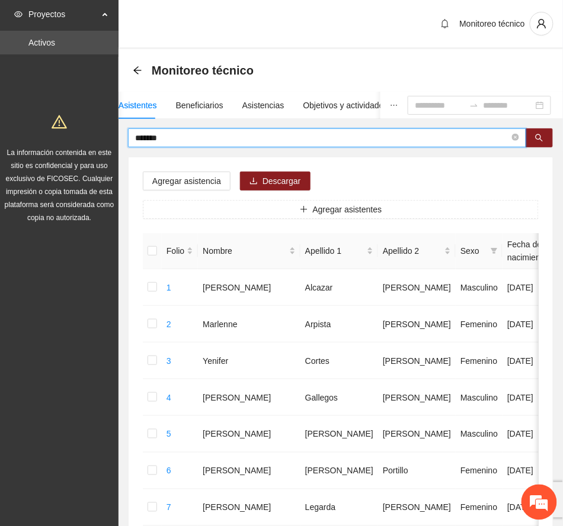
drag, startPoint x: 178, startPoint y: 136, endPoint x: 79, endPoint y: 129, distance: 99.2
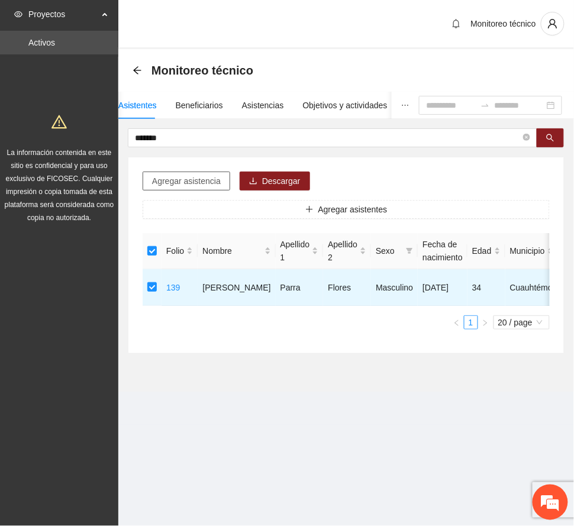
click at [202, 174] on button "Agregar asistencia" at bounding box center [187, 181] width 88 height 19
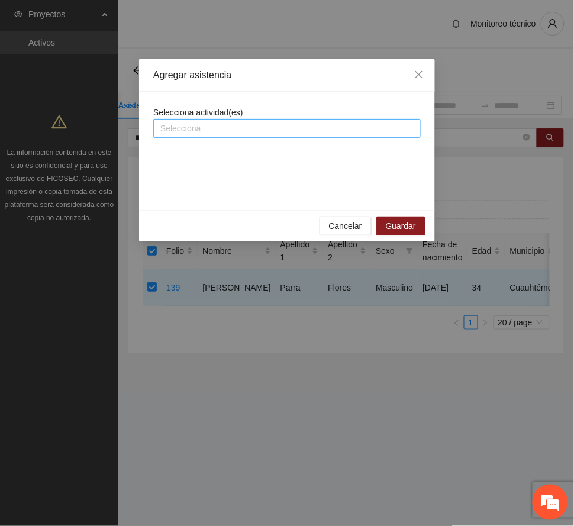
click at [235, 124] on div at bounding box center [287, 128] width 262 height 14
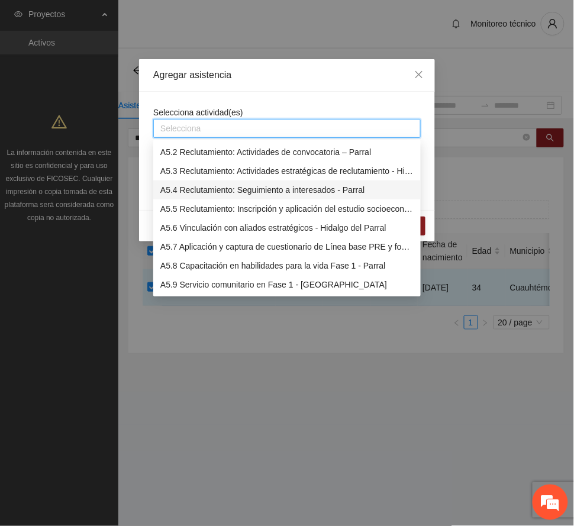
scroll to position [868, 0]
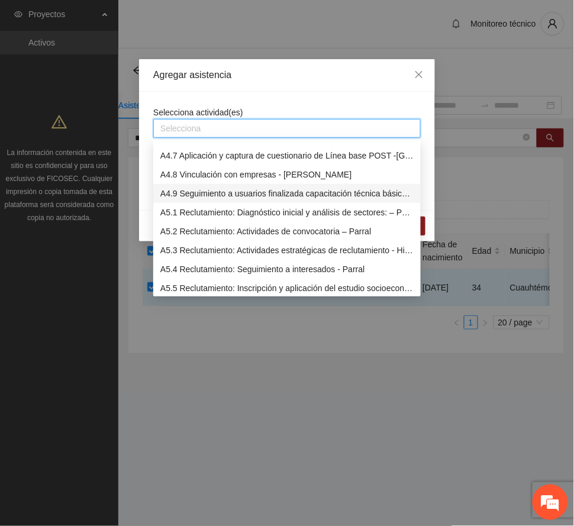
click at [208, 193] on div "A4.9 Seguimiento a usuarios finalizada capacitación técnica básica- [PERSON_NAM…" at bounding box center [286, 193] width 253 height 13
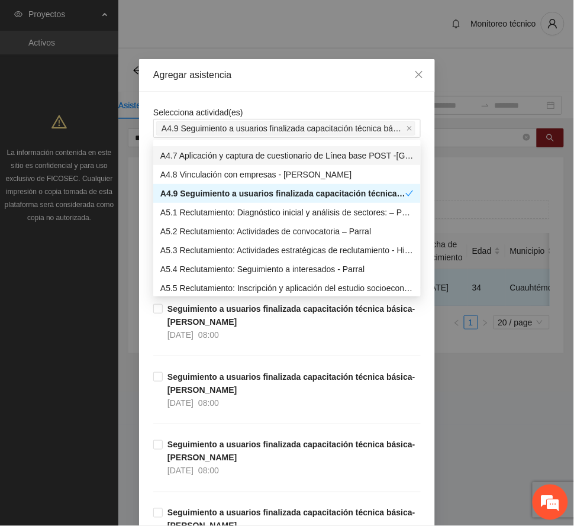
click at [278, 81] on div "Agregar asistencia" at bounding box center [287, 75] width 268 height 13
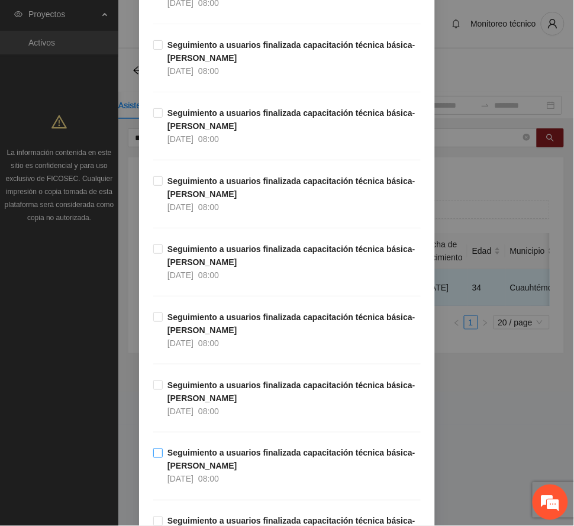
scroll to position [13189, 0]
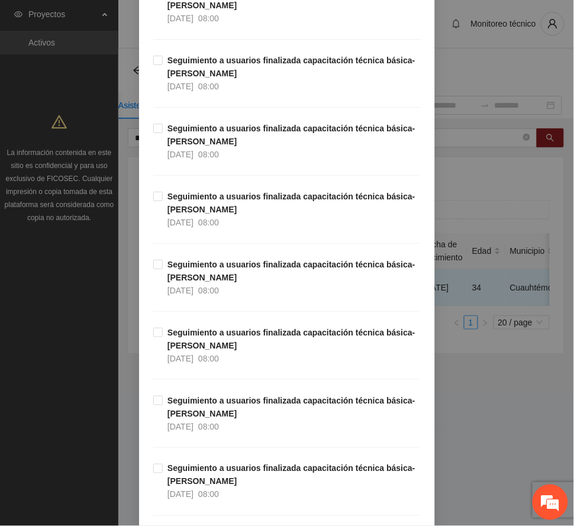
click at [202, 78] on strong "Seguimiento a usuarios finalizada capacitación técnica básica- [PERSON_NAME]" at bounding box center [292, 67] width 248 height 23
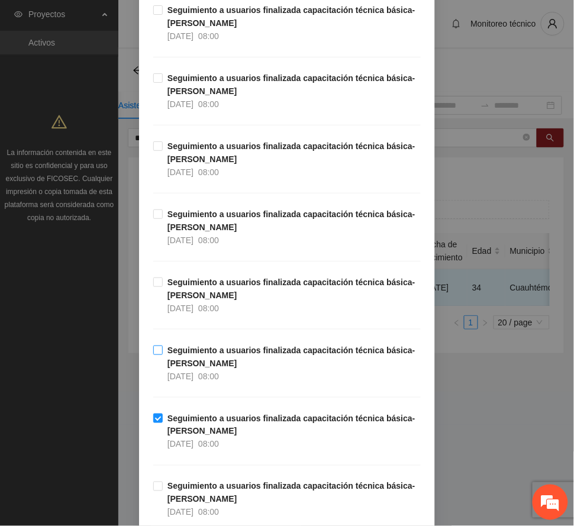
scroll to position [12795, 0]
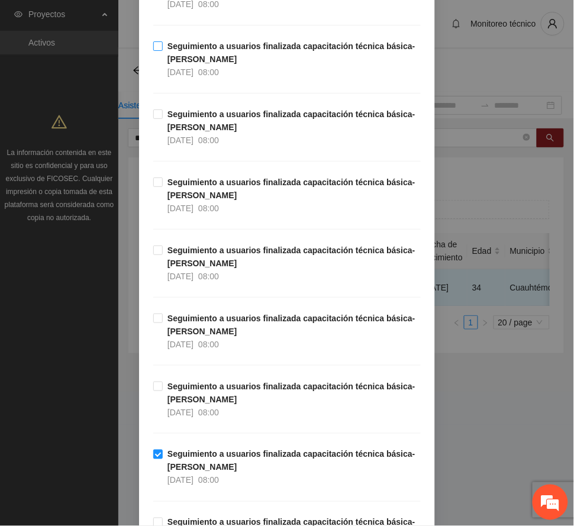
click at [198, 64] on strong "Seguimiento a usuarios finalizada capacitación técnica básica- [PERSON_NAME]" at bounding box center [292, 52] width 248 height 23
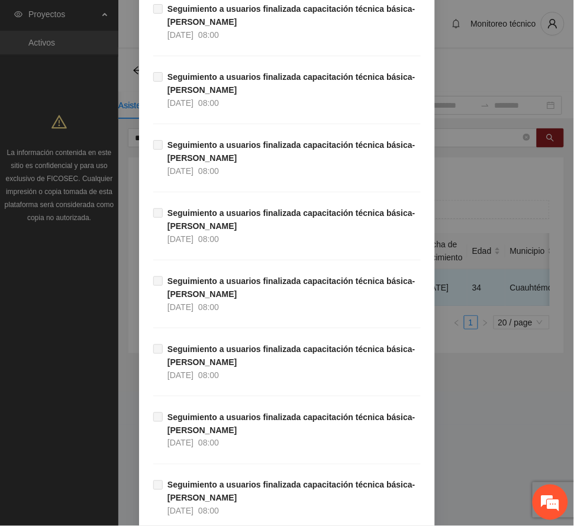
scroll to position [22269, 0]
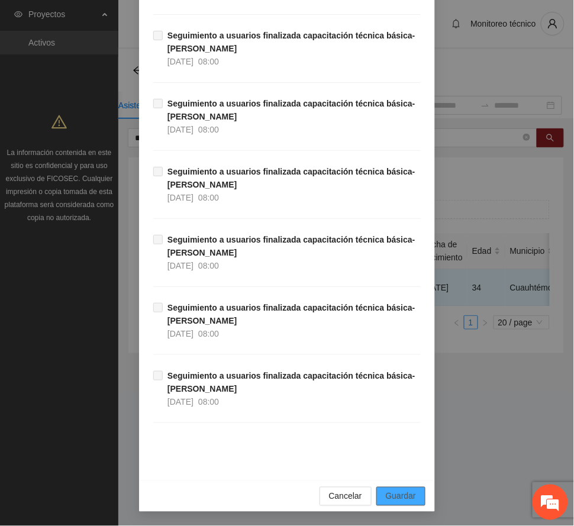
click at [403, 490] on span "Guardar" at bounding box center [401, 496] width 30 height 13
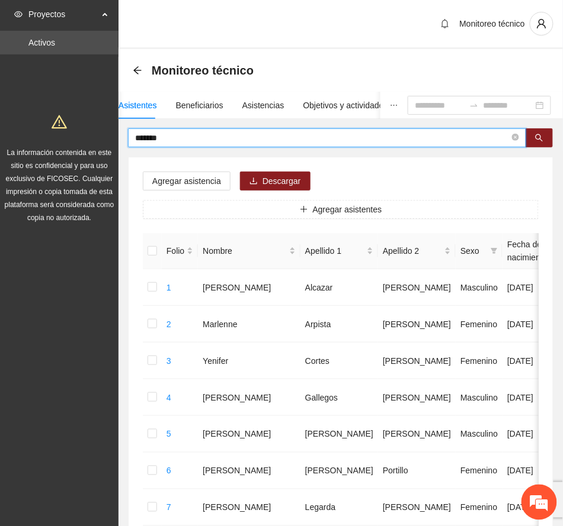
drag, startPoint x: 174, startPoint y: 139, endPoint x: 75, endPoint y: 136, distance: 98.9
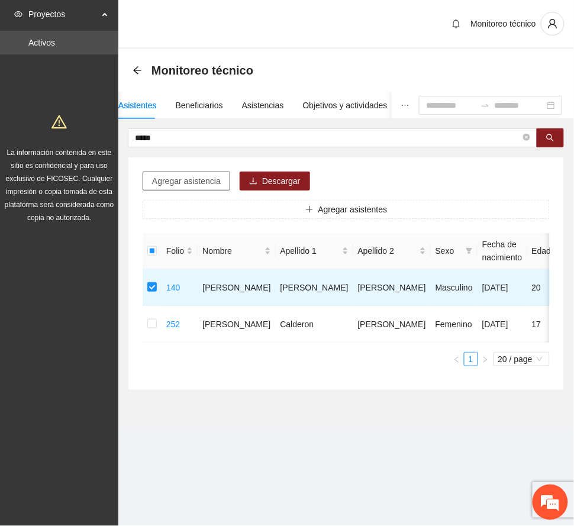
click at [195, 176] on span "Agregar asistencia" at bounding box center [186, 181] width 69 height 13
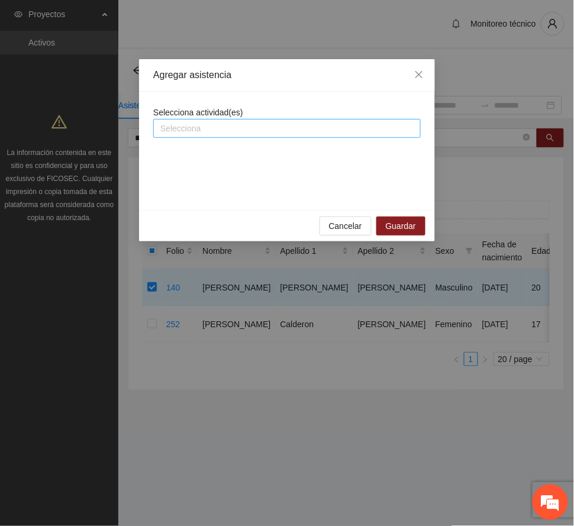
click at [214, 131] on div at bounding box center [287, 128] width 262 height 14
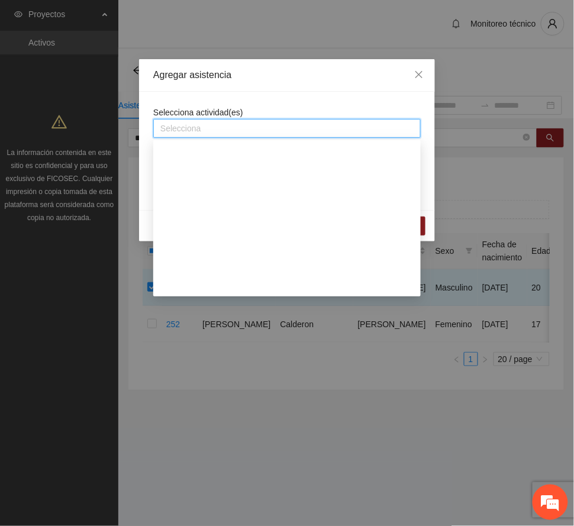
scroll to position [868, 0]
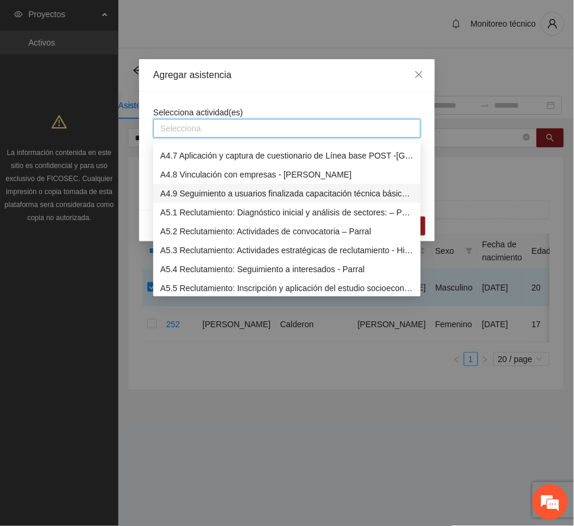
click at [211, 190] on div "A4.9 Seguimiento a usuarios finalizada capacitación técnica básica- [PERSON_NAM…" at bounding box center [286, 193] width 253 height 13
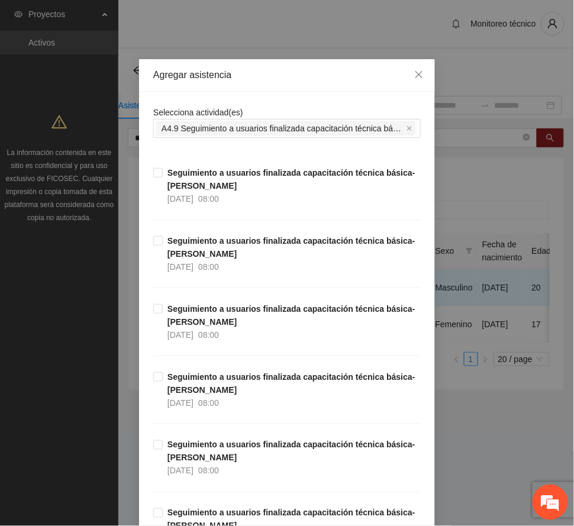
click at [249, 78] on div "Agregar asistencia" at bounding box center [287, 75] width 268 height 13
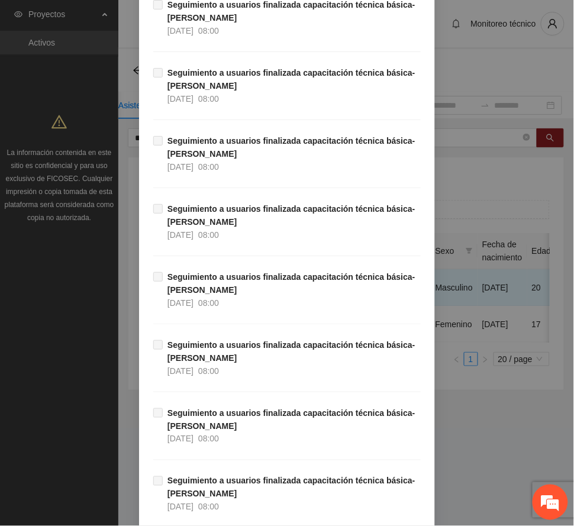
scroll to position [13420, 0]
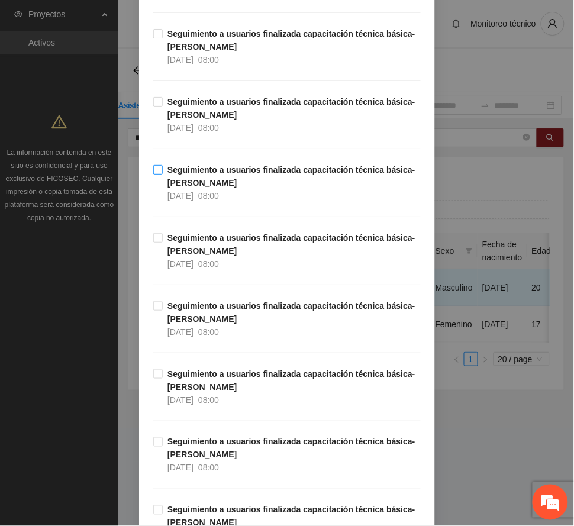
click at [195, 188] on strong "Seguimiento a usuarios finalizada capacitación técnica básica- [PERSON_NAME]" at bounding box center [292, 176] width 248 height 23
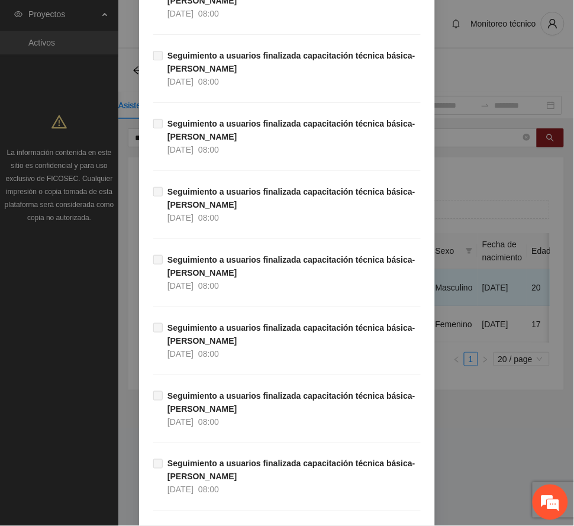
scroll to position [22269, 0]
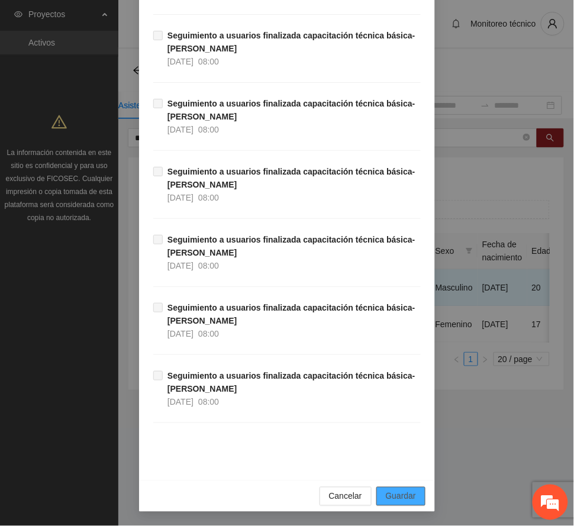
click at [406, 498] on span "Guardar" at bounding box center [401, 496] width 30 height 13
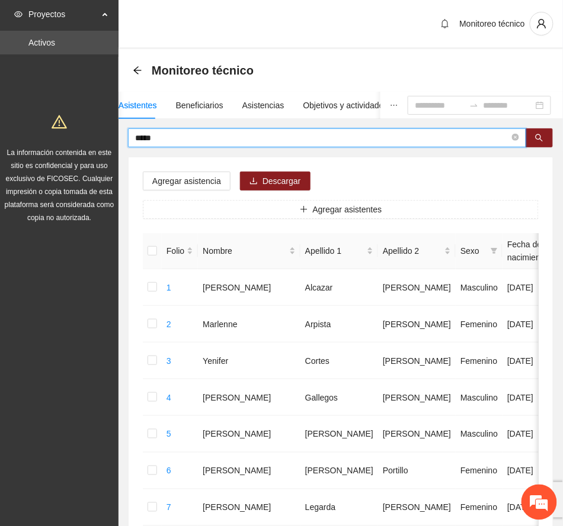
drag, startPoint x: 178, startPoint y: 136, endPoint x: 77, endPoint y: 120, distance: 102.5
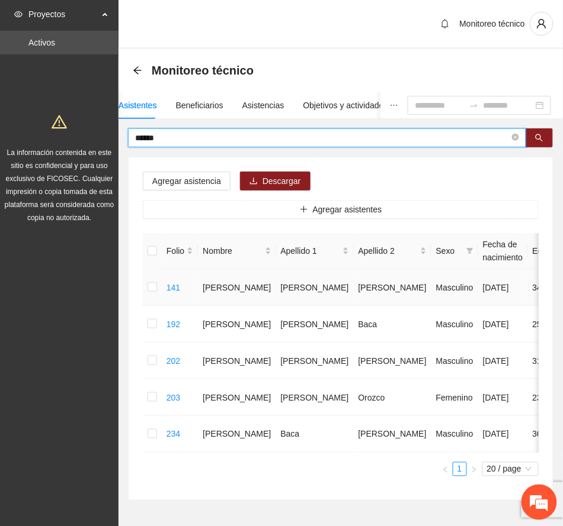
click at [147, 298] on td at bounding box center [152, 287] width 19 height 37
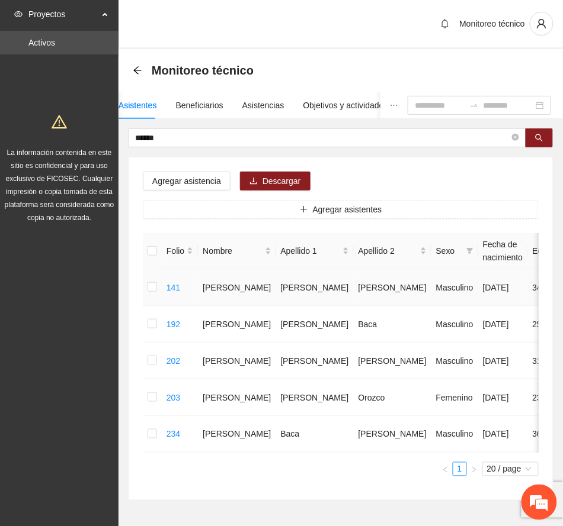
click at [155, 304] on td at bounding box center [152, 287] width 19 height 37
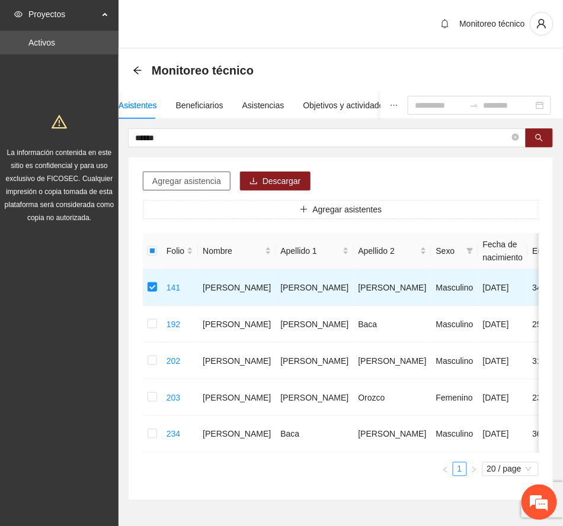
click at [219, 178] on button "Agregar asistencia" at bounding box center [187, 181] width 88 height 19
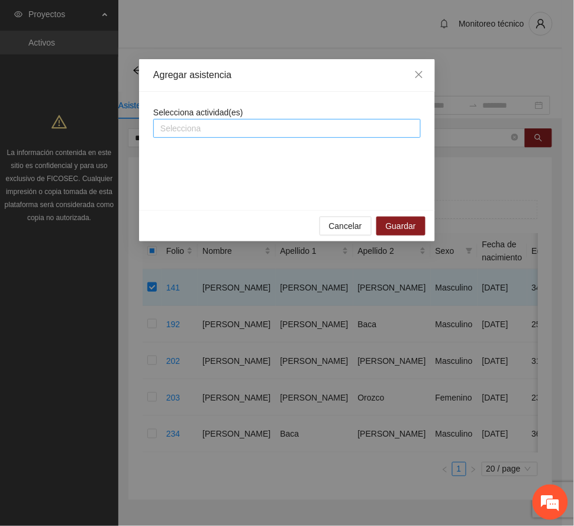
click at [230, 129] on div at bounding box center [287, 128] width 262 height 14
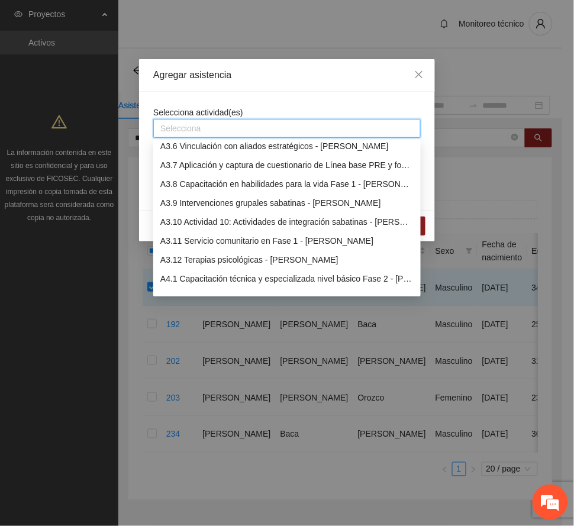
scroll to position [789, 0]
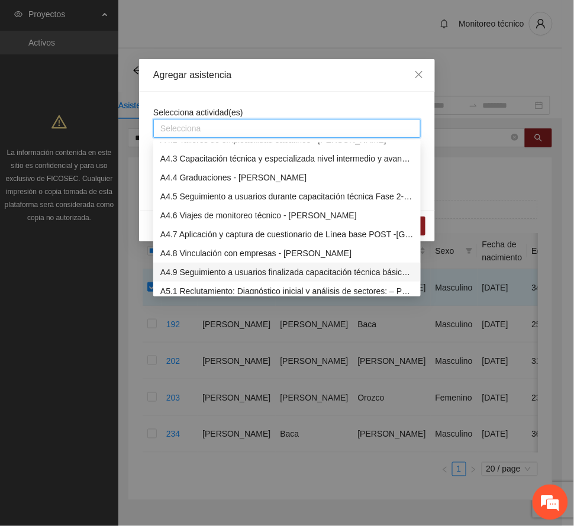
click at [240, 273] on div "A4.9 Seguimiento a usuarios finalizada capacitación técnica básica- [PERSON_NAM…" at bounding box center [286, 272] width 253 height 13
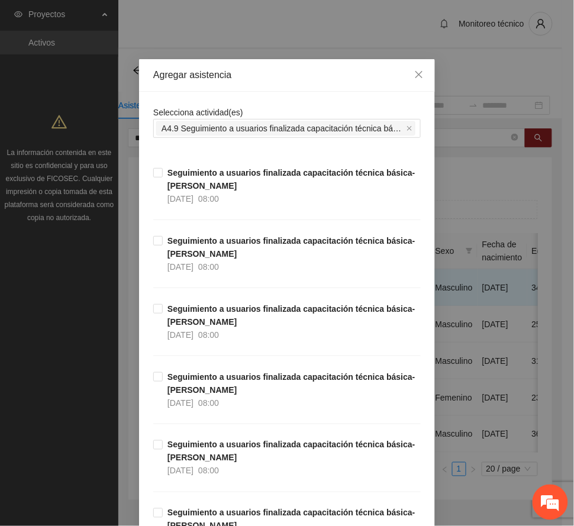
click at [287, 75] on div "Agregar asistencia" at bounding box center [287, 75] width 268 height 13
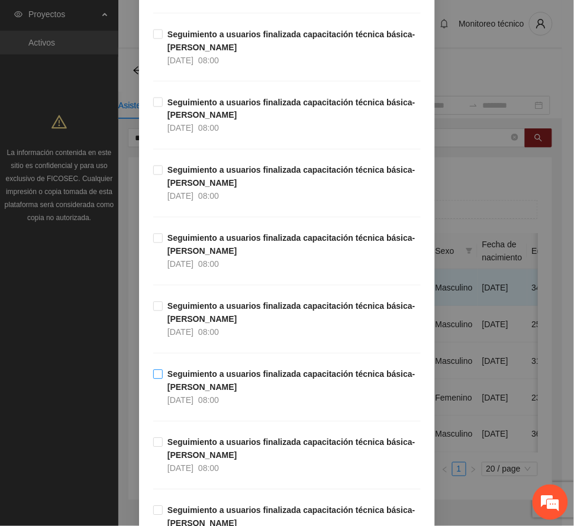
scroll to position [12539, 0]
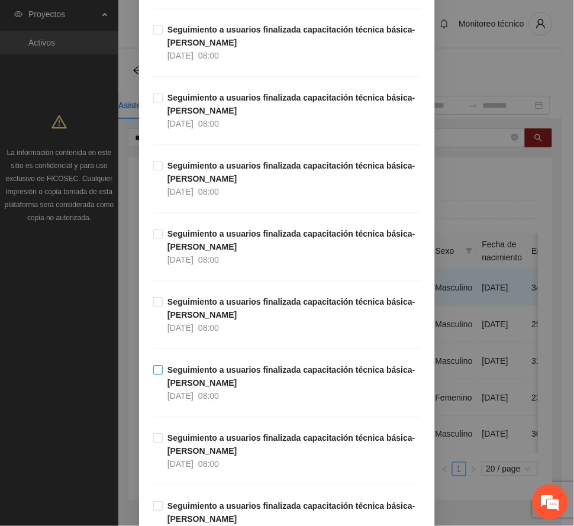
click at [197, 388] on strong "Seguimiento a usuarios finalizada capacitación técnica básica- [PERSON_NAME]" at bounding box center [292, 376] width 248 height 23
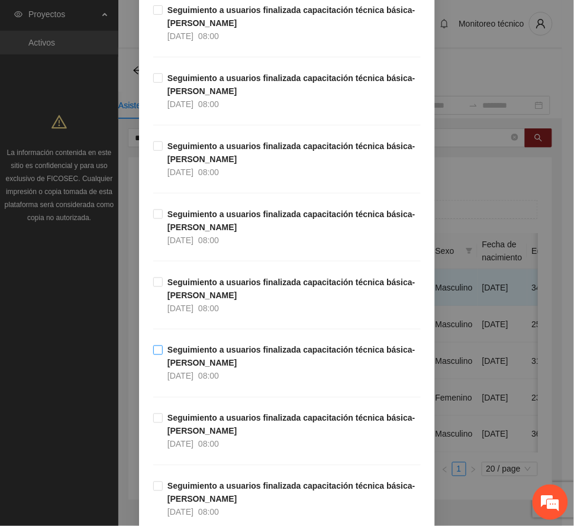
scroll to position [13170, 0]
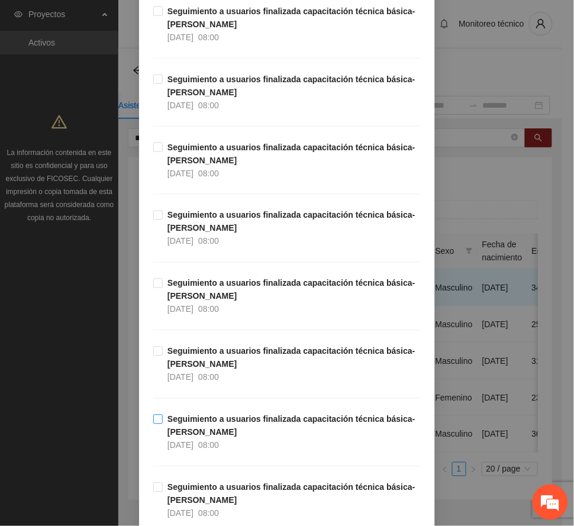
click at [192, 438] on strong "Seguimiento a usuarios finalizada capacitación técnica básica- [PERSON_NAME]" at bounding box center [292, 426] width 248 height 23
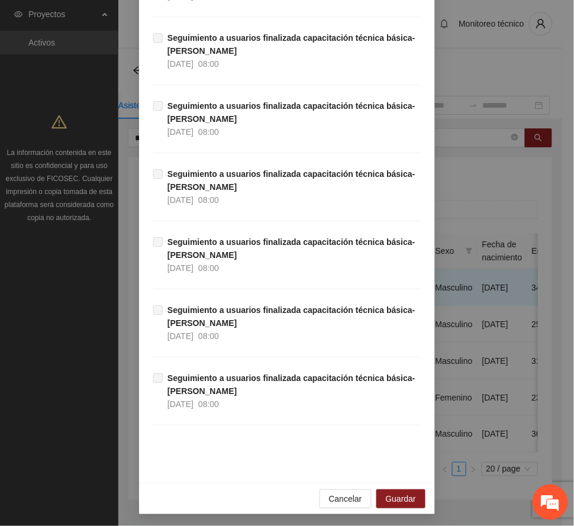
scroll to position [22269, 0]
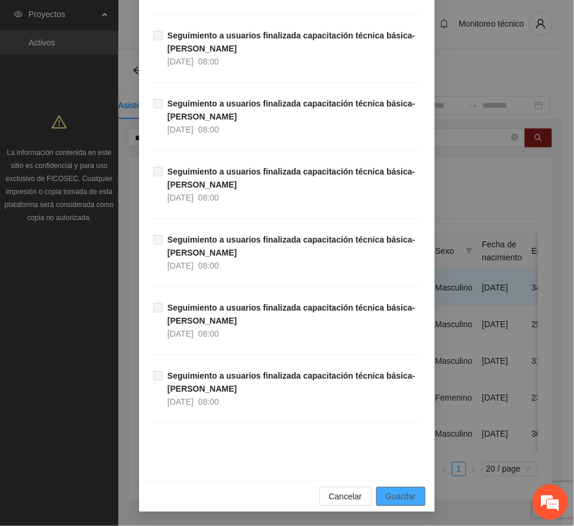
click at [404, 494] on span "Guardar" at bounding box center [401, 496] width 30 height 13
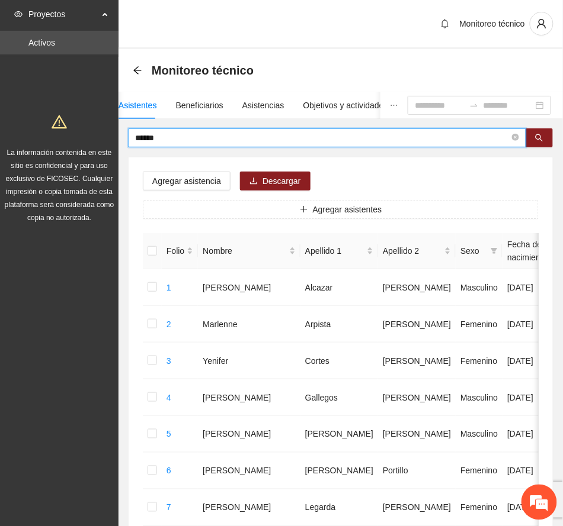
drag, startPoint x: 187, startPoint y: 140, endPoint x: 107, endPoint y: 135, distance: 80.1
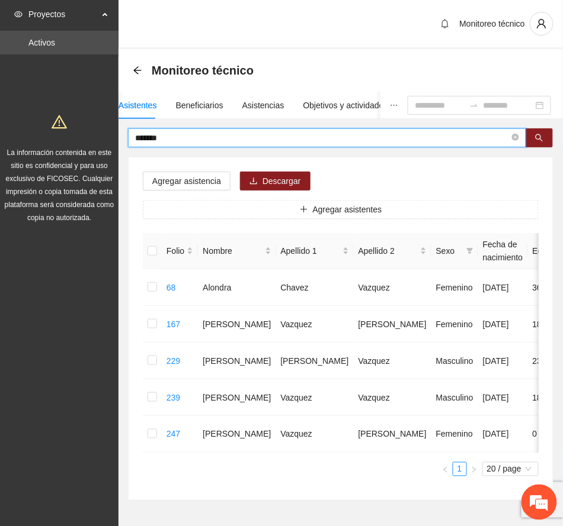
drag, startPoint x: 172, startPoint y: 135, endPoint x: 85, endPoint y: 136, distance: 86.5
click at [85, 136] on section "Proyectos Activos La información contenida en este sitio es confidencial y para…" at bounding box center [281, 286] width 563 height 572
type input "*****"
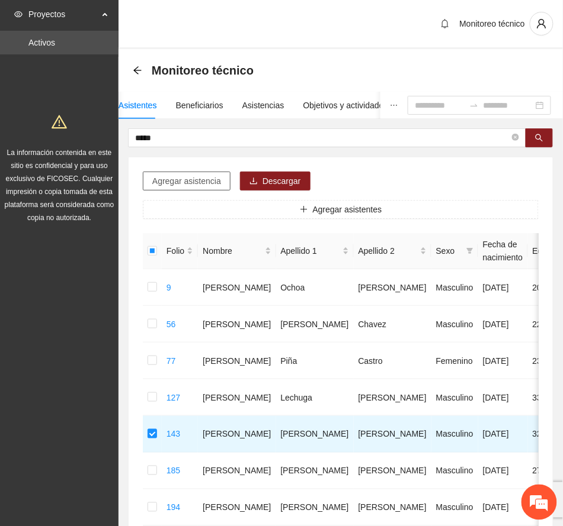
click at [188, 185] on span "Agregar asistencia" at bounding box center [186, 181] width 69 height 13
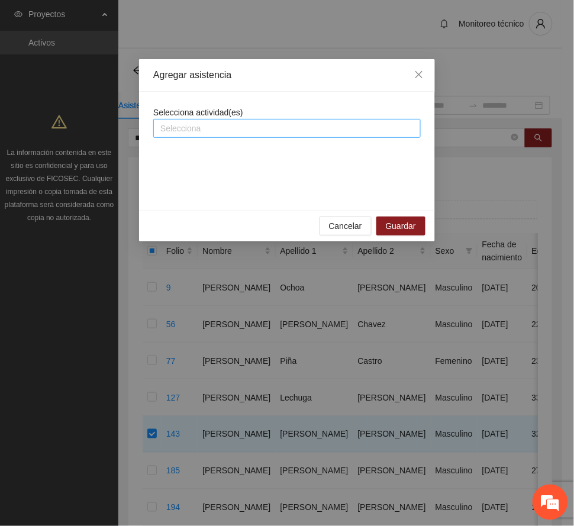
click at [230, 133] on div at bounding box center [287, 128] width 262 height 14
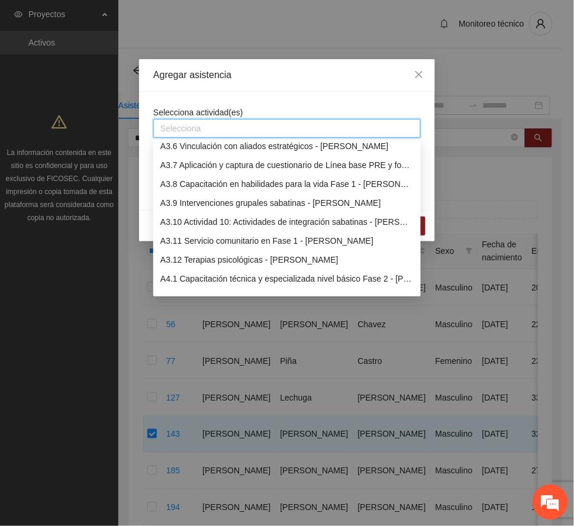
scroll to position [868, 0]
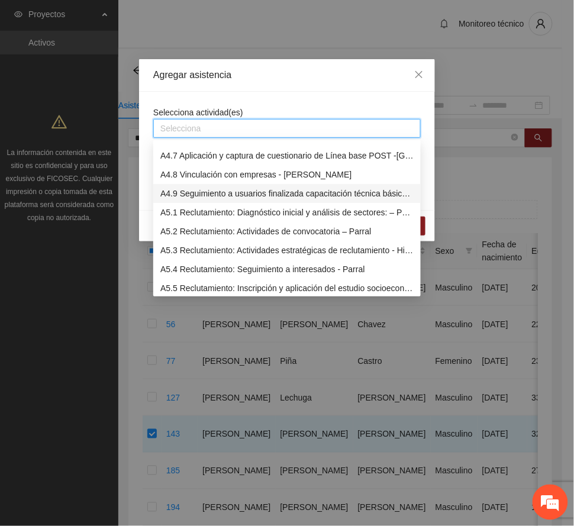
click at [230, 192] on div "A4.9 Seguimiento a usuarios finalizada capacitación técnica básica- [PERSON_NAM…" at bounding box center [286, 193] width 253 height 13
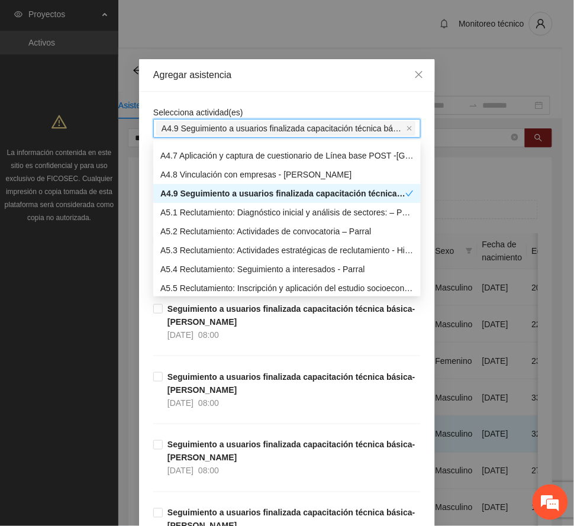
click at [280, 76] on div "Agregar asistencia" at bounding box center [287, 75] width 268 height 13
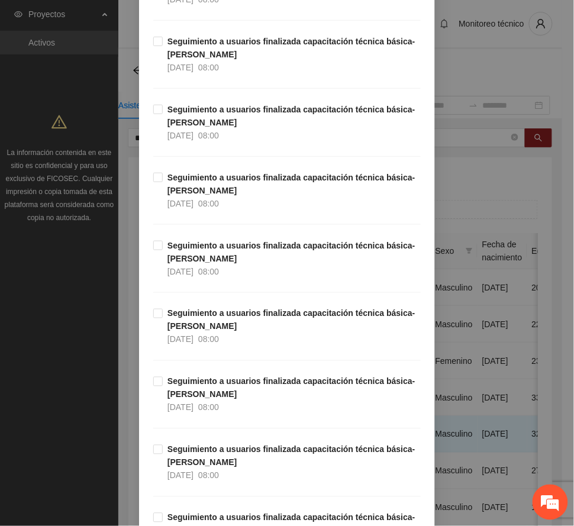
scroll to position [13067, 0]
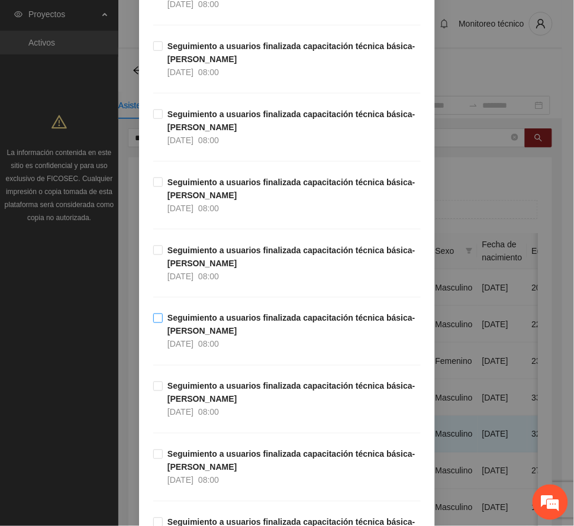
click at [190, 336] on strong "Seguimiento a usuarios finalizada capacitación técnica básica- [PERSON_NAME]" at bounding box center [292, 325] width 248 height 23
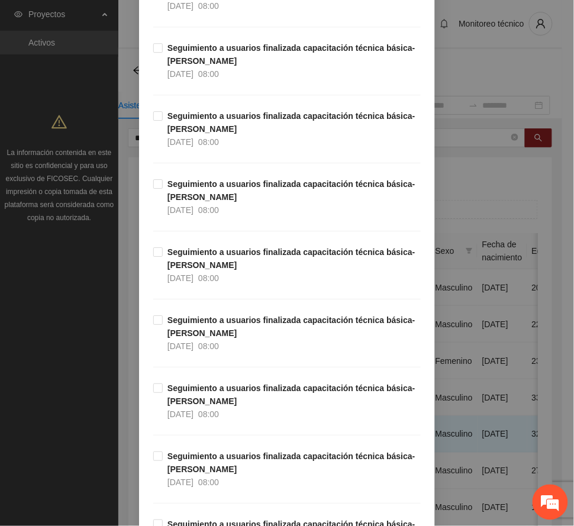
scroll to position [12672, 0]
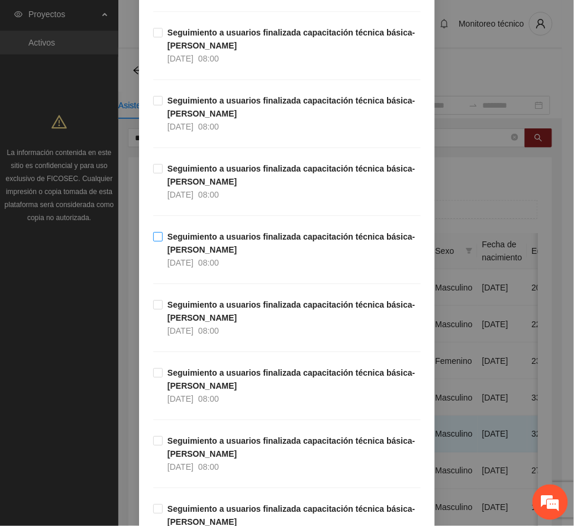
click at [190, 255] on strong "Seguimiento a usuarios finalizada capacitación técnica básica- [PERSON_NAME]" at bounding box center [292, 243] width 248 height 23
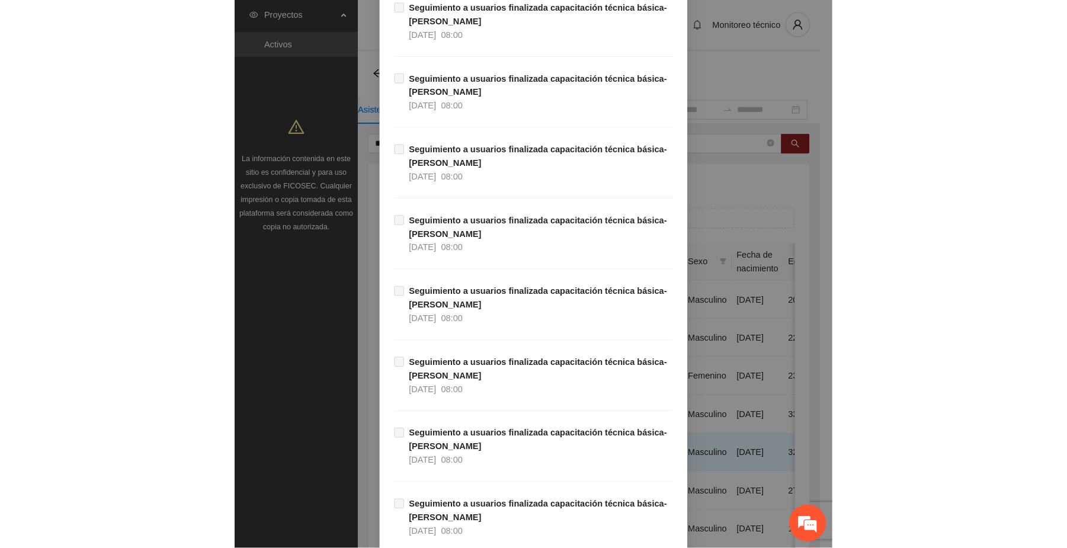
scroll to position [22269, 0]
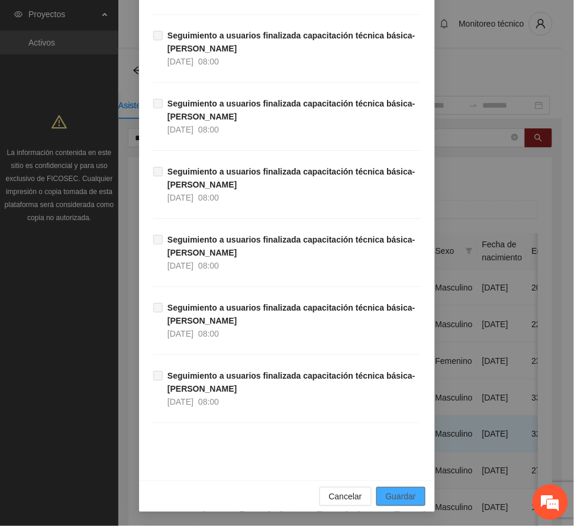
click at [400, 492] on span "Guardar" at bounding box center [401, 496] width 30 height 13
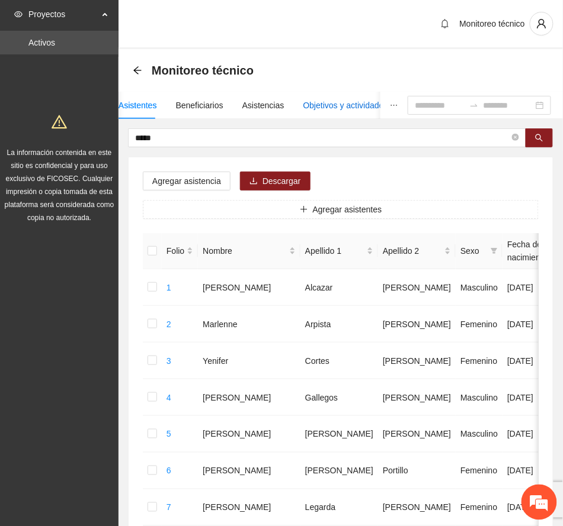
click at [330, 107] on div "Objetivos y actividades" at bounding box center [345, 105] width 85 height 13
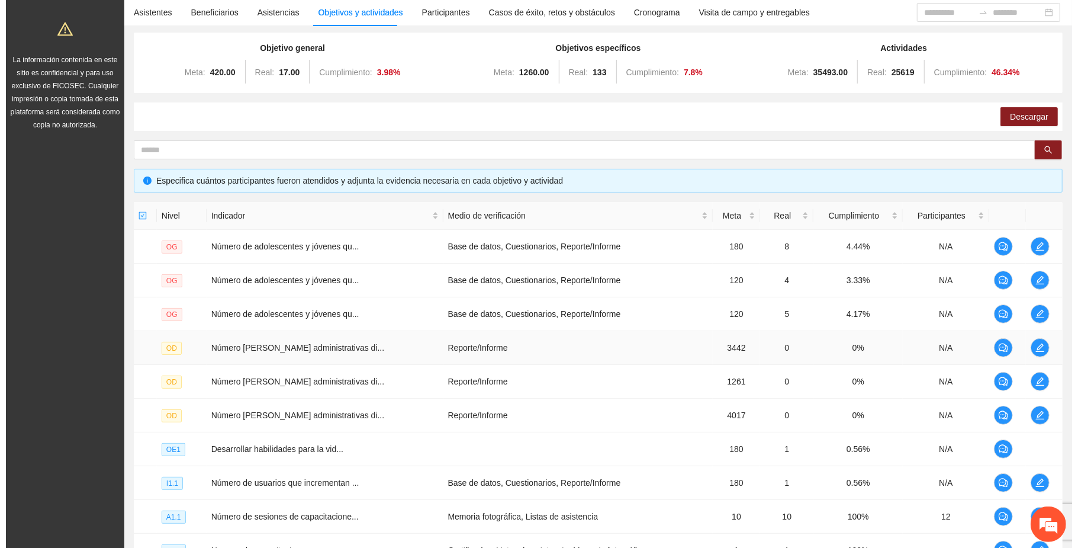
scroll to position [229, 0]
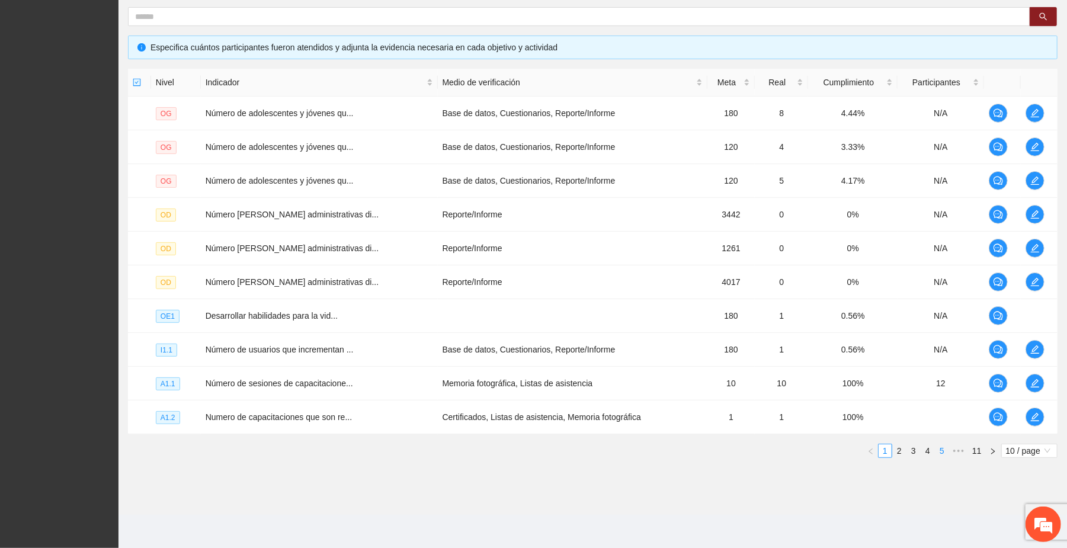
click at [562, 451] on link "5" at bounding box center [941, 450] width 13 height 13
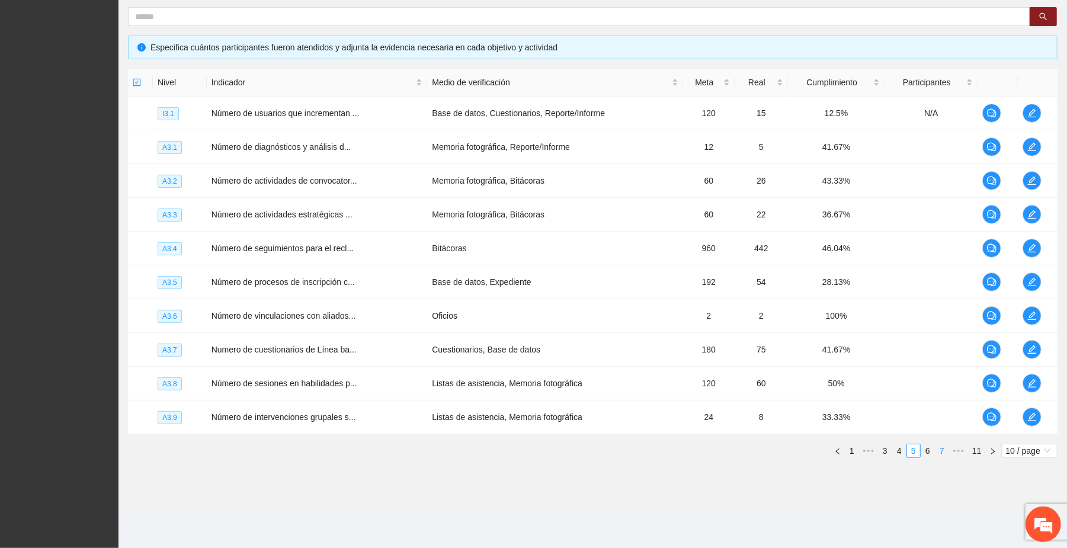
click at [562, 451] on link "6" at bounding box center [927, 450] width 13 height 13
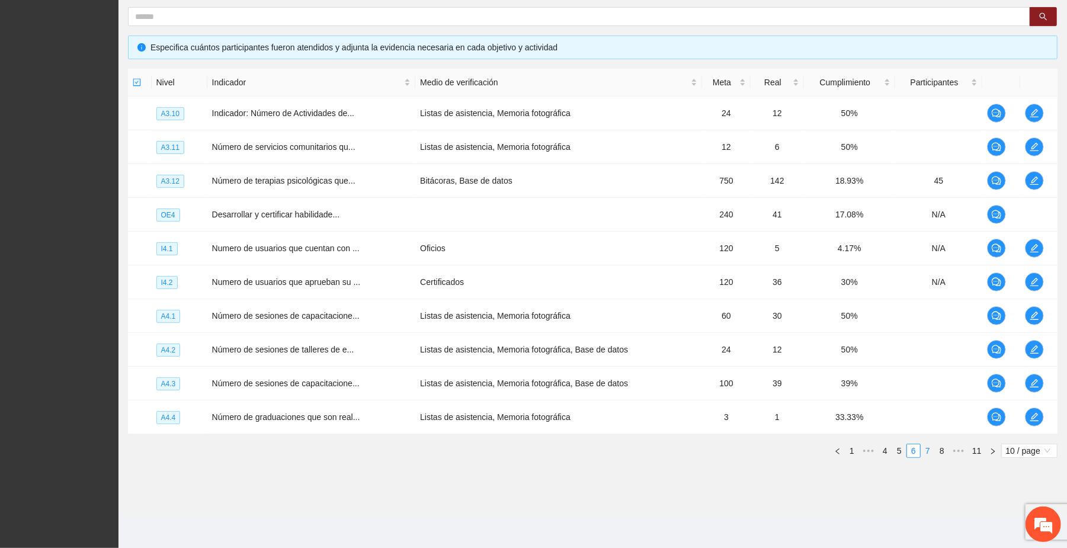
click at [562, 451] on link "7" at bounding box center [927, 450] width 13 height 13
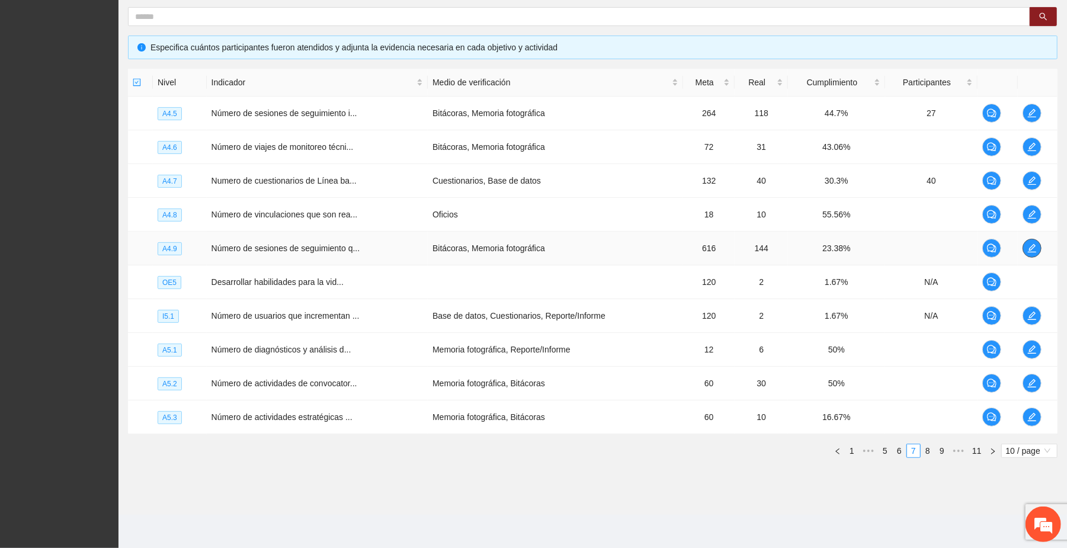
click at [562, 245] on icon "edit" at bounding box center [1031, 247] width 9 height 9
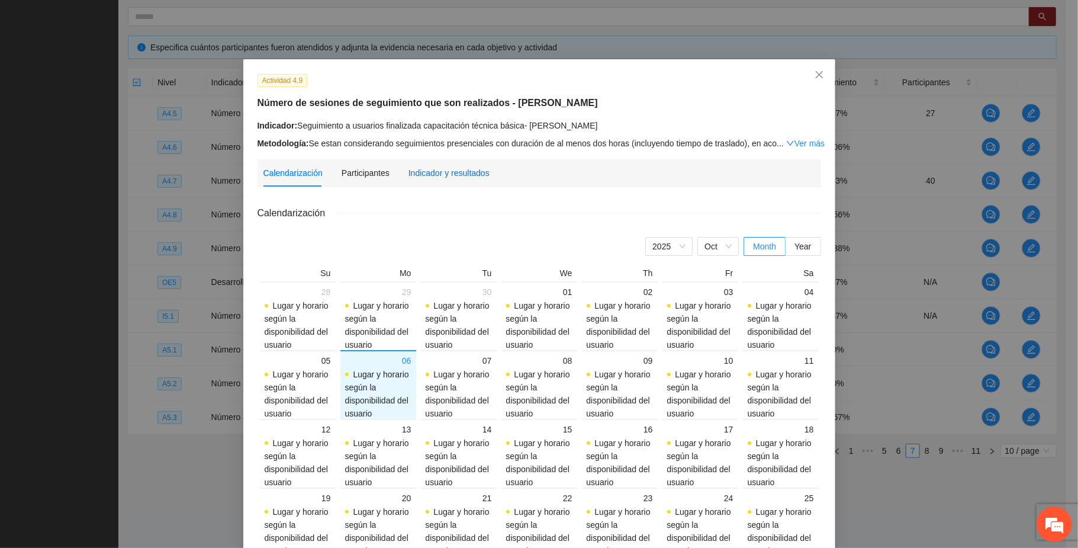
click at [429, 174] on div "Indicador y resultados" at bounding box center [449, 172] width 81 height 13
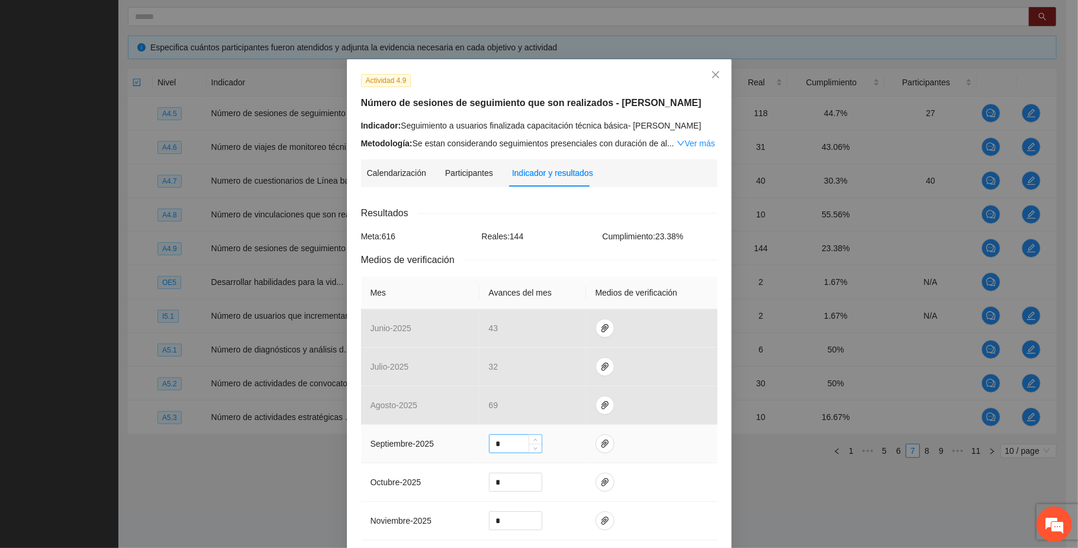
click at [508, 444] on input "*" at bounding box center [516, 444] width 52 height 18
type input "**"
click at [562, 444] on icon "paper-clip" at bounding box center [605, 443] width 7 height 8
click at [562, 406] on span "Adjuntar documento" at bounding box center [567, 409] width 74 height 13
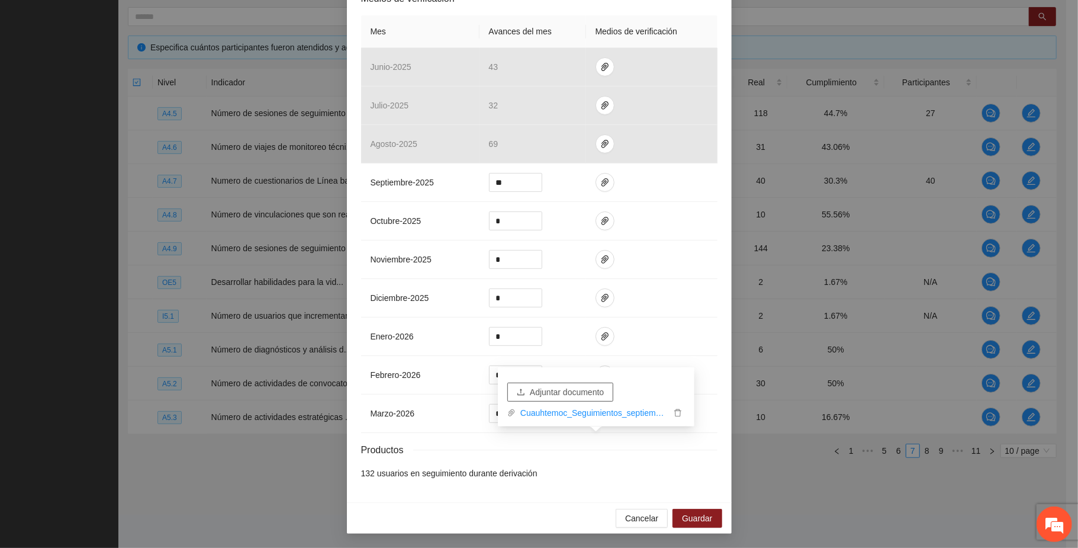
scroll to position [266, 0]
click at [562, 515] on span "Guardar" at bounding box center [697, 518] width 30 height 13
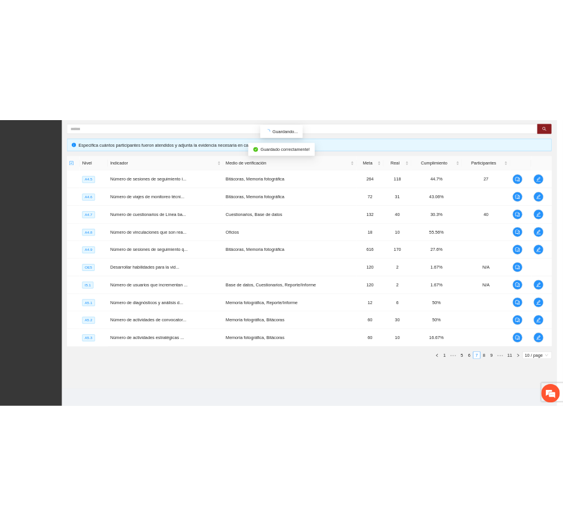
scroll to position [207, 0]
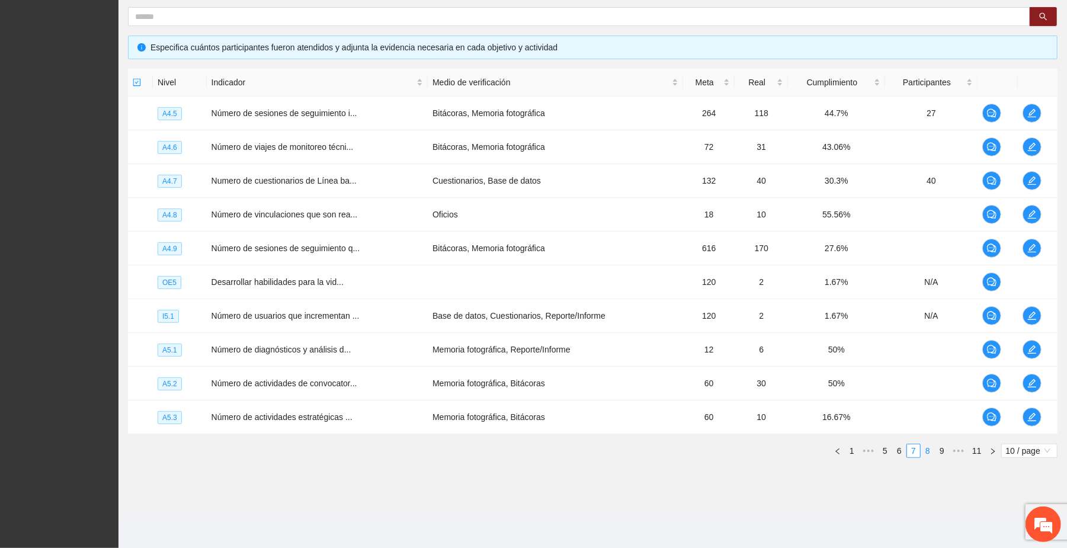
click at [562, 450] on link "8" at bounding box center [927, 450] width 13 height 13
